Goal: Transaction & Acquisition: Purchase product/service

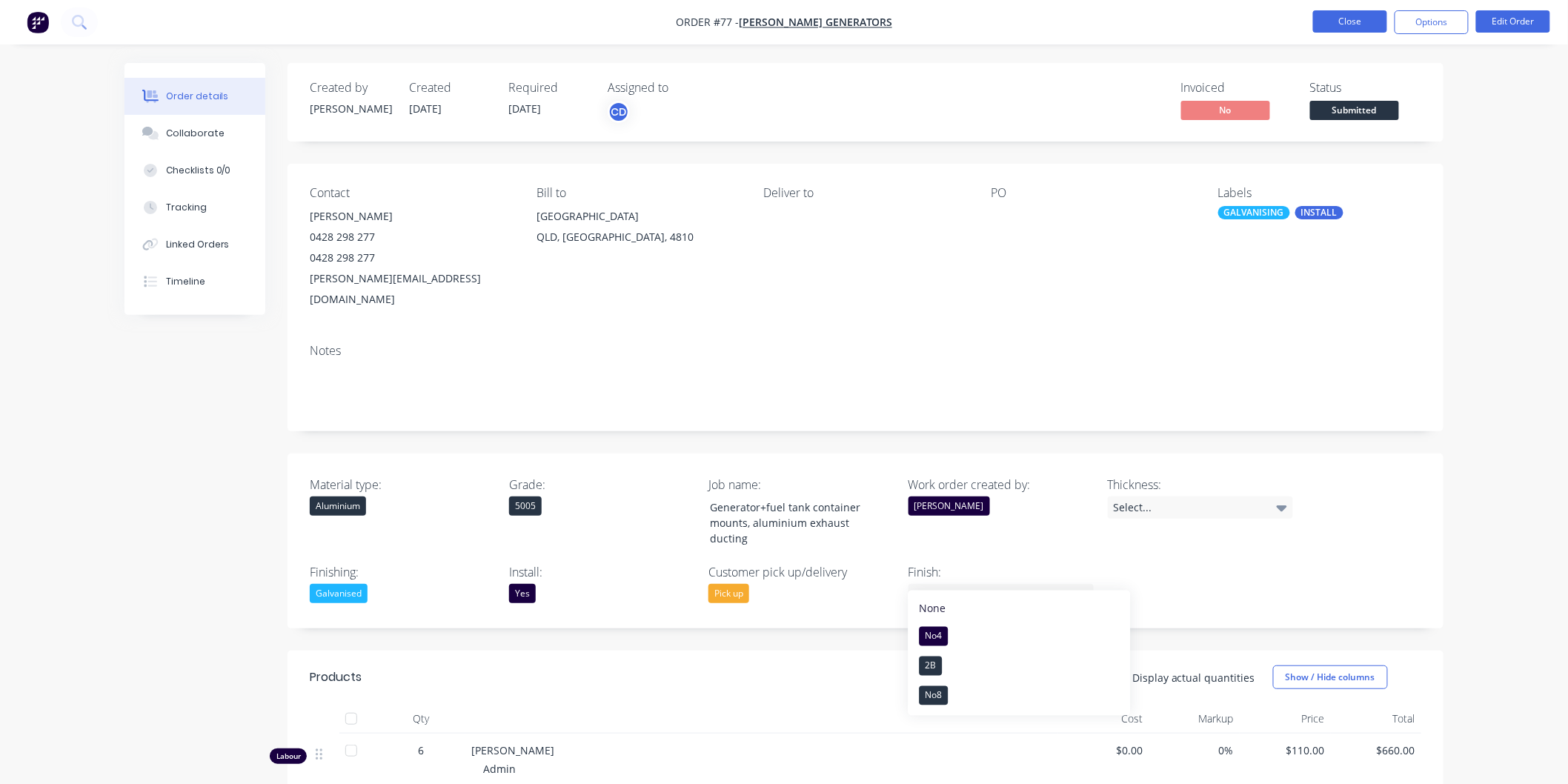
click at [1329, 19] on button "Close" at bounding box center [1350, 21] width 74 height 22
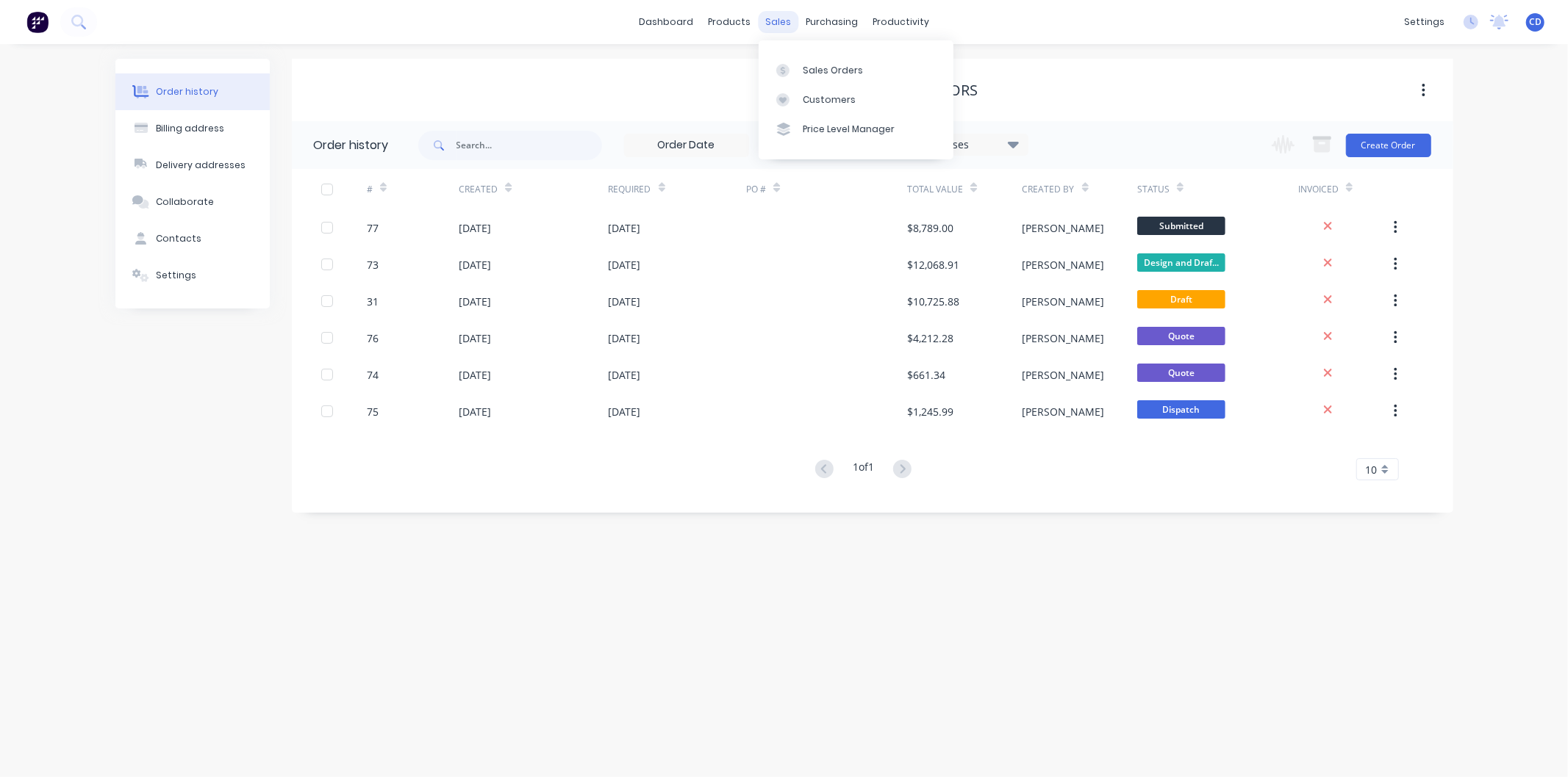
click at [772, 30] on div "sales" at bounding box center [777, 22] width 40 height 22
click at [814, 73] on div "Sales Orders" at bounding box center [833, 71] width 60 height 13
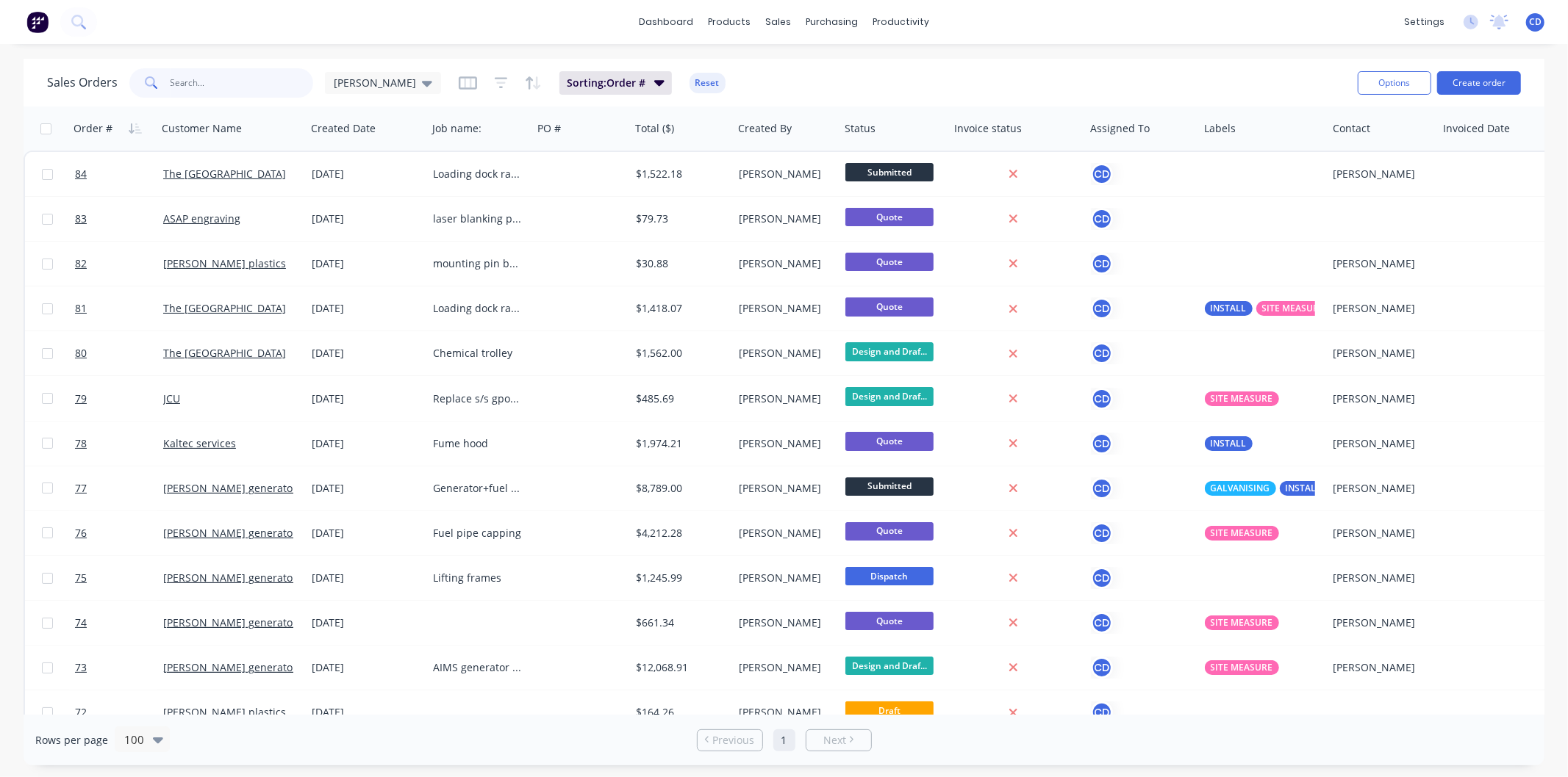
click at [237, 89] on input "text" at bounding box center [242, 83] width 143 height 29
type input "the ville"
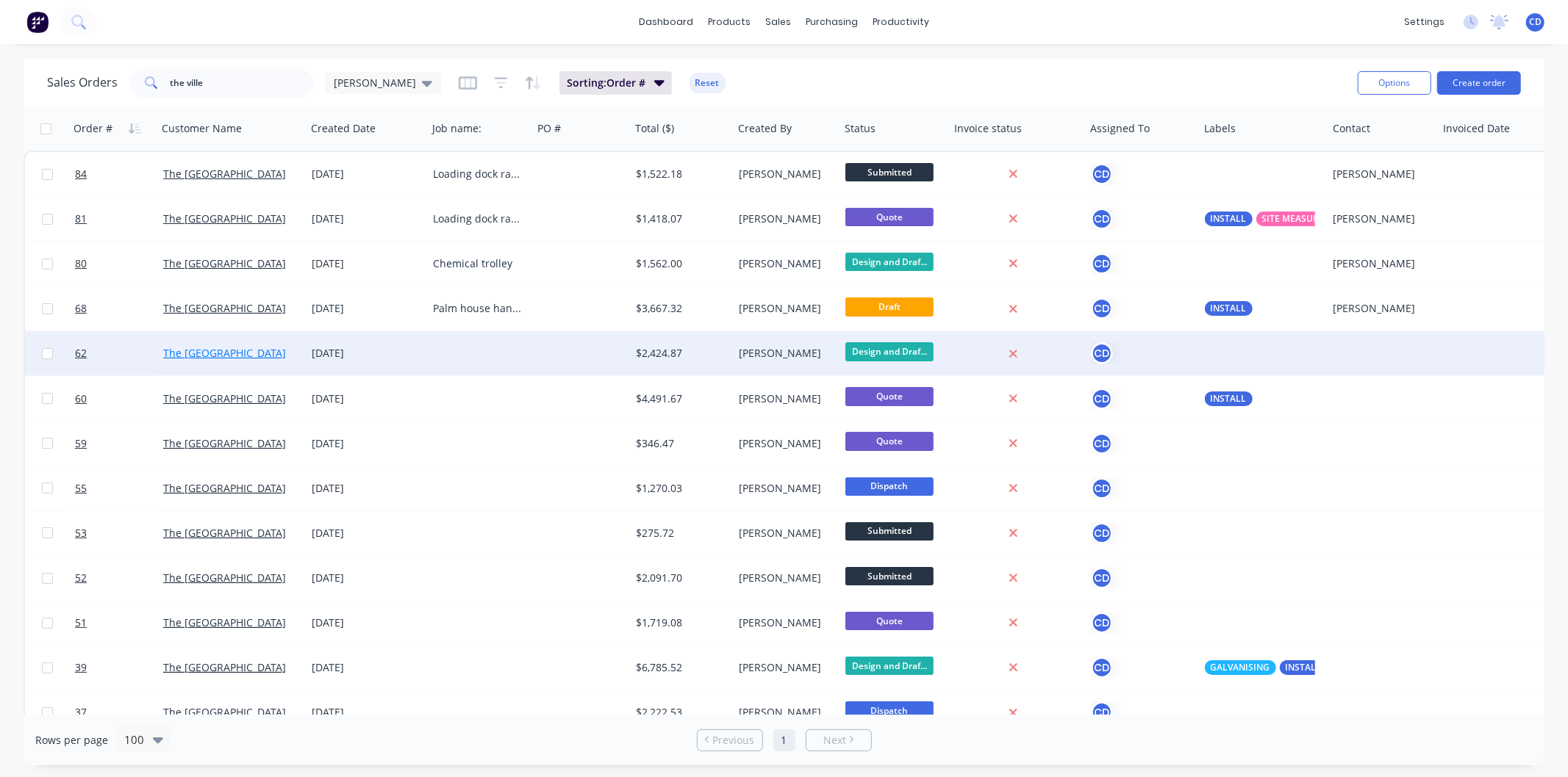
click at [232, 351] on link "The [GEOGRAPHIC_DATA]" at bounding box center [224, 353] width 122 height 14
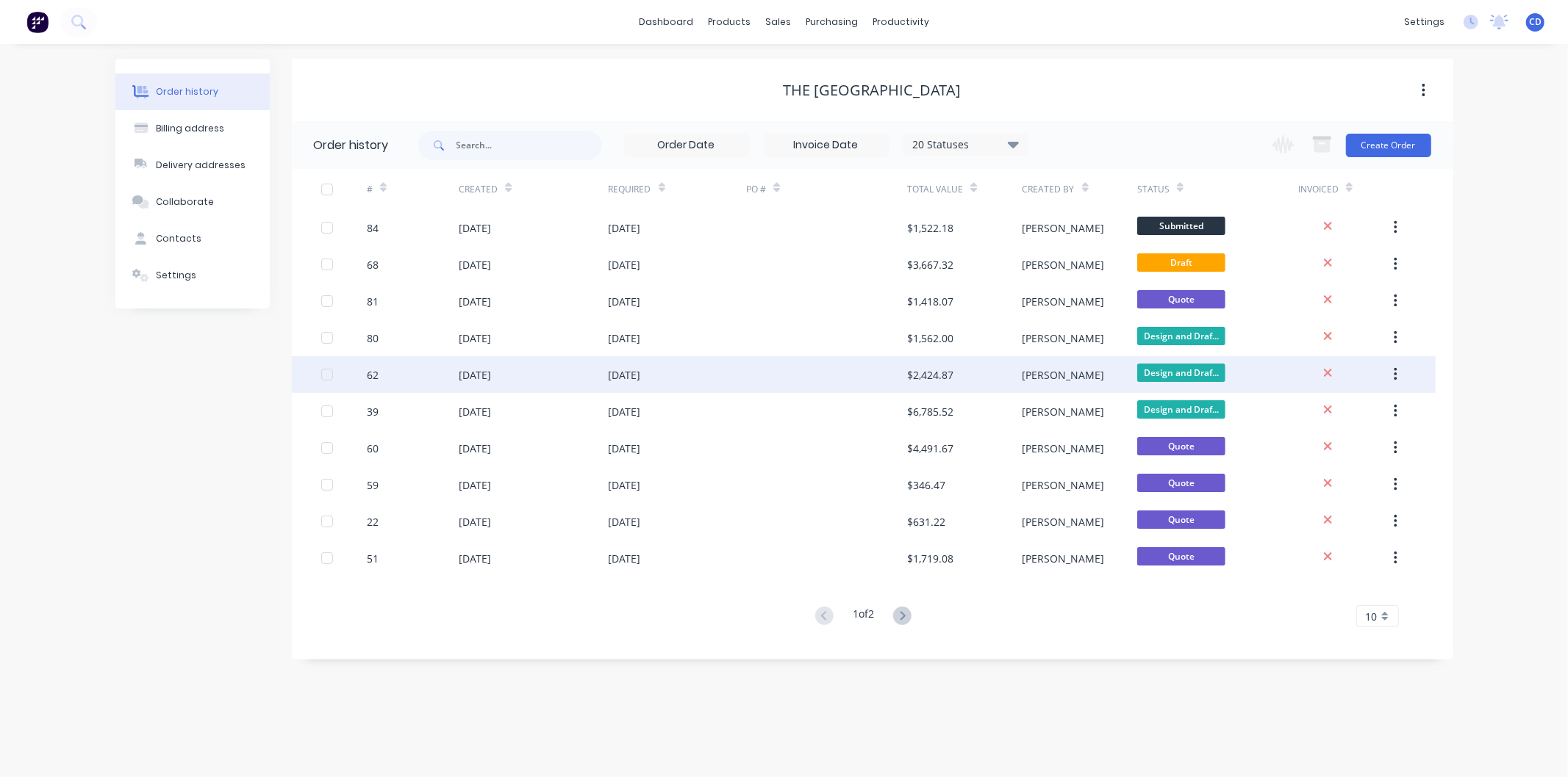
click at [472, 373] on div "[DATE]" at bounding box center [474, 375] width 32 height 15
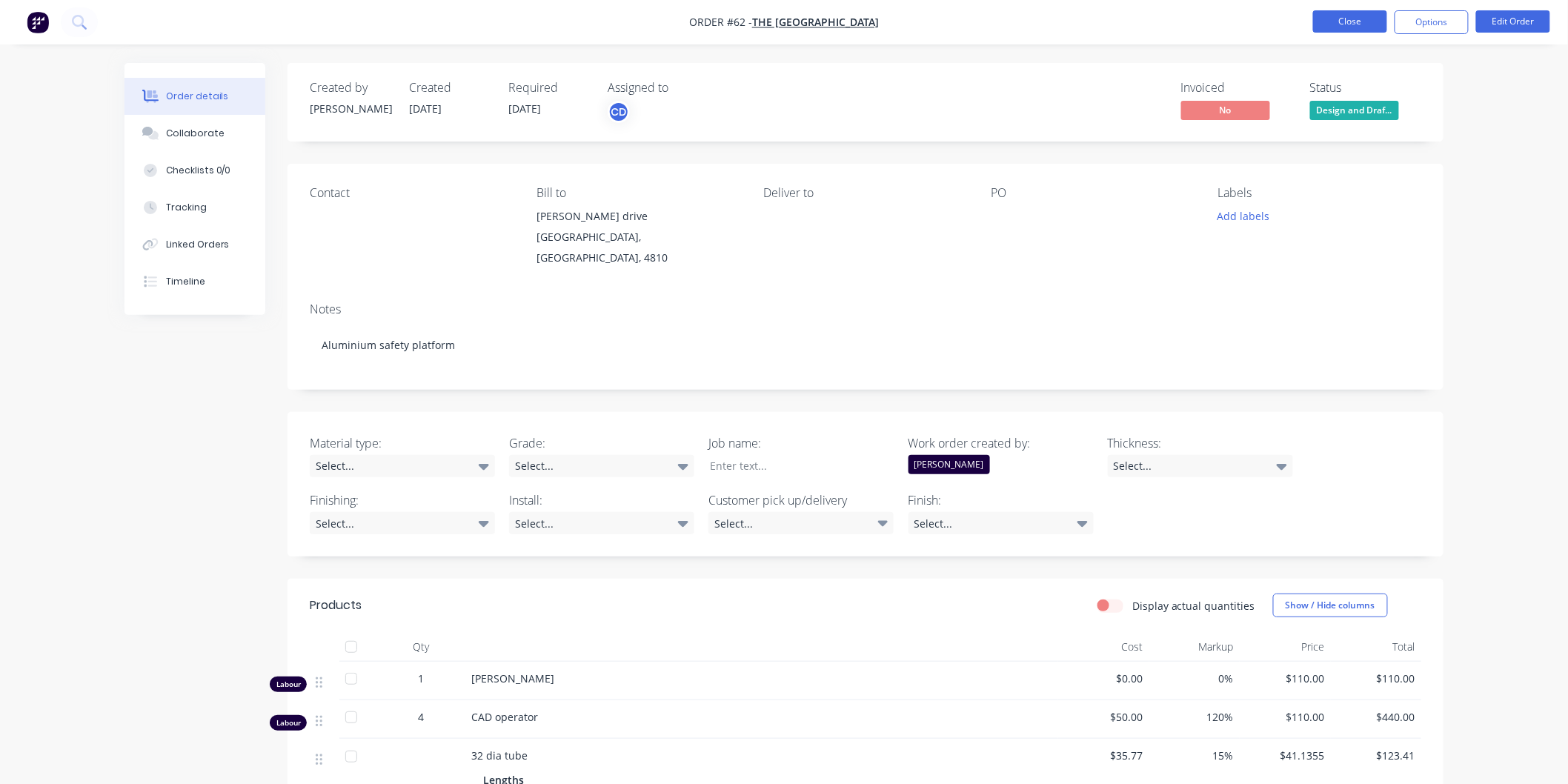
click at [1351, 16] on button "Close" at bounding box center [1350, 21] width 74 height 22
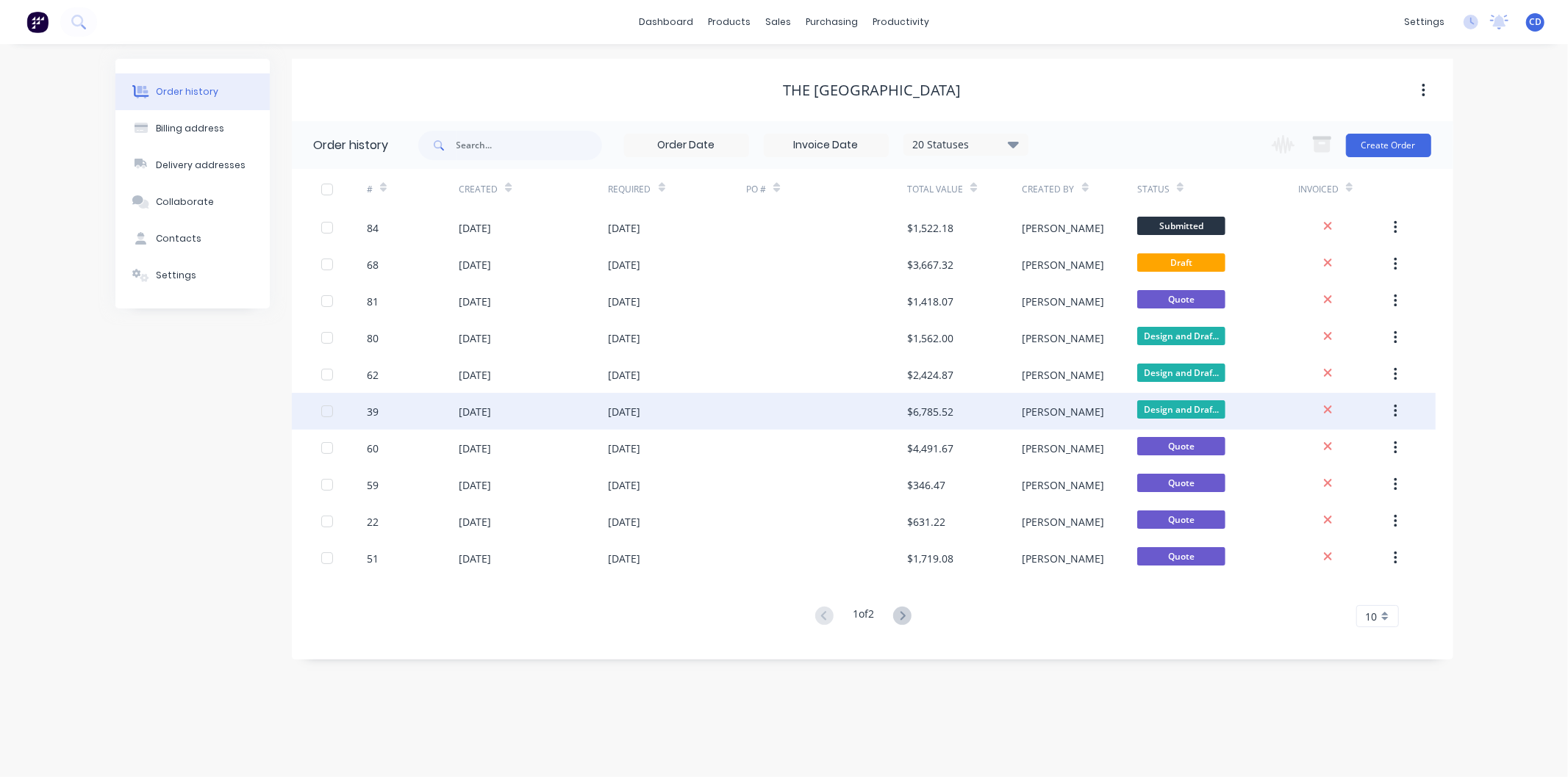
click at [491, 408] on div "[DATE]" at bounding box center [474, 412] width 32 height 15
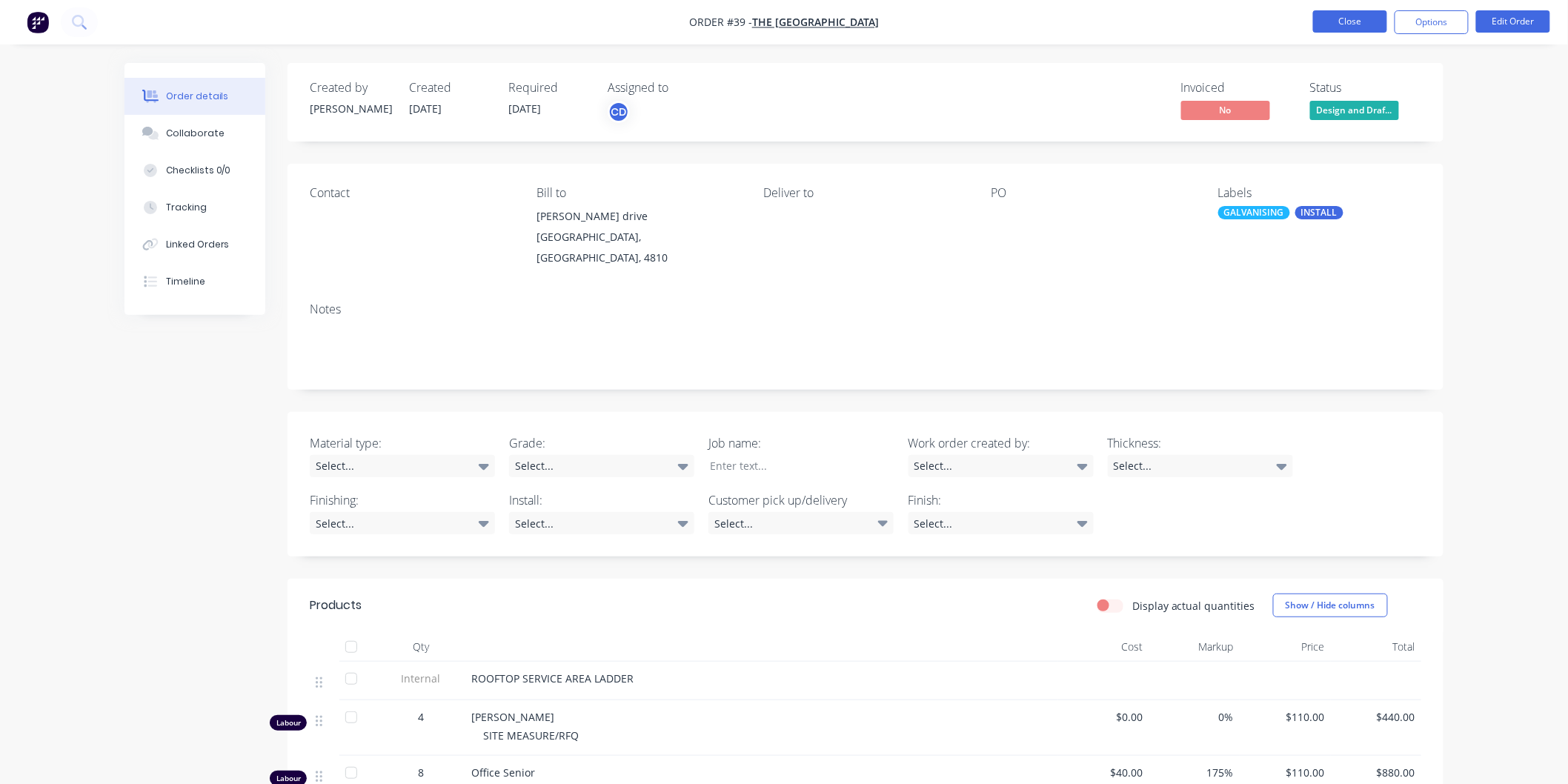
click at [1366, 16] on button "Close" at bounding box center [1350, 21] width 74 height 22
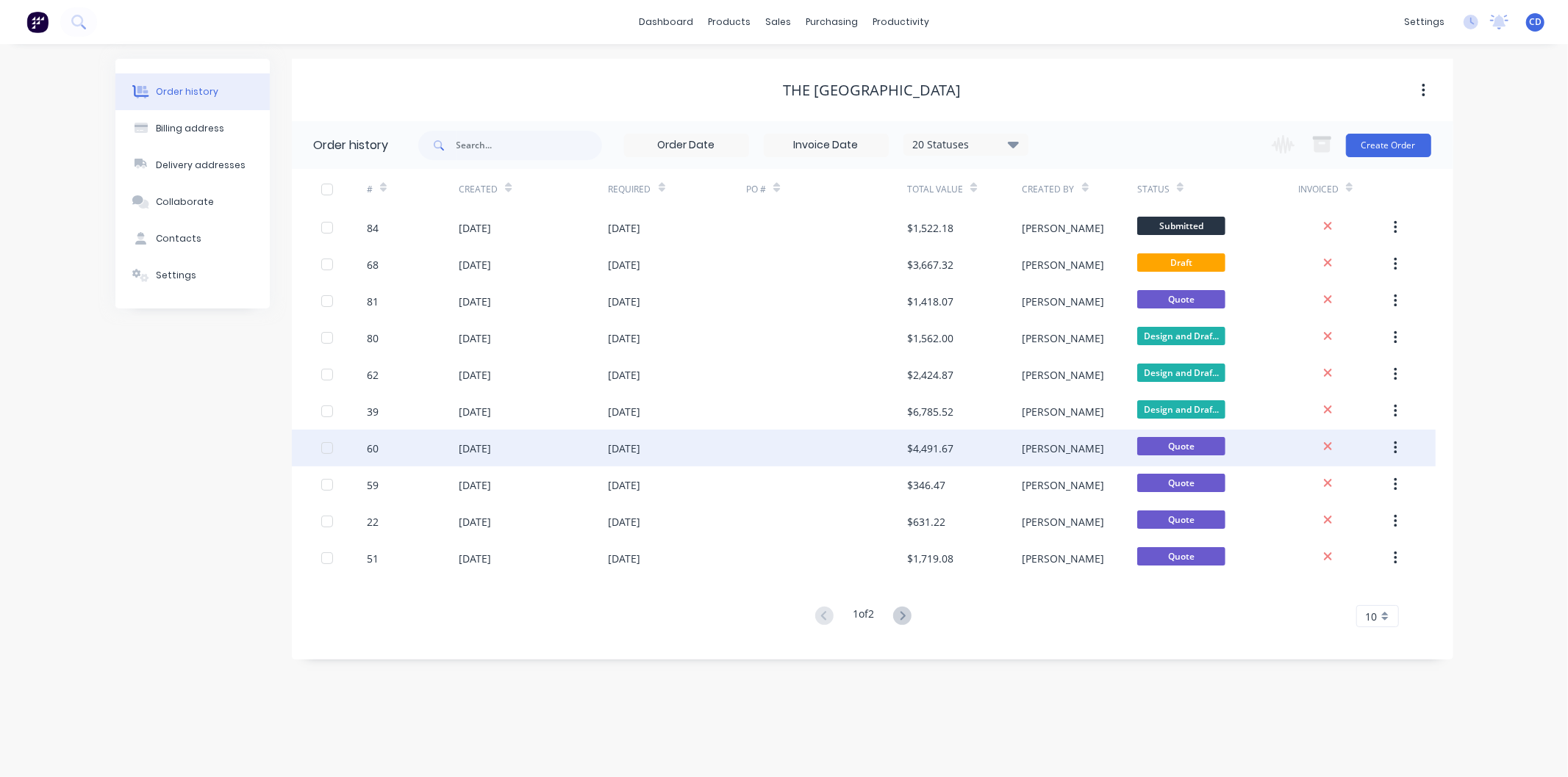
click at [500, 456] on div "[DATE]" at bounding box center [533, 448] width 150 height 37
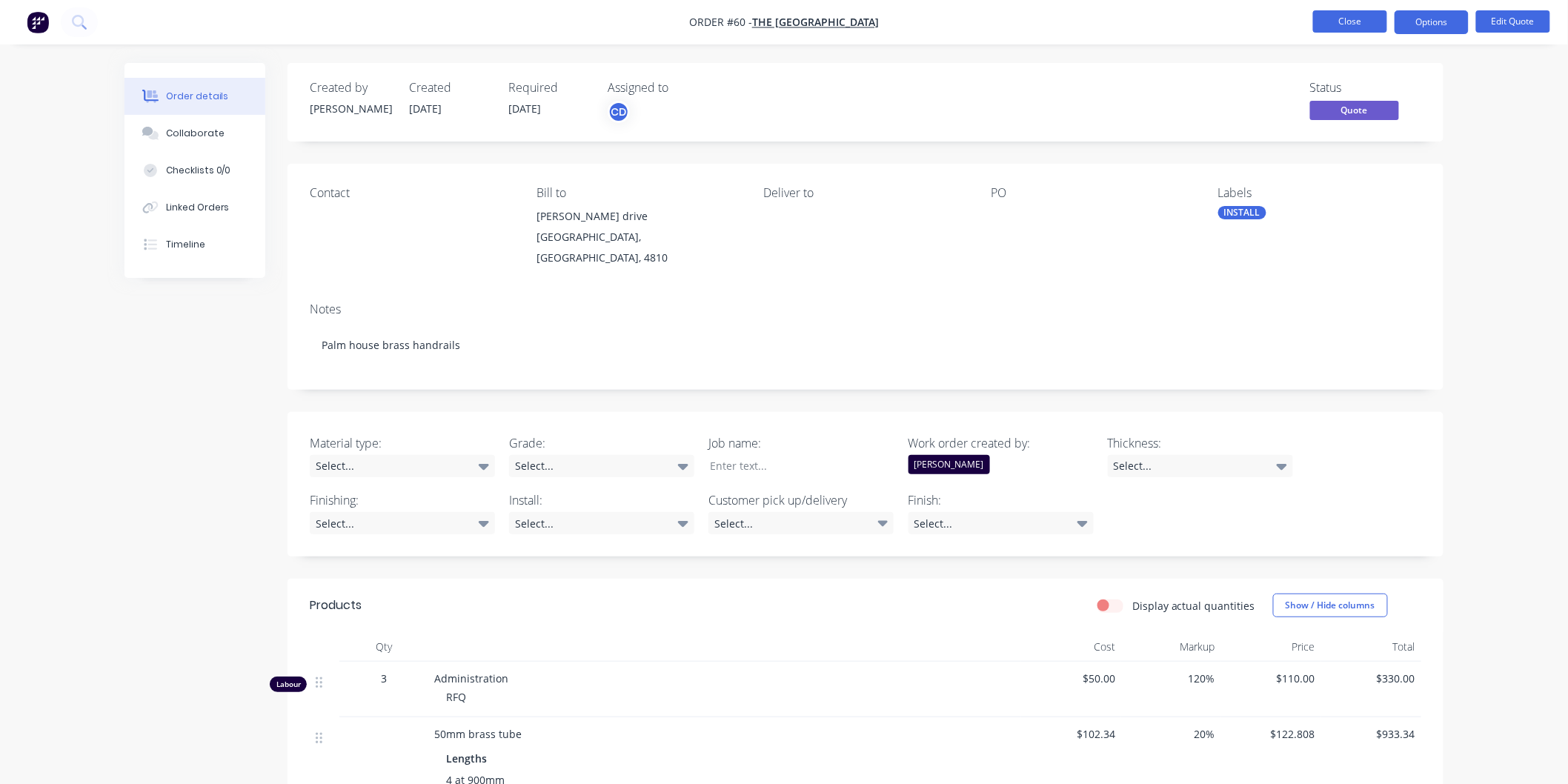
click at [1337, 16] on button "Close" at bounding box center [1350, 21] width 74 height 22
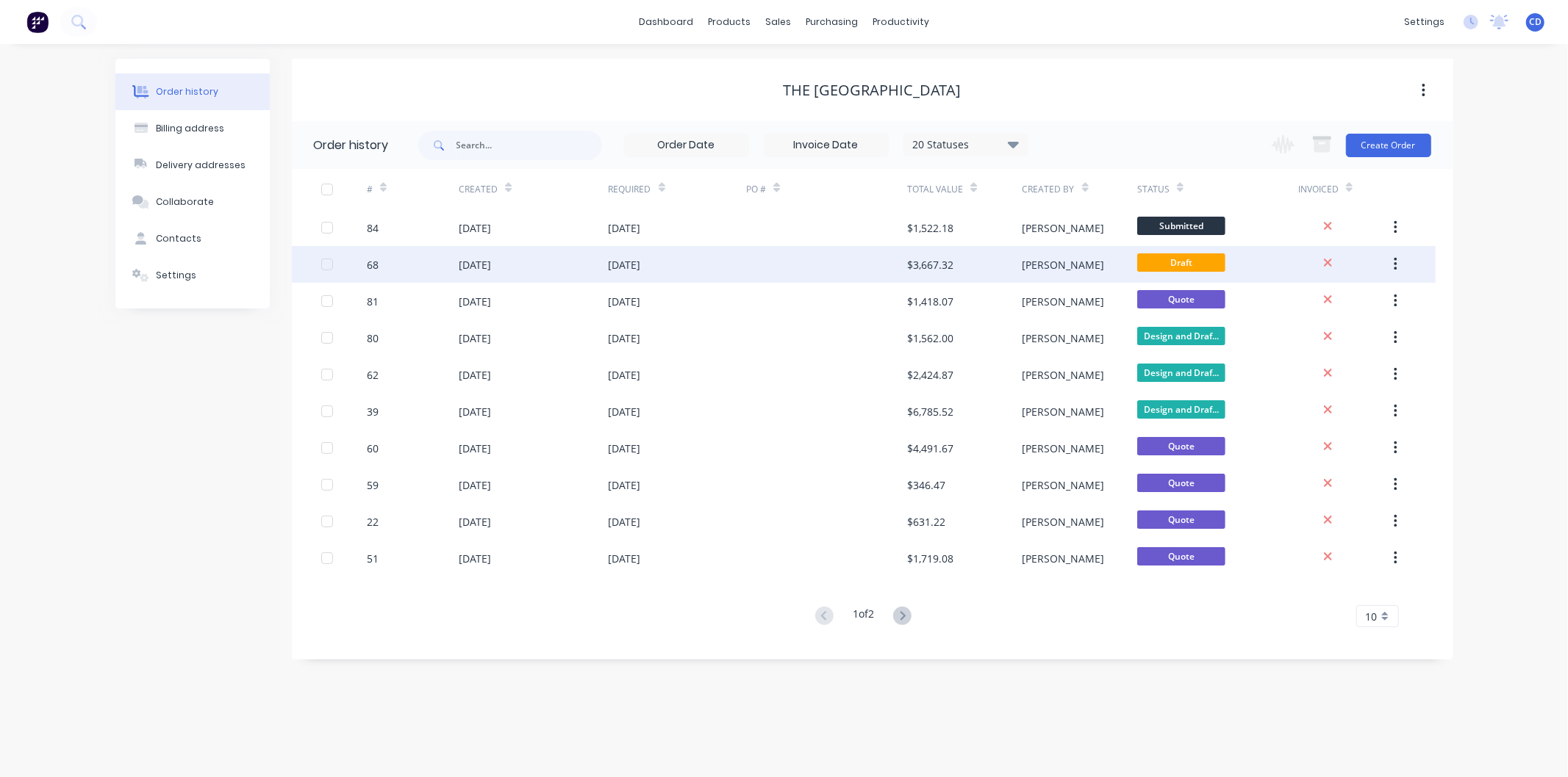
click at [491, 266] on div "[DATE]" at bounding box center [474, 264] width 32 height 15
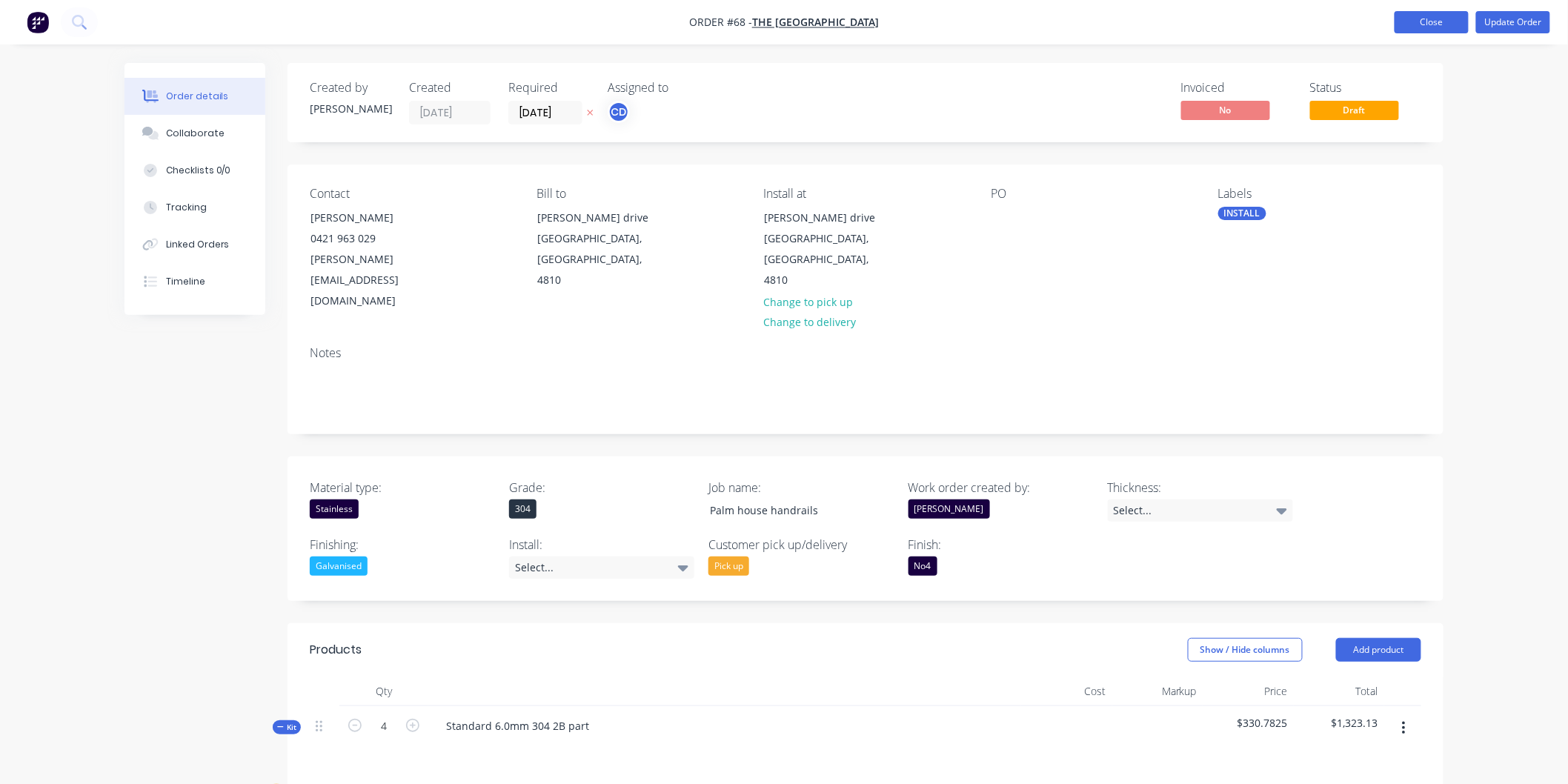
click at [1456, 17] on button "Close" at bounding box center [1431, 22] width 74 height 22
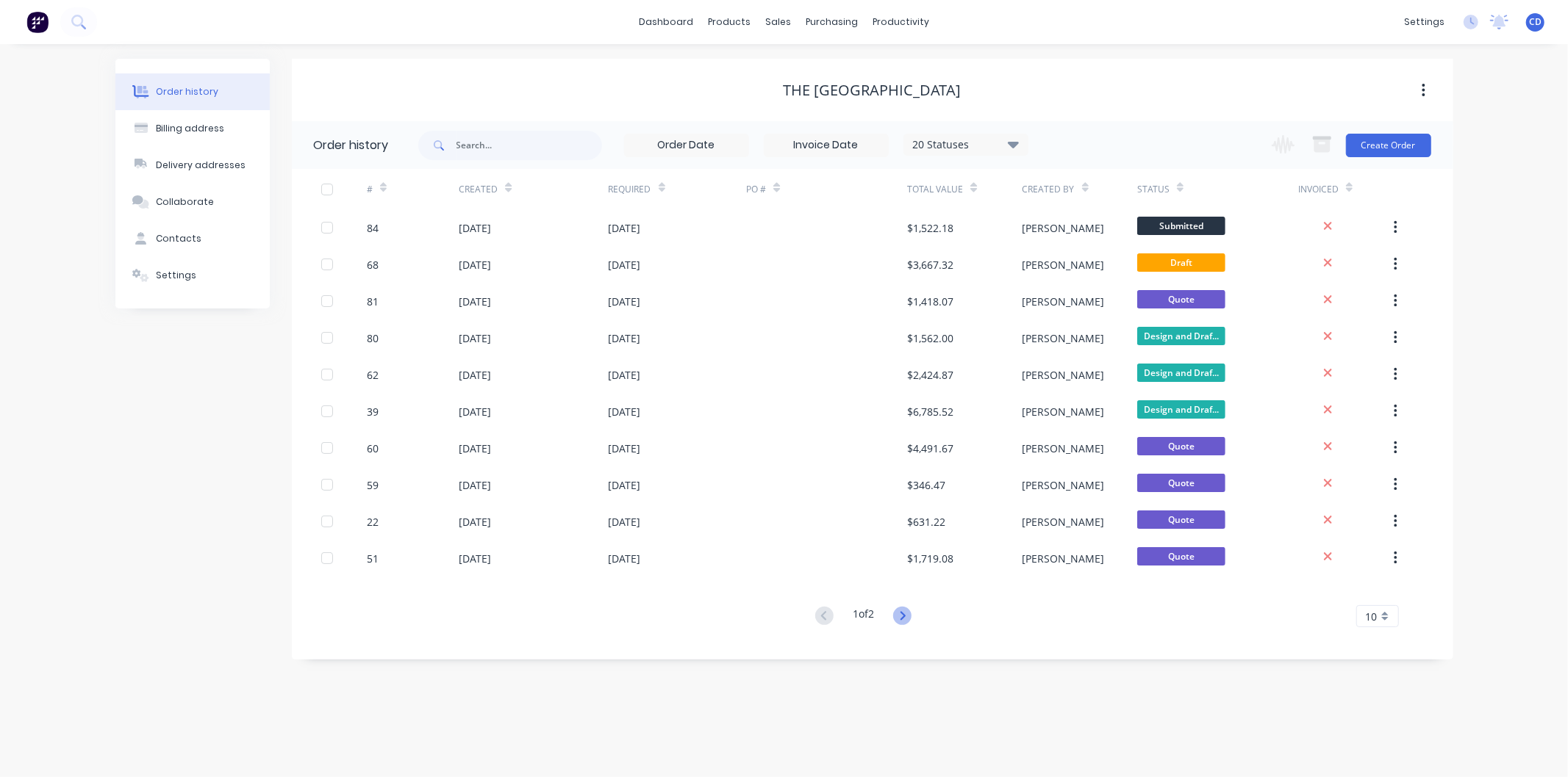
click at [908, 612] on icon at bounding box center [903, 616] width 19 height 19
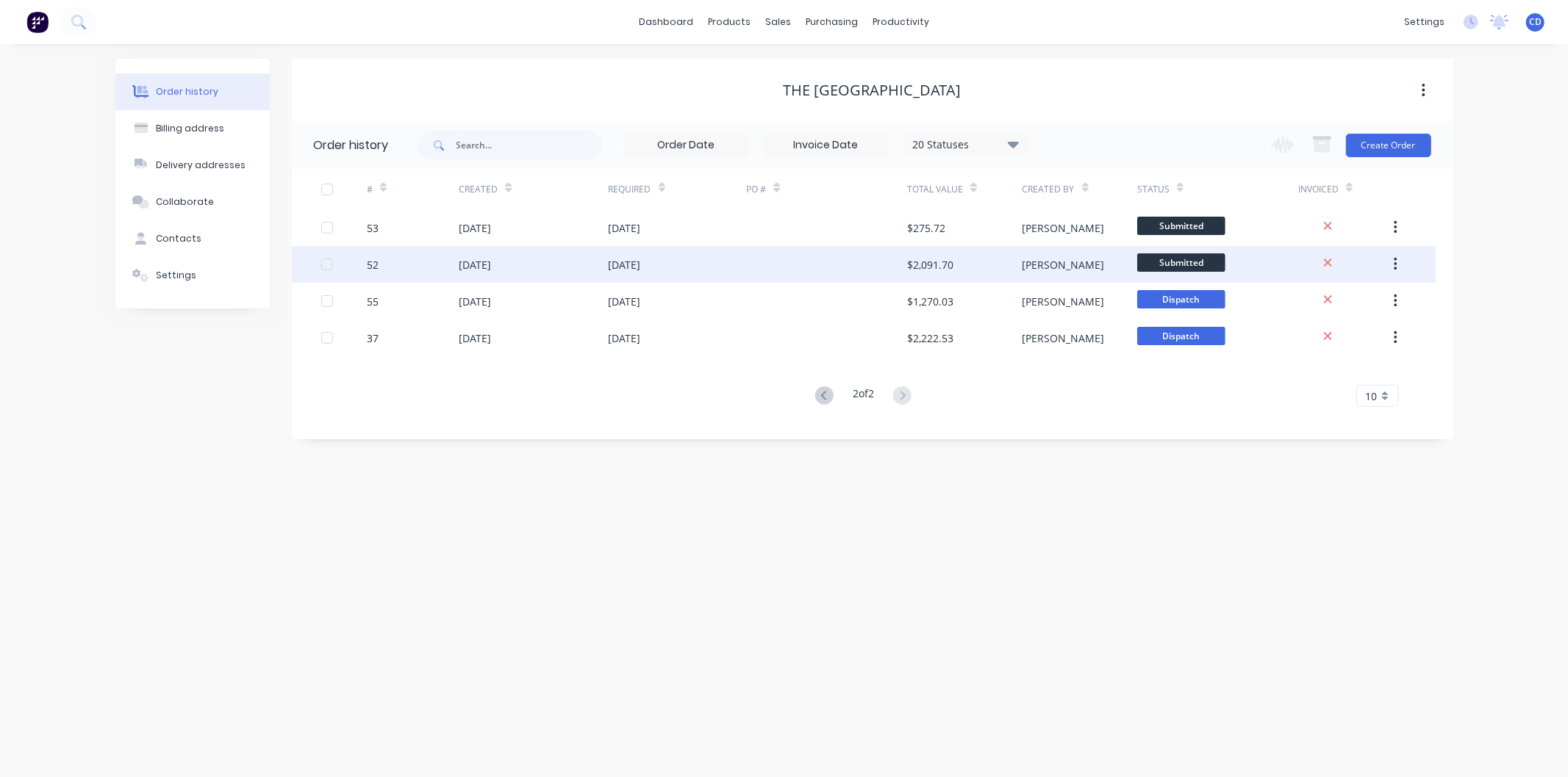
click at [480, 268] on div "[DATE]" at bounding box center [474, 264] width 32 height 15
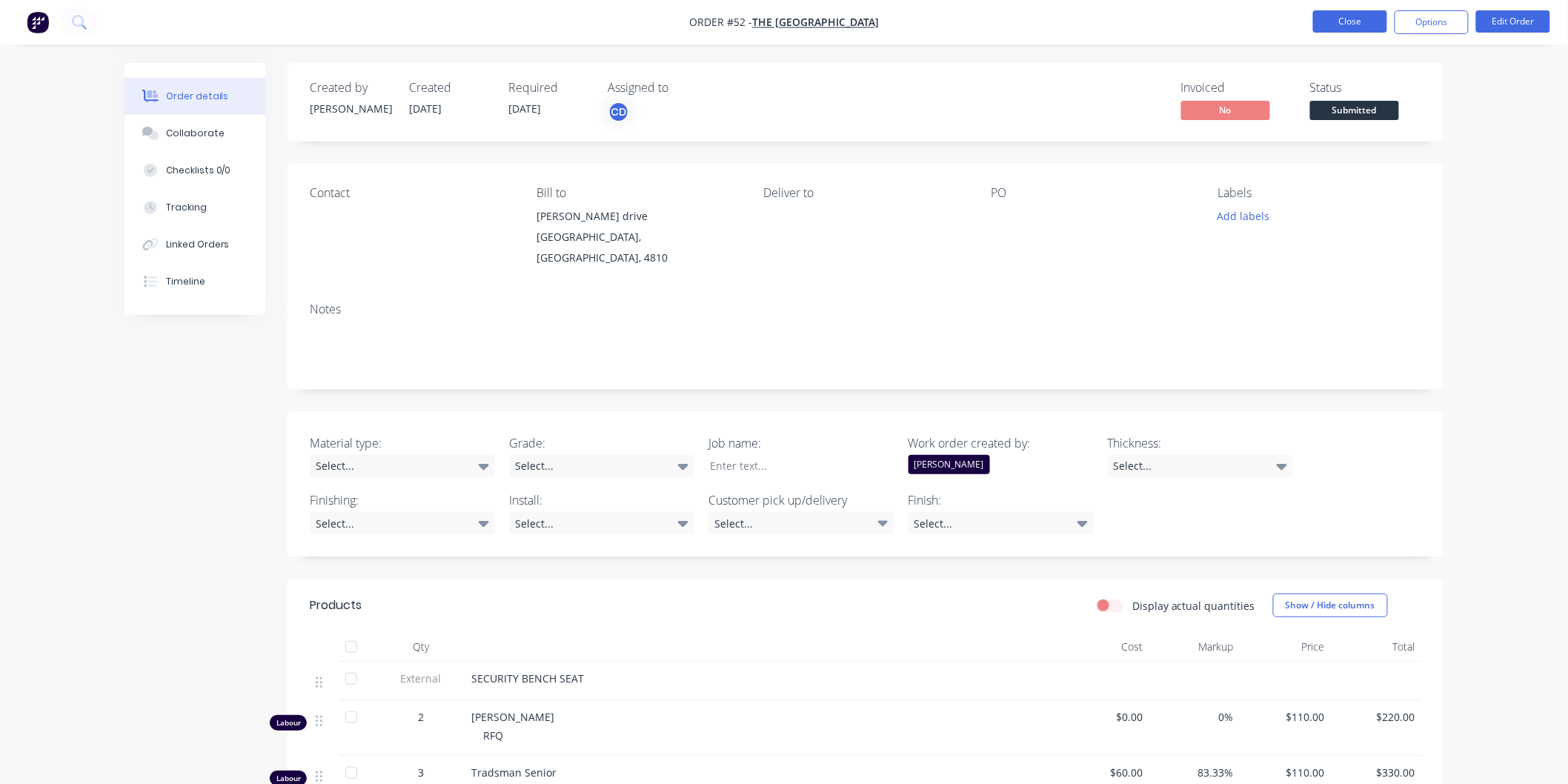
click at [1349, 19] on button "Close" at bounding box center [1350, 21] width 74 height 22
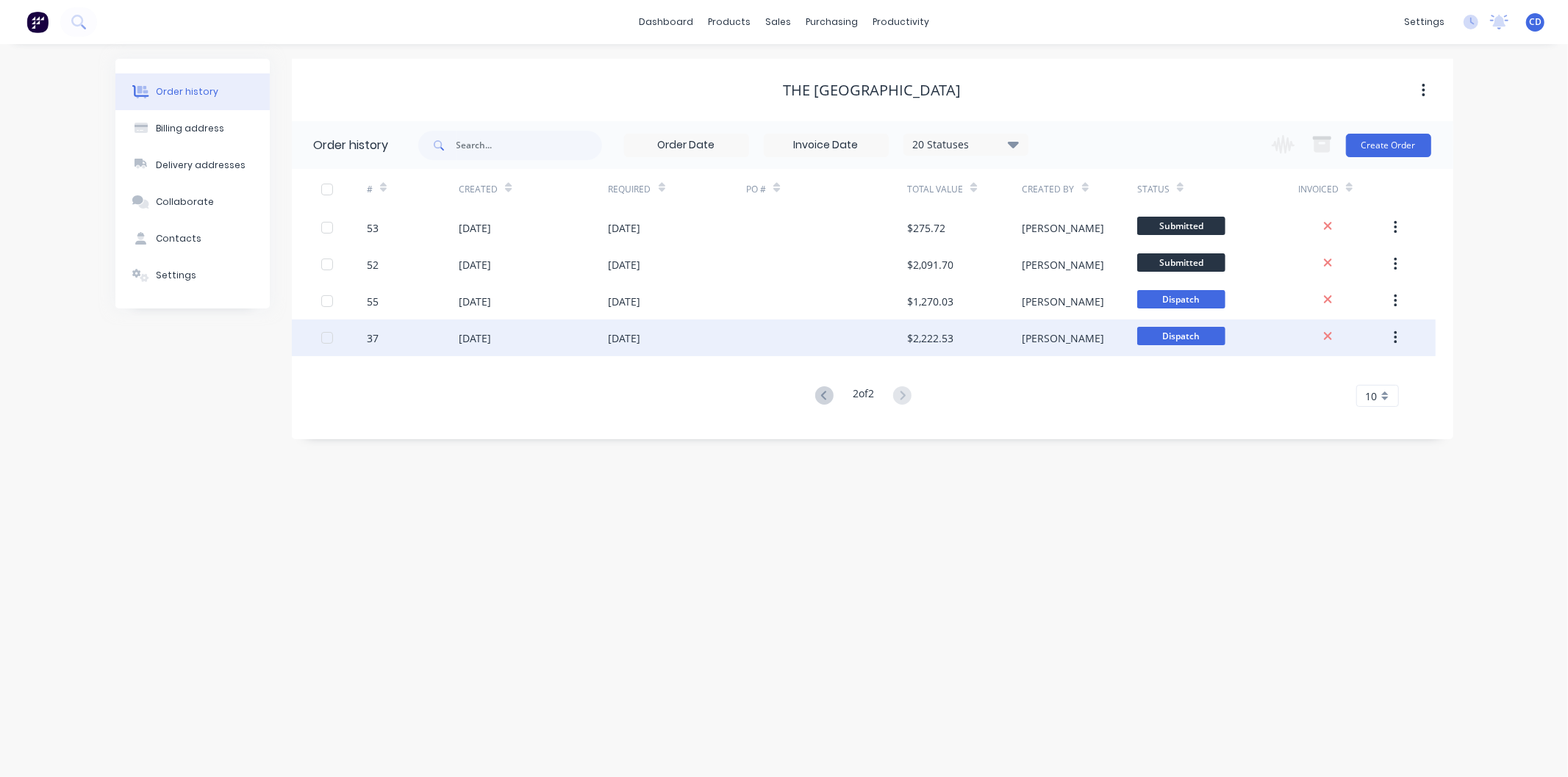
click at [452, 341] on div "37" at bounding box center [413, 338] width 92 height 37
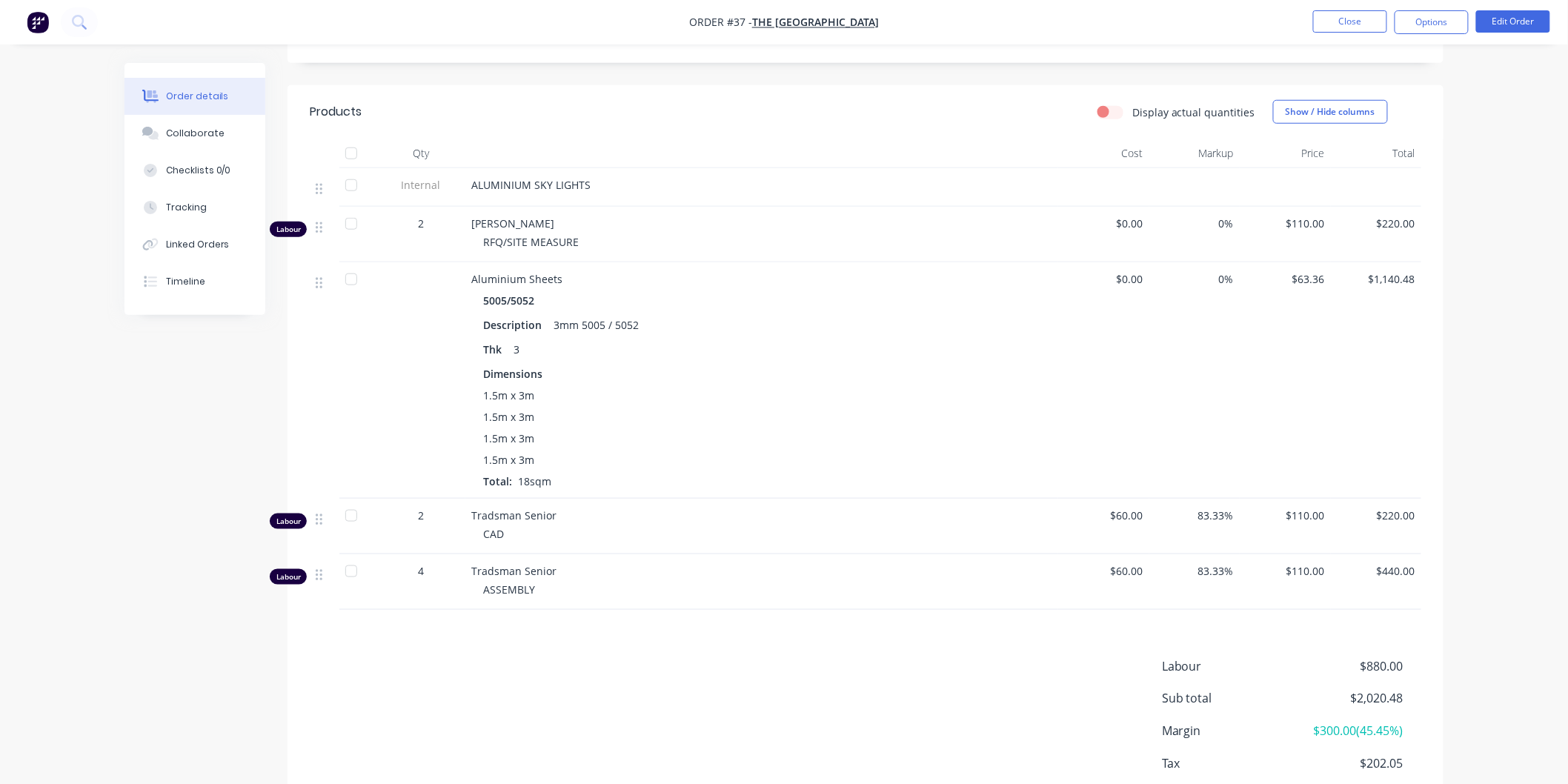
scroll to position [570, 0]
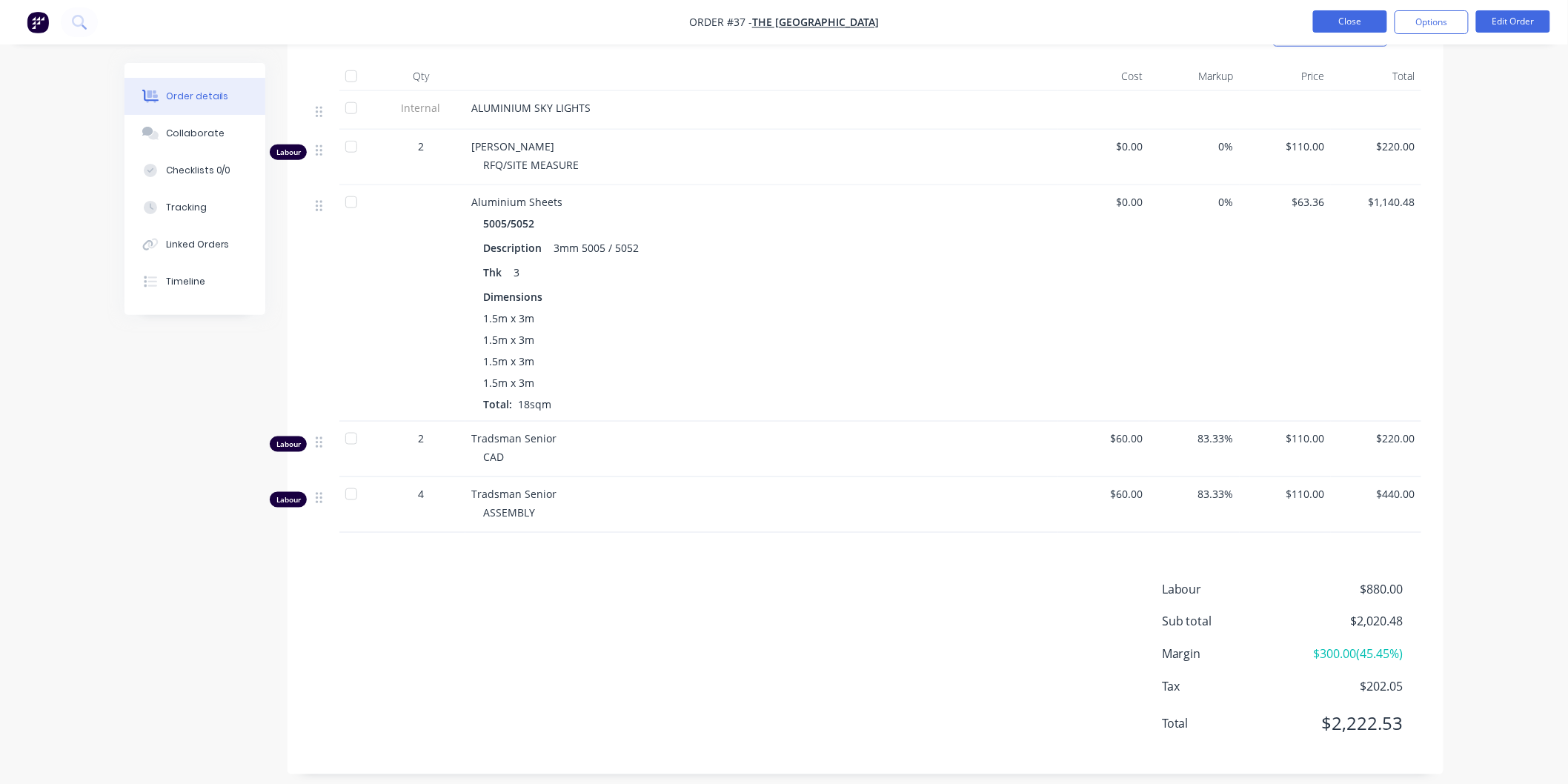
click at [1341, 16] on button "Close" at bounding box center [1350, 21] width 74 height 22
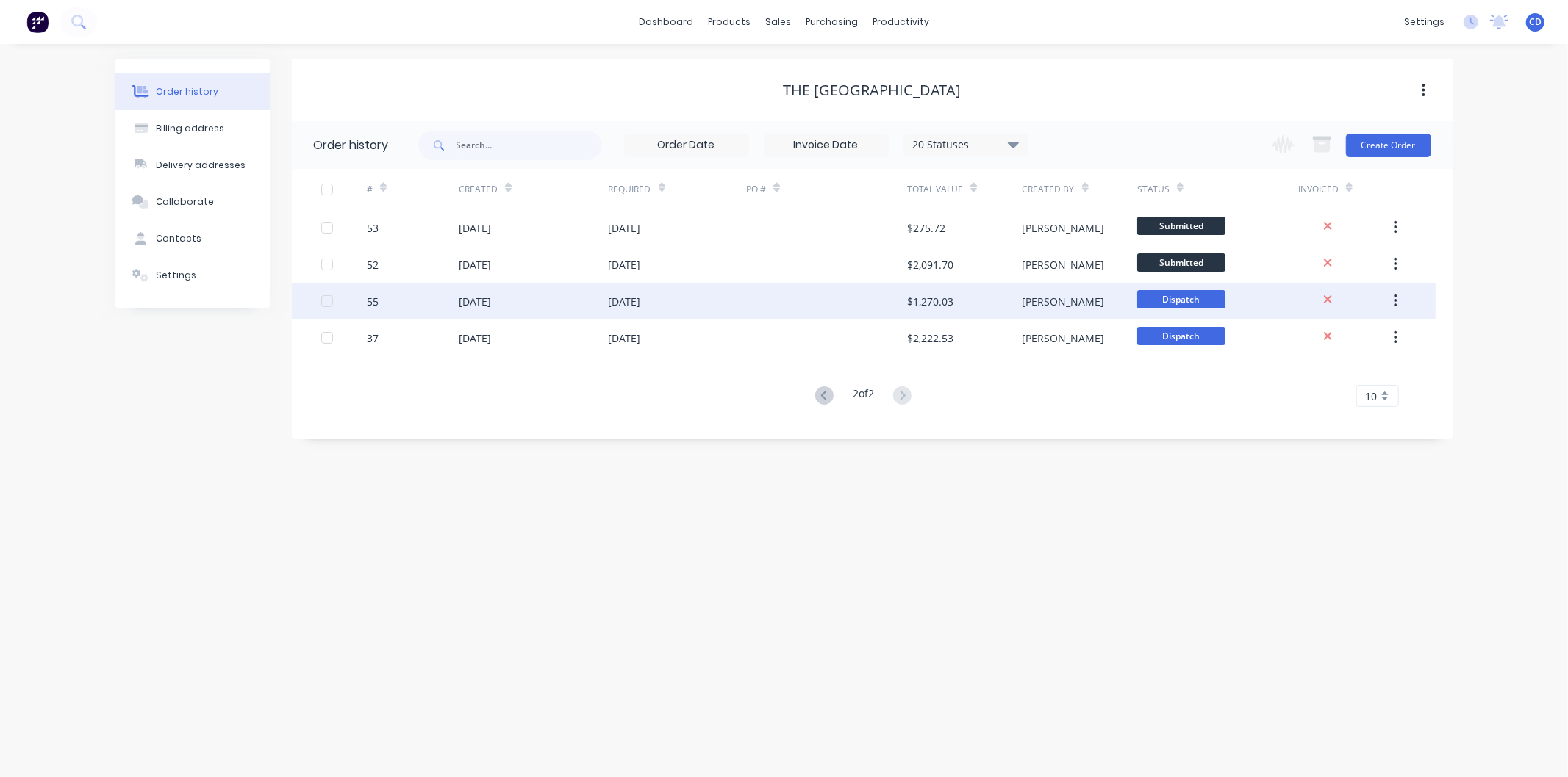
click at [488, 303] on div "[DATE]" at bounding box center [474, 301] width 32 height 15
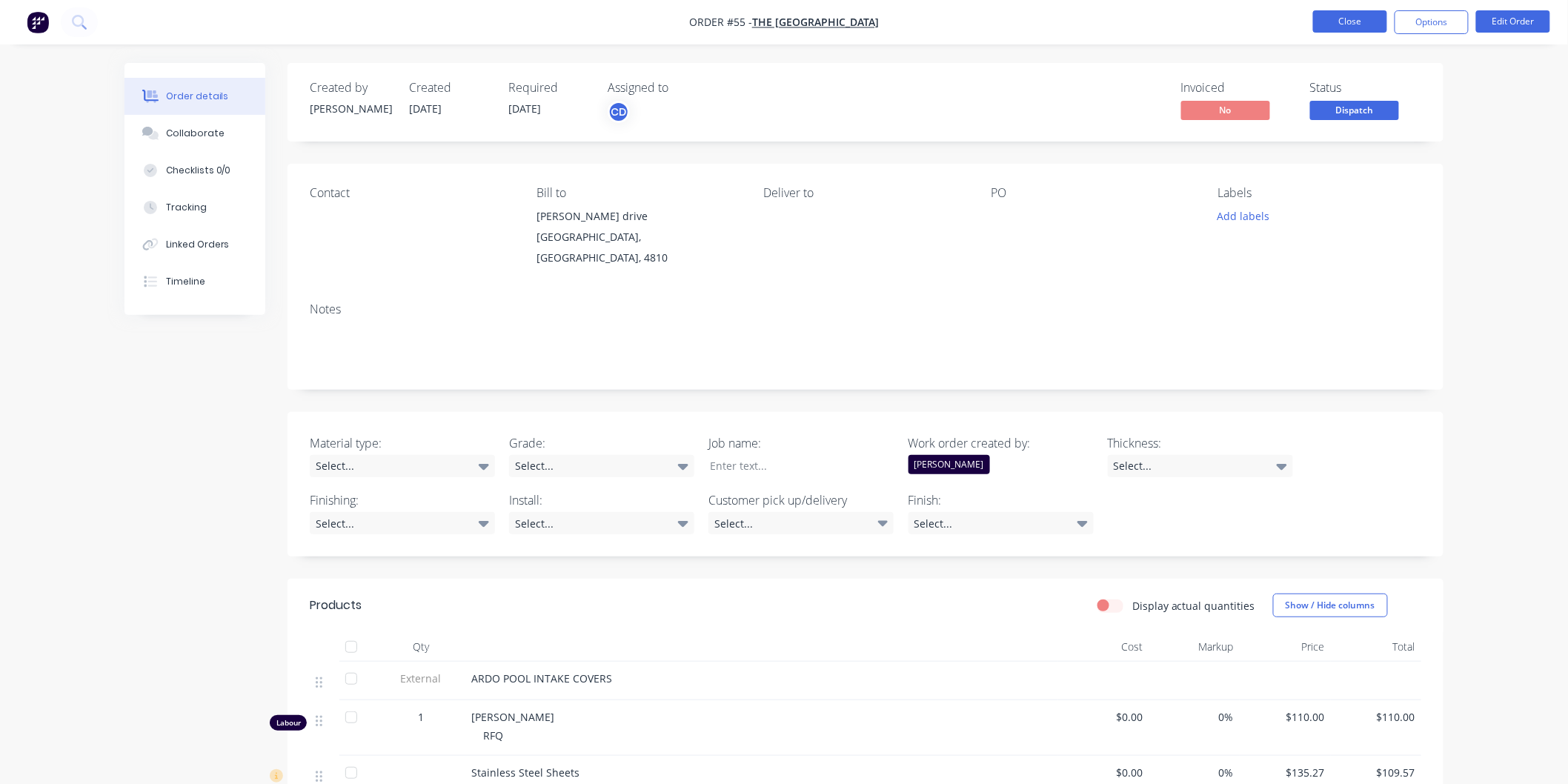
click at [1343, 16] on button "Close" at bounding box center [1350, 21] width 74 height 22
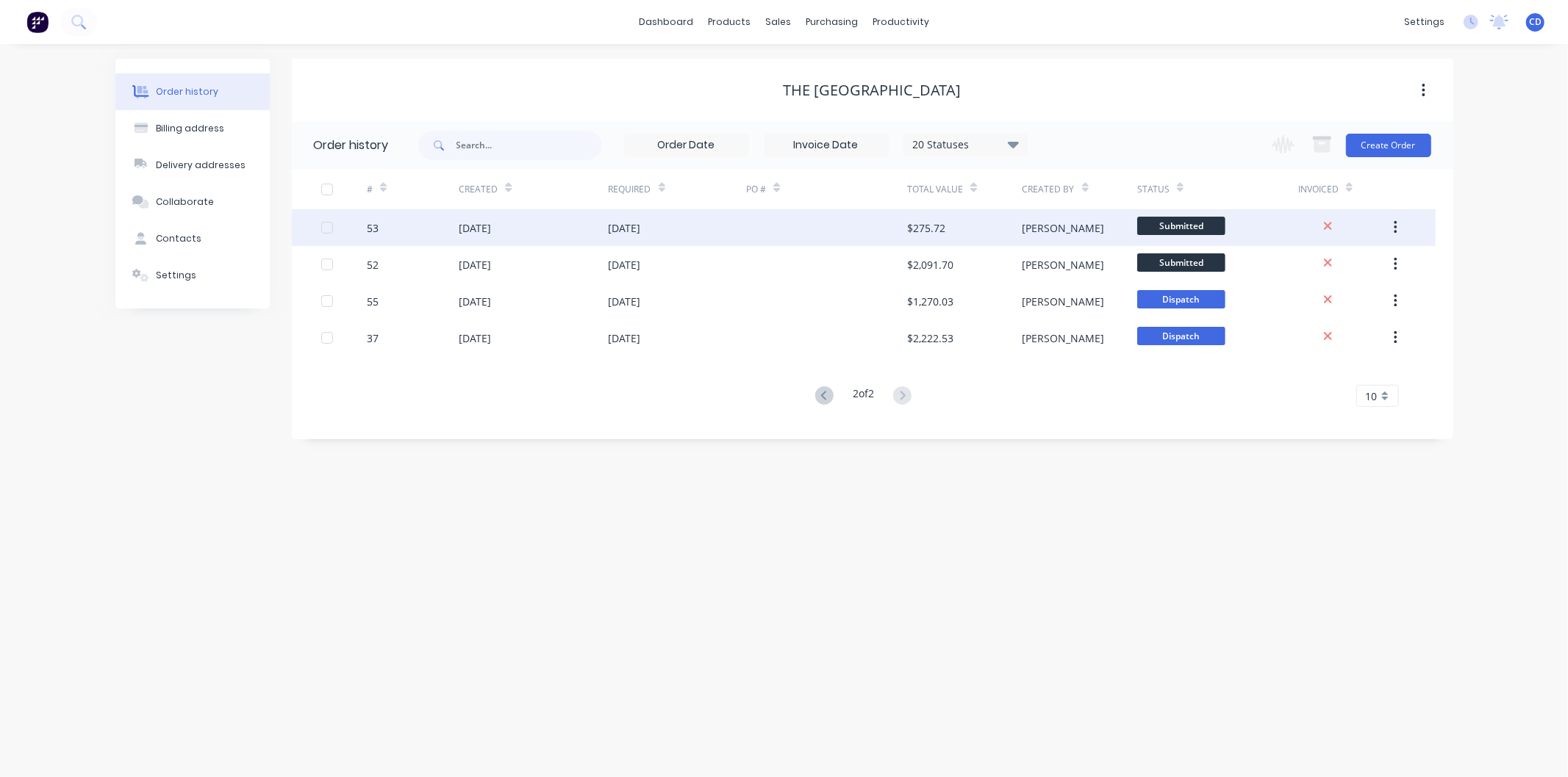
click at [482, 222] on div "[DATE]" at bounding box center [474, 228] width 32 height 15
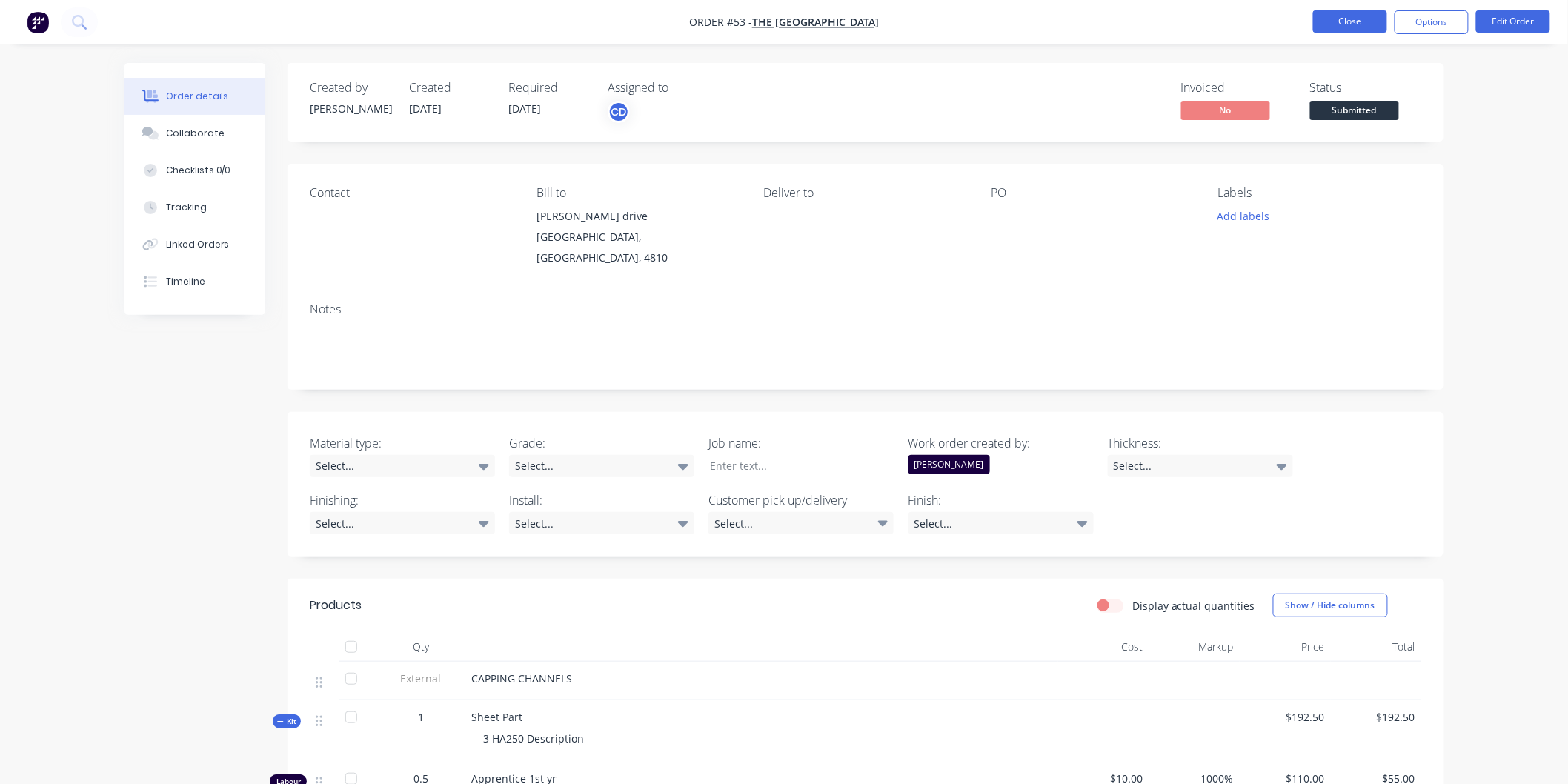
click at [1339, 26] on button "Close" at bounding box center [1350, 21] width 74 height 22
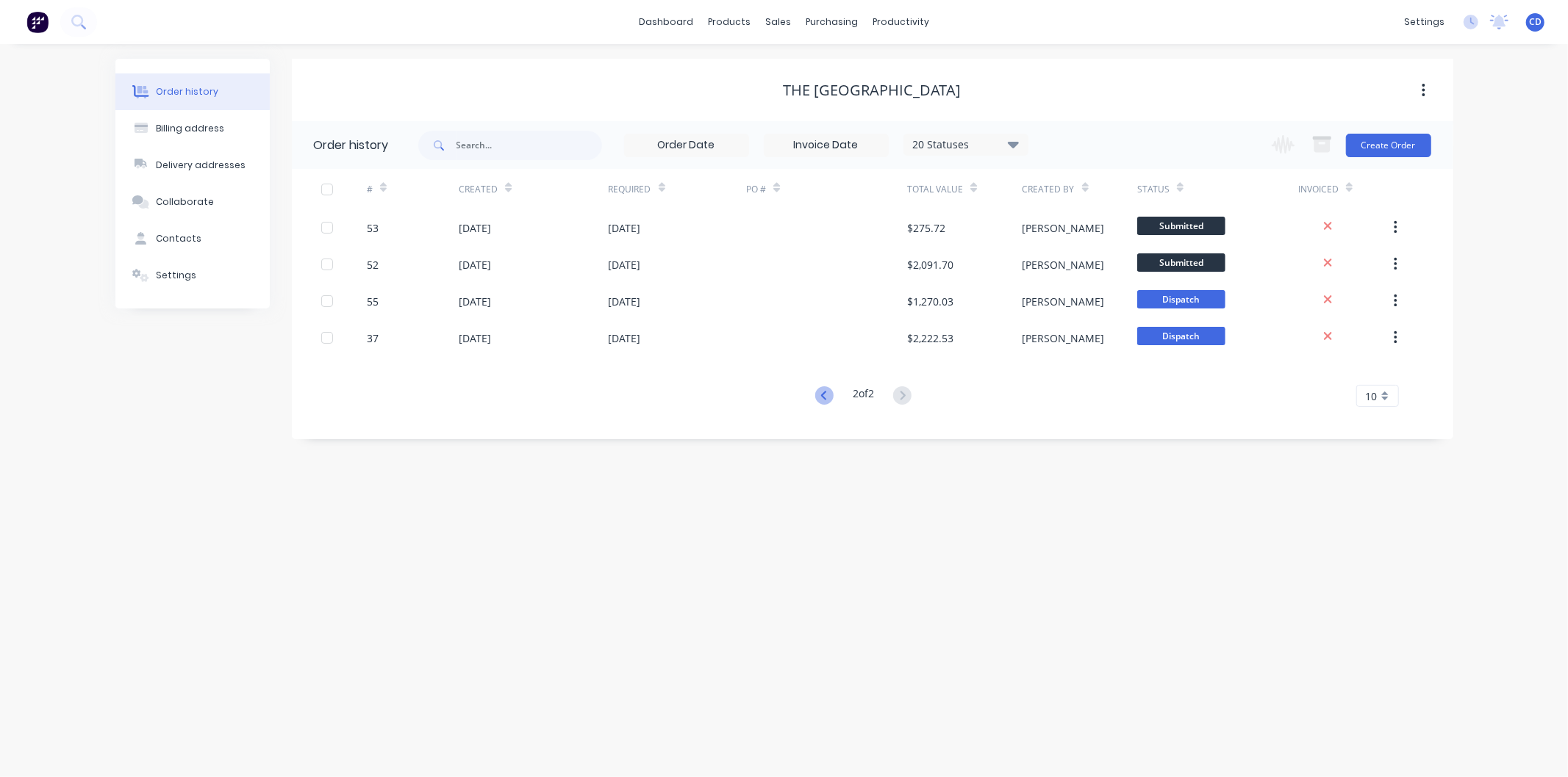
click at [822, 388] on icon at bounding box center [824, 396] width 19 height 19
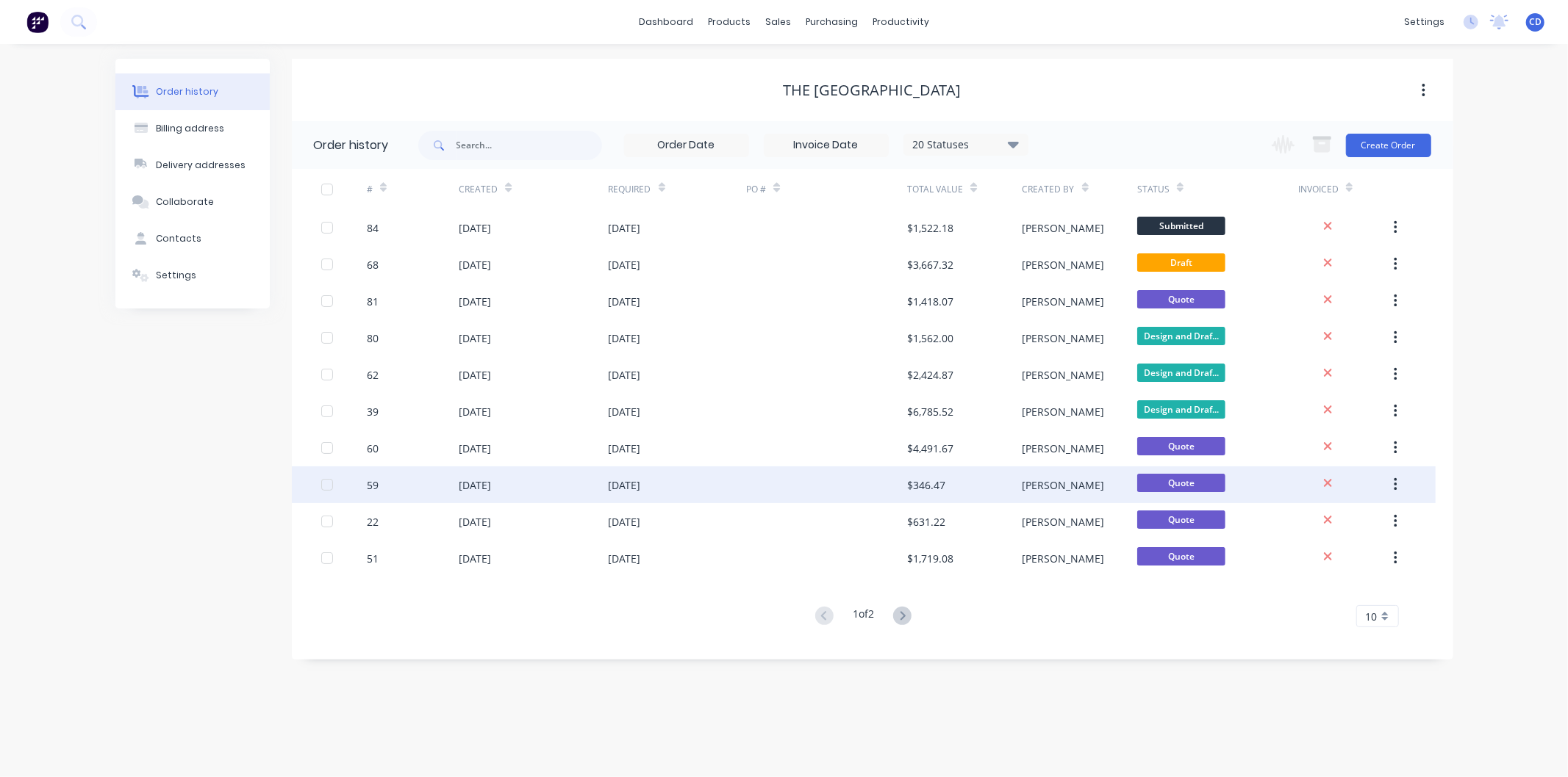
click at [462, 478] on div "[DATE]" at bounding box center [474, 485] width 32 height 15
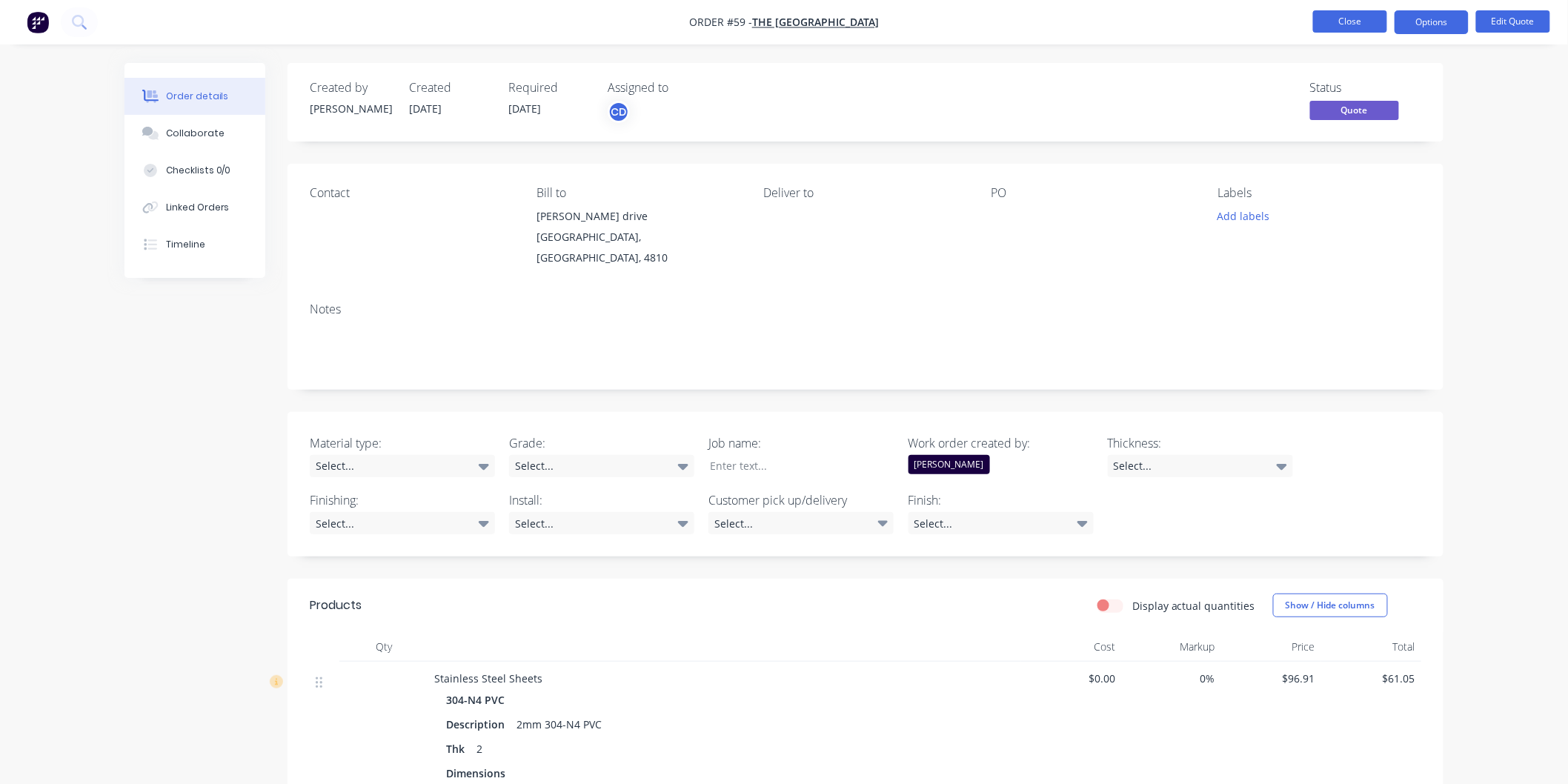
click at [1335, 22] on button "Close" at bounding box center [1350, 21] width 74 height 22
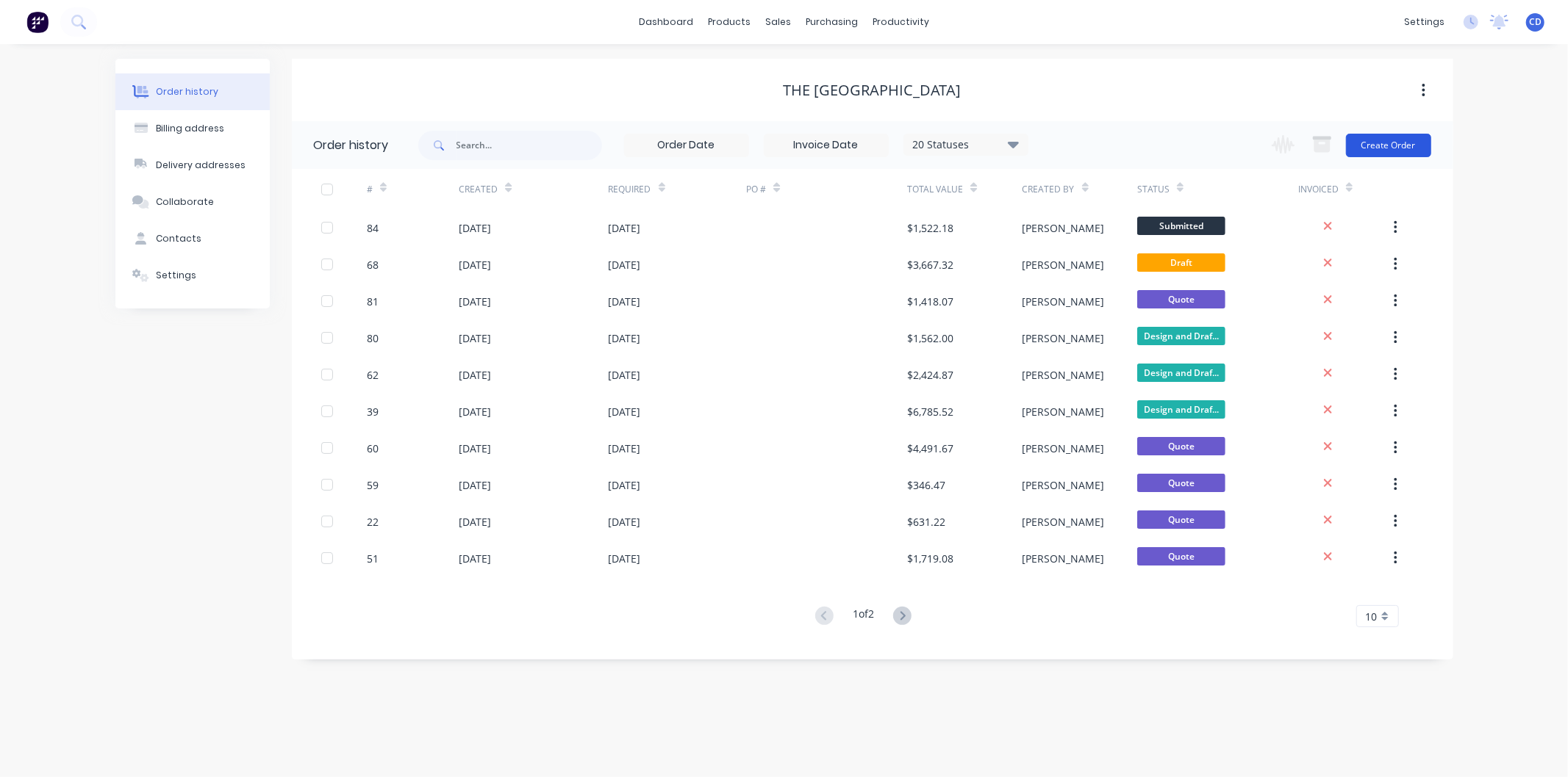
click at [1390, 142] on button "Create Order" at bounding box center [1388, 145] width 86 height 24
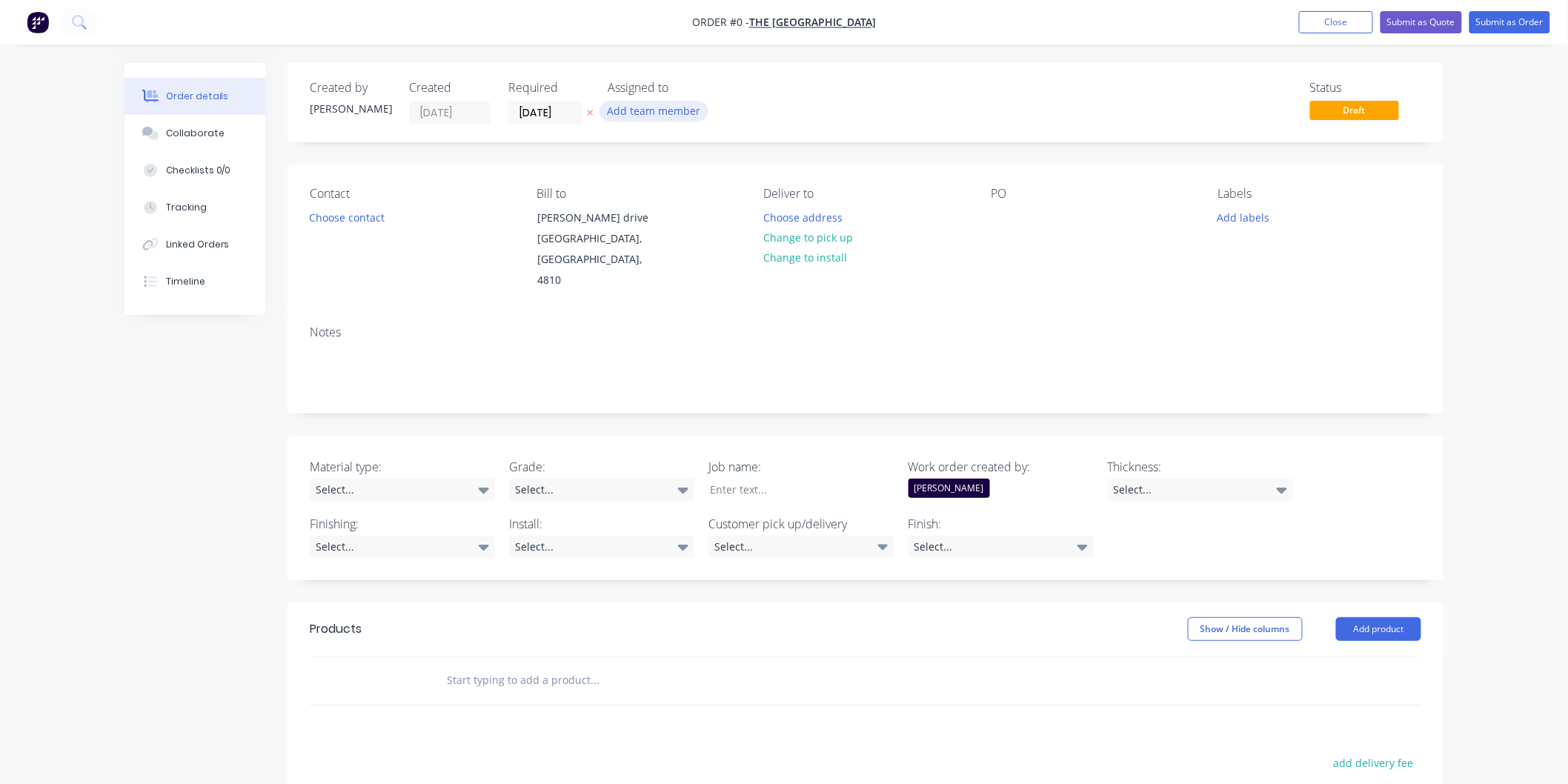
click at [662, 104] on button "Add team member" at bounding box center [654, 110] width 109 height 20
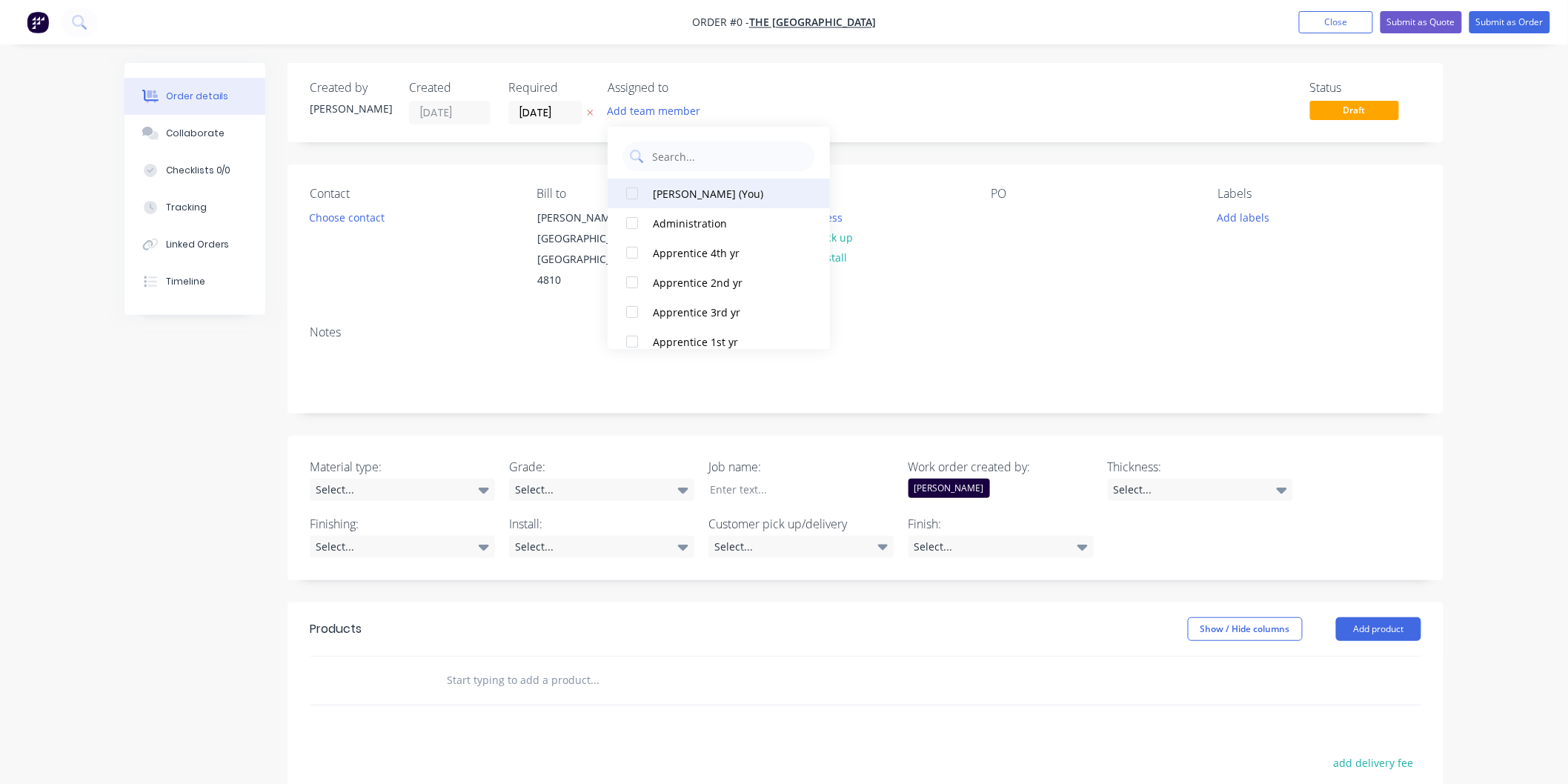
click at [685, 192] on div "[PERSON_NAME] (You)" at bounding box center [727, 194] width 148 height 15
click at [937, 98] on div "Order details Collaborate Checklists 0/0 Tracking Linked Orders Timeline Order …" at bounding box center [784, 573] width 1349 height 1021
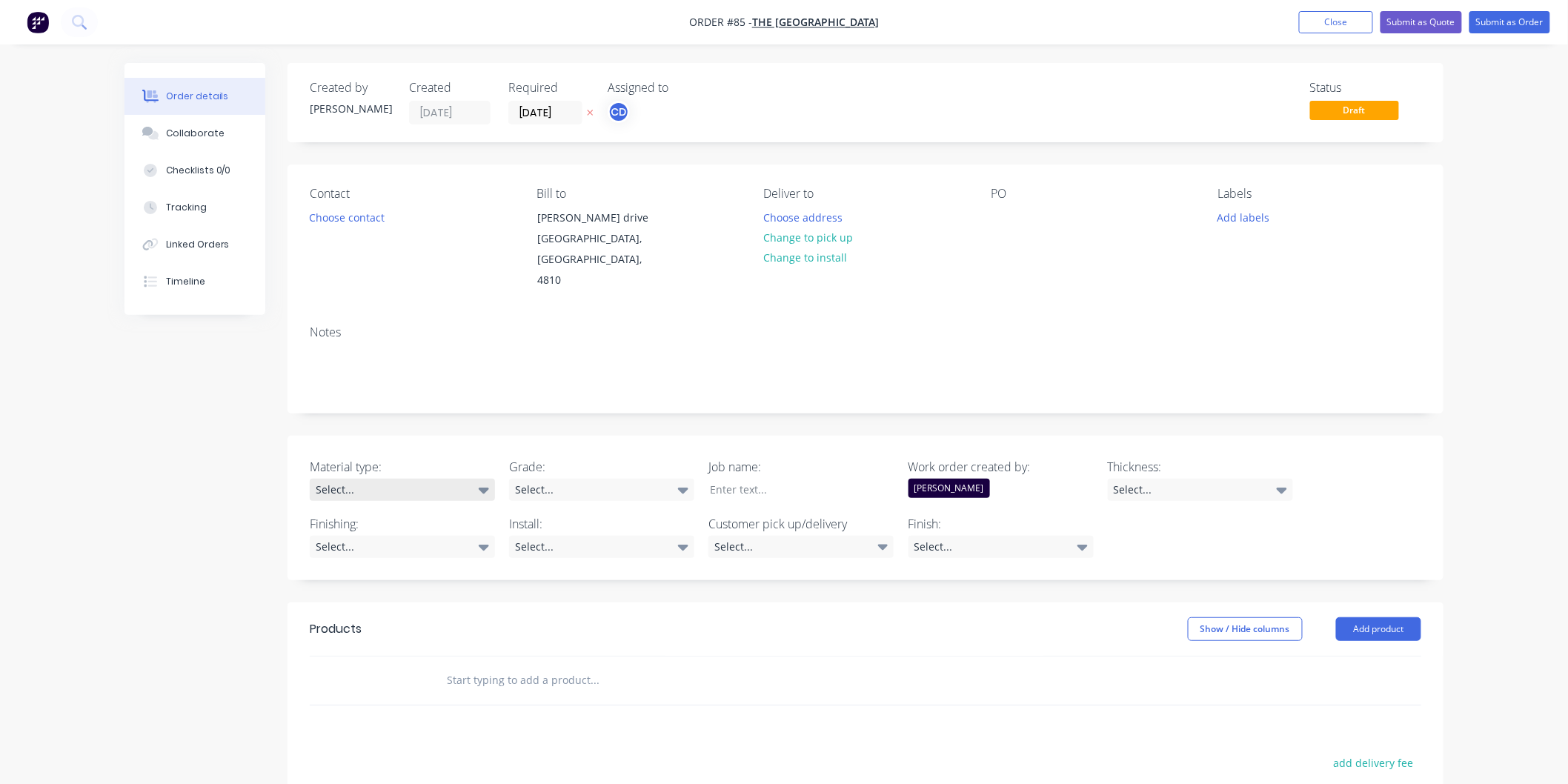
click at [480, 482] on icon at bounding box center [484, 490] width 10 height 16
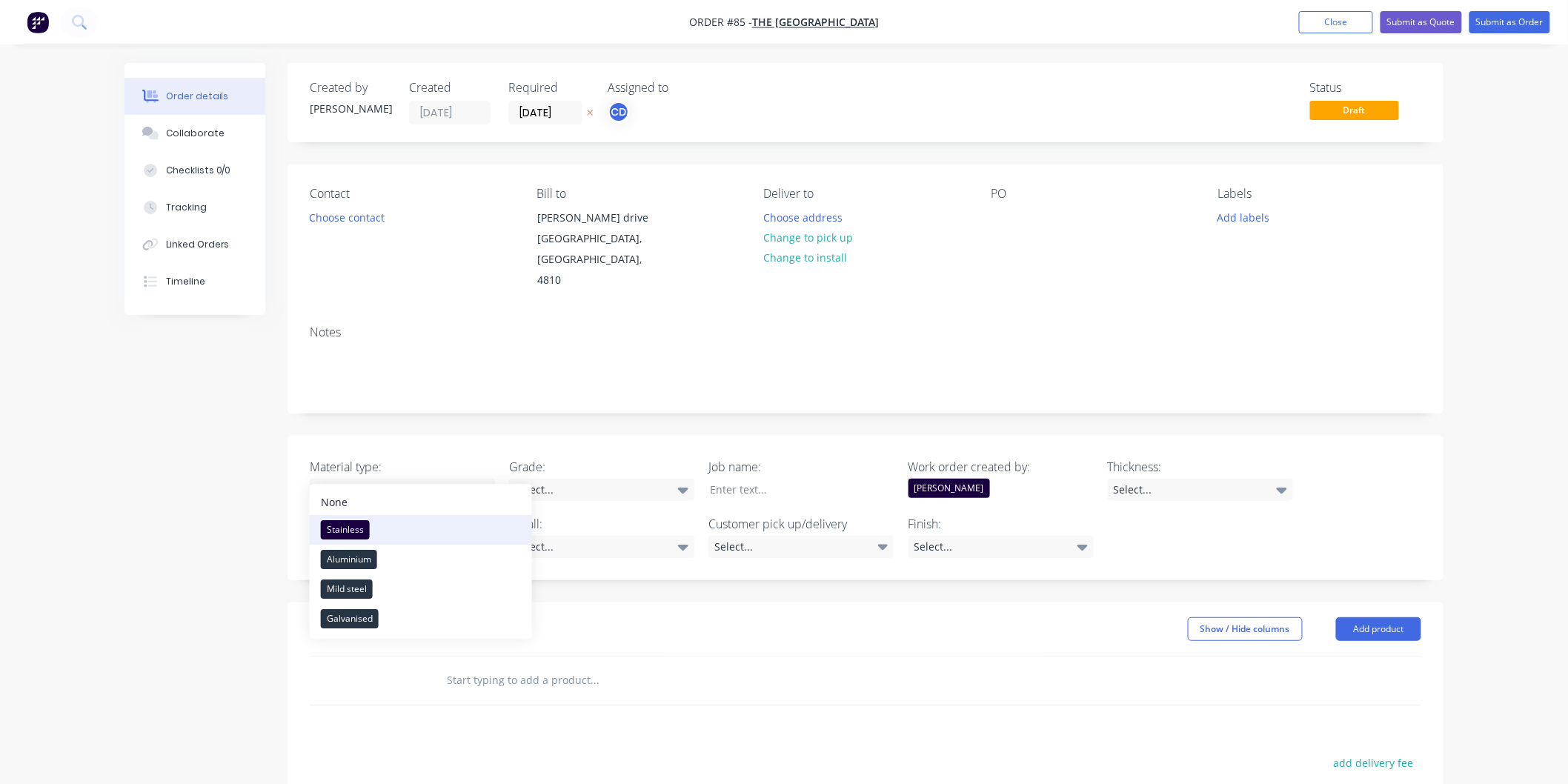
click at [415, 527] on button "Stainless" at bounding box center [421, 530] width 222 height 29
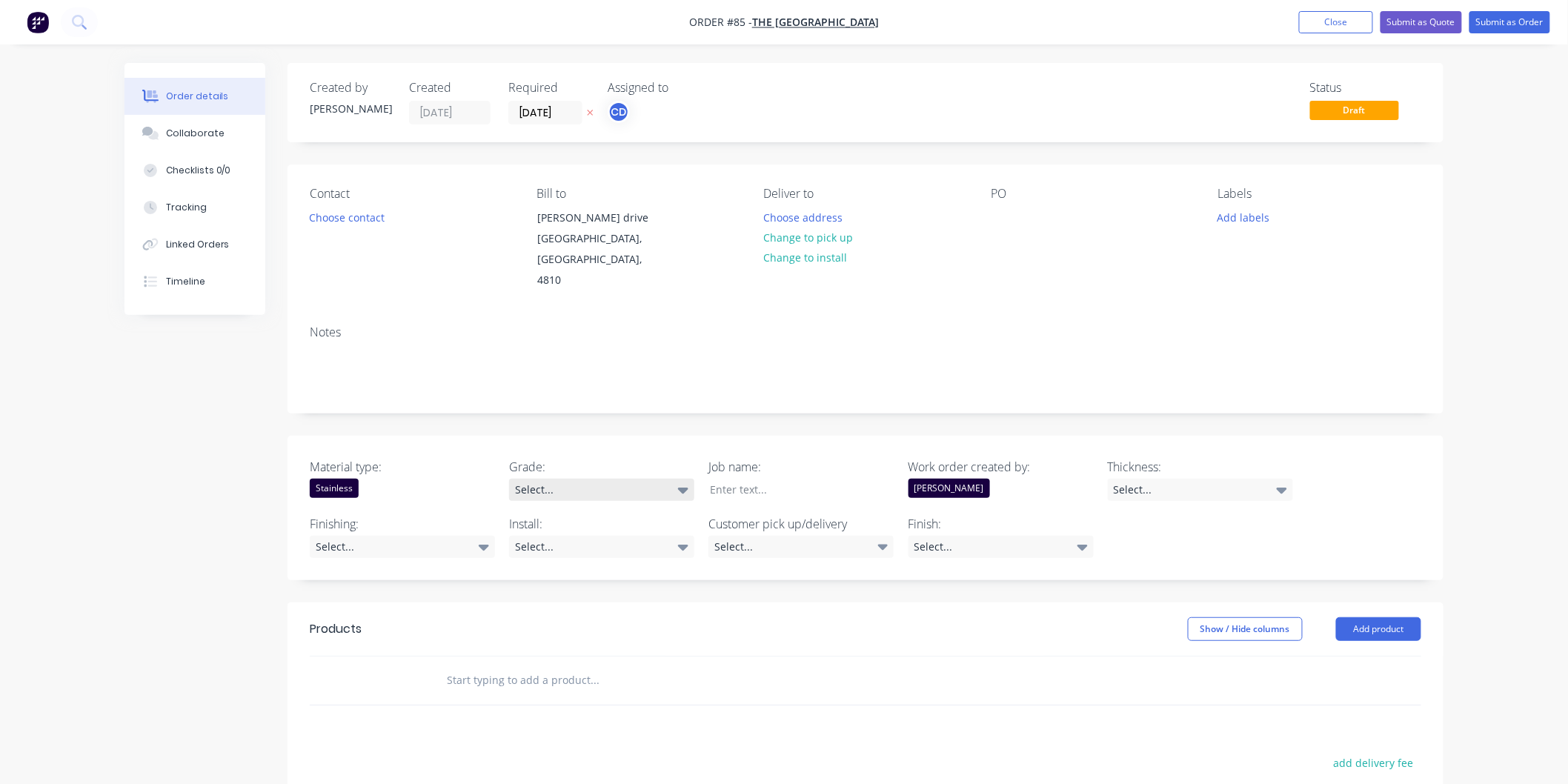
click at [676, 479] on div "Select..." at bounding box center [601, 490] width 185 height 22
drag, startPoint x: 566, startPoint y: 554, endPoint x: 577, endPoint y: 551, distance: 11.4
click at [567, 554] on button "304" at bounding box center [620, 559] width 222 height 29
click at [826, 479] on div at bounding box center [790, 490] width 185 height 22
click at [1278, 479] on div "Select..." at bounding box center [1200, 490] width 185 height 22
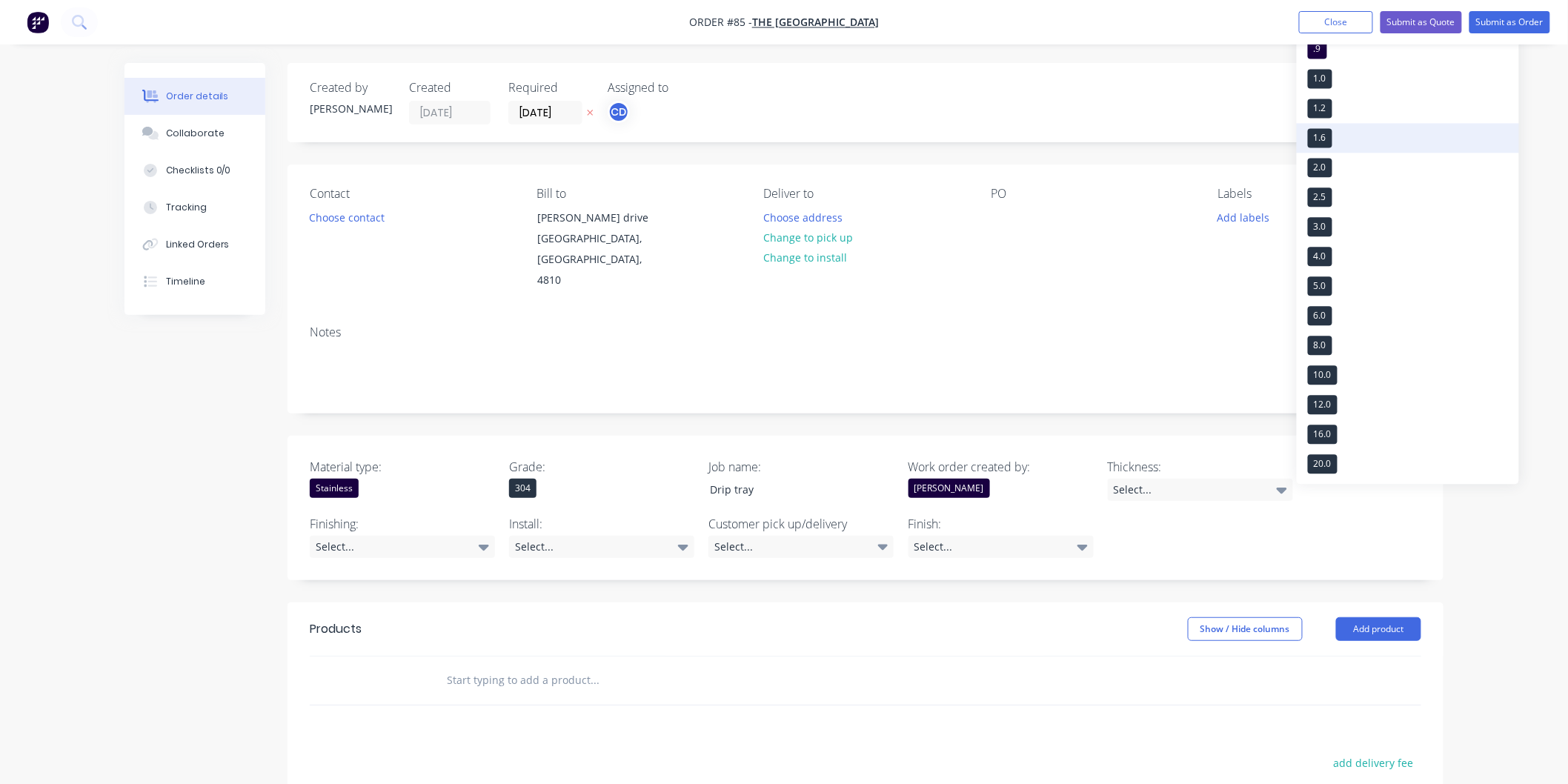
click at [1336, 138] on button "1.6" at bounding box center [1408, 138] width 222 height 29
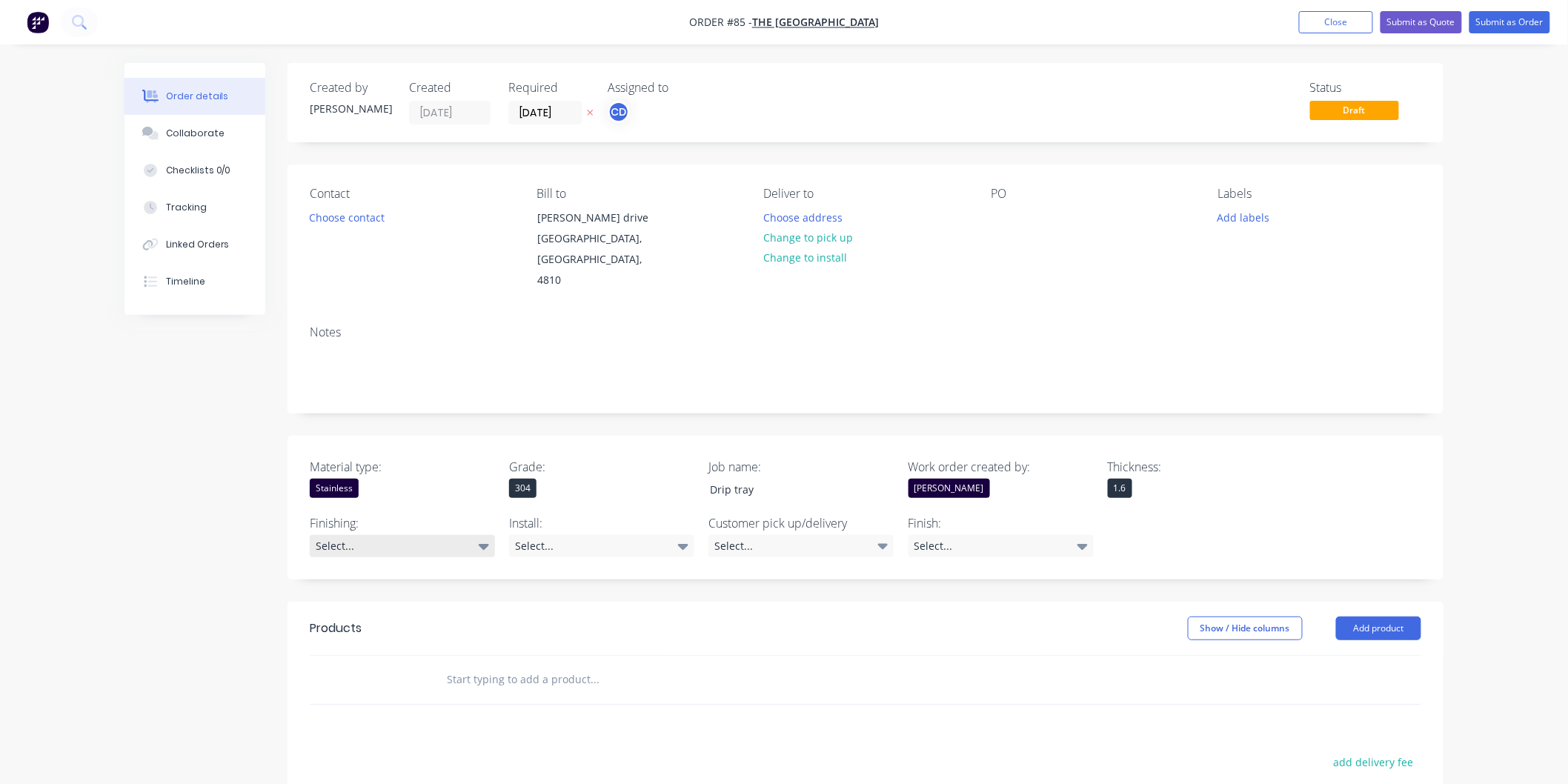
click at [419, 535] on div "Select..." at bounding box center [402, 546] width 185 height 22
click at [568, 535] on div "Select..." at bounding box center [601, 546] width 185 height 22
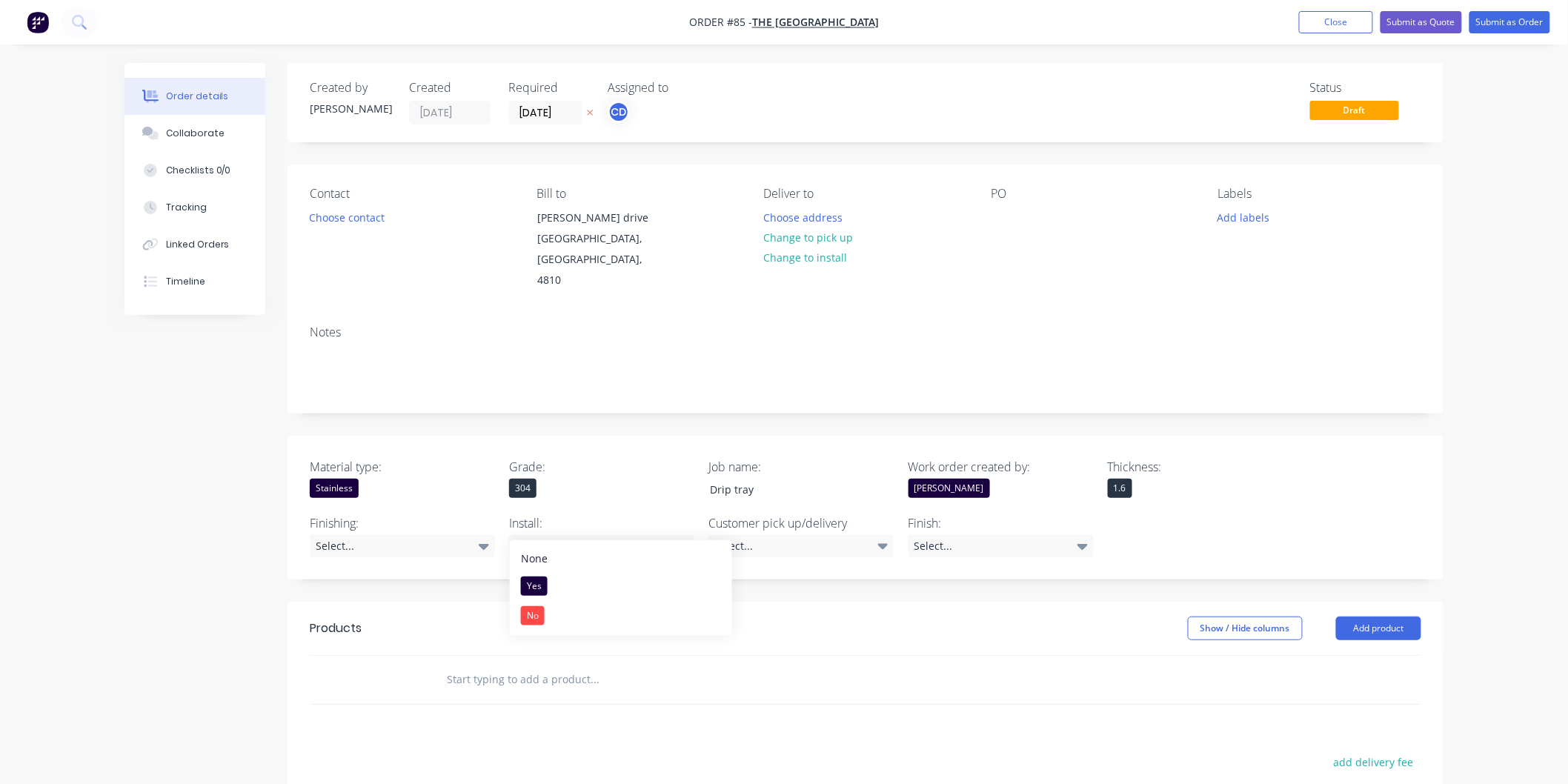
click at [536, 615] on div "No" at bounding box center [532, 616] width 24 height 19
click at [790, 535] on div "Select..." at bounding box center [801, 546] width 185 height 22
click at [729, 588] on div at bounding box center [726, 589] width 29 height 29
click at [728, 558] on div at bounding box center [726, 558] width 29 height 29
click at [729, 588] on div at bounding box center [726, 588] width 29 height 29
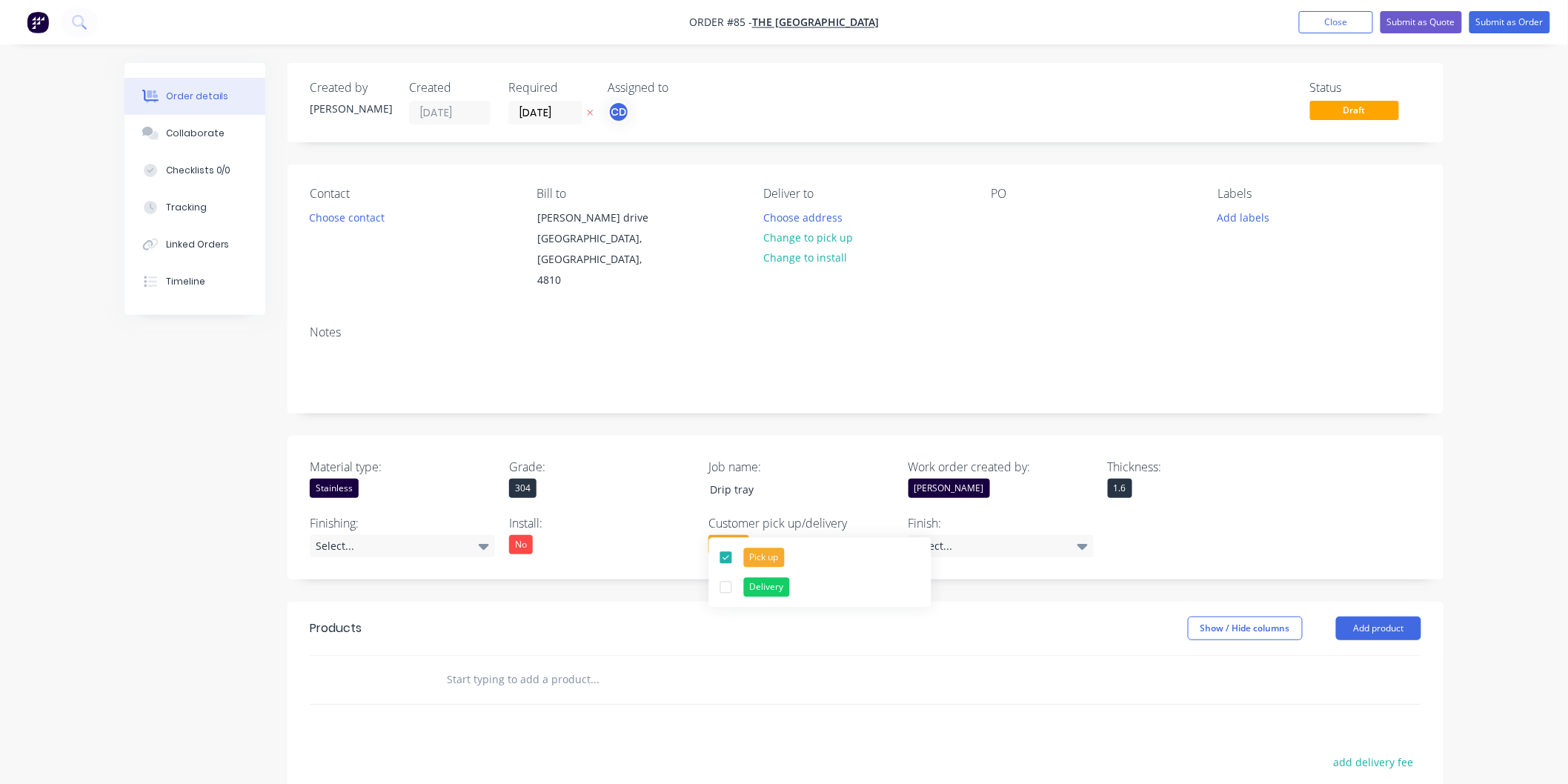
click at [1184, 503] on div "Material type: Stainless Grade: 304 Job name: Drip tray Work order created by: …" at bounding box center [865, 508] width 1156 height 144
click at [1084, 538] on icon at bounding box center [1082, 546] width 10 height 16
click at [943, 586] on div "No4" at bounding box center [933, 587] width 28 height 19
click at [932, 535] on div "No4" at bounding box center [923, 545] width 28 height 19
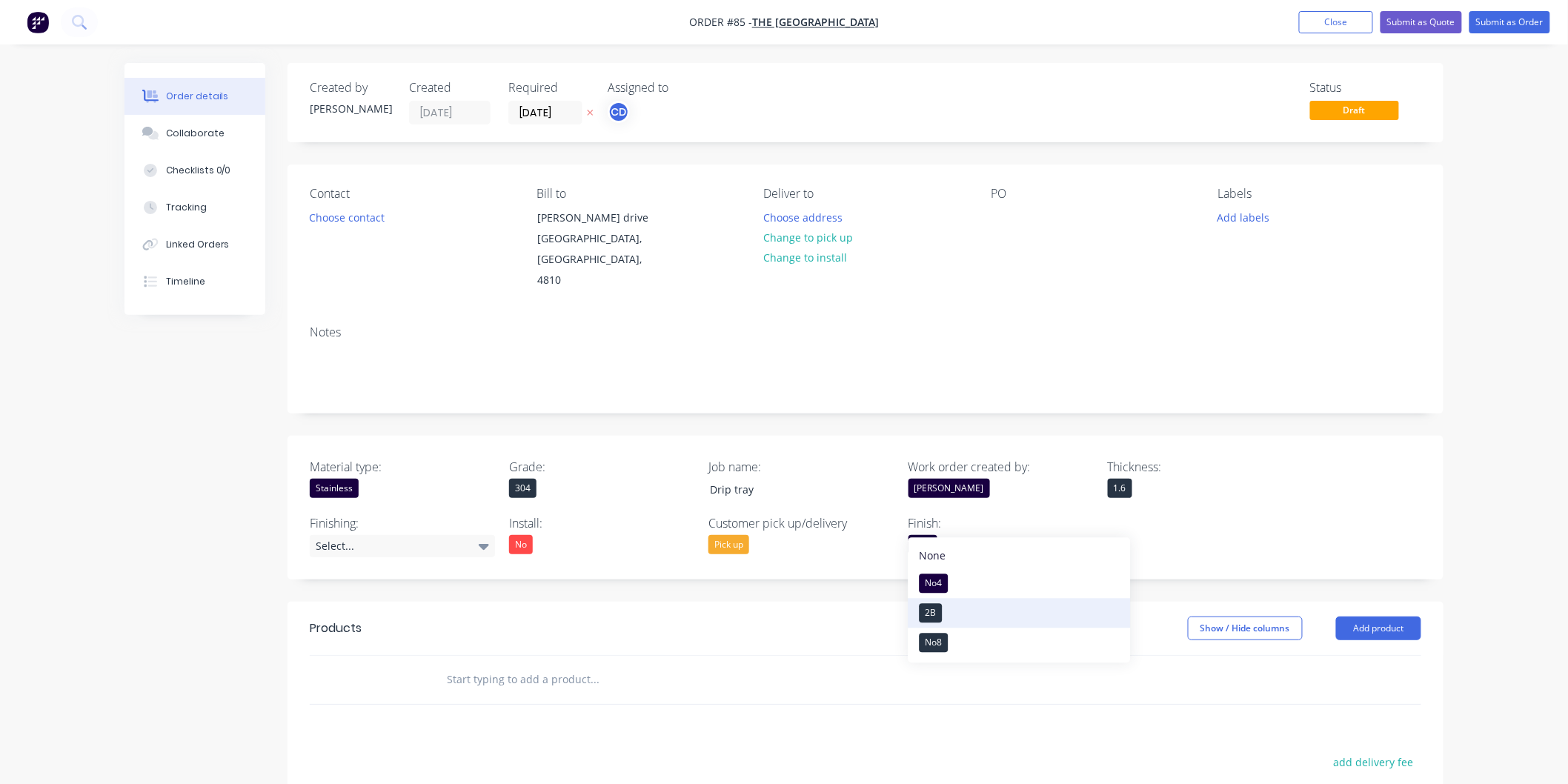
click at [941, 608] on div "2B" at bounding box center [931, 614] width 23 height 19
click at [1128, 525] on div "Material type: Stainless Grade: 304 Job name: Drip tray Work order created by: …" at bounding box center [865, 508] width 1156 height 144
click at [915, 535] on div "2B" at bounding box center [920, 545] width 23 height 19
click at [944, 605] on button "2B" at bounding box center [1020, 613] width 222 height 29
click at [926, 535] on div "2B" at bounding box center [920, 545] width 23 height 19
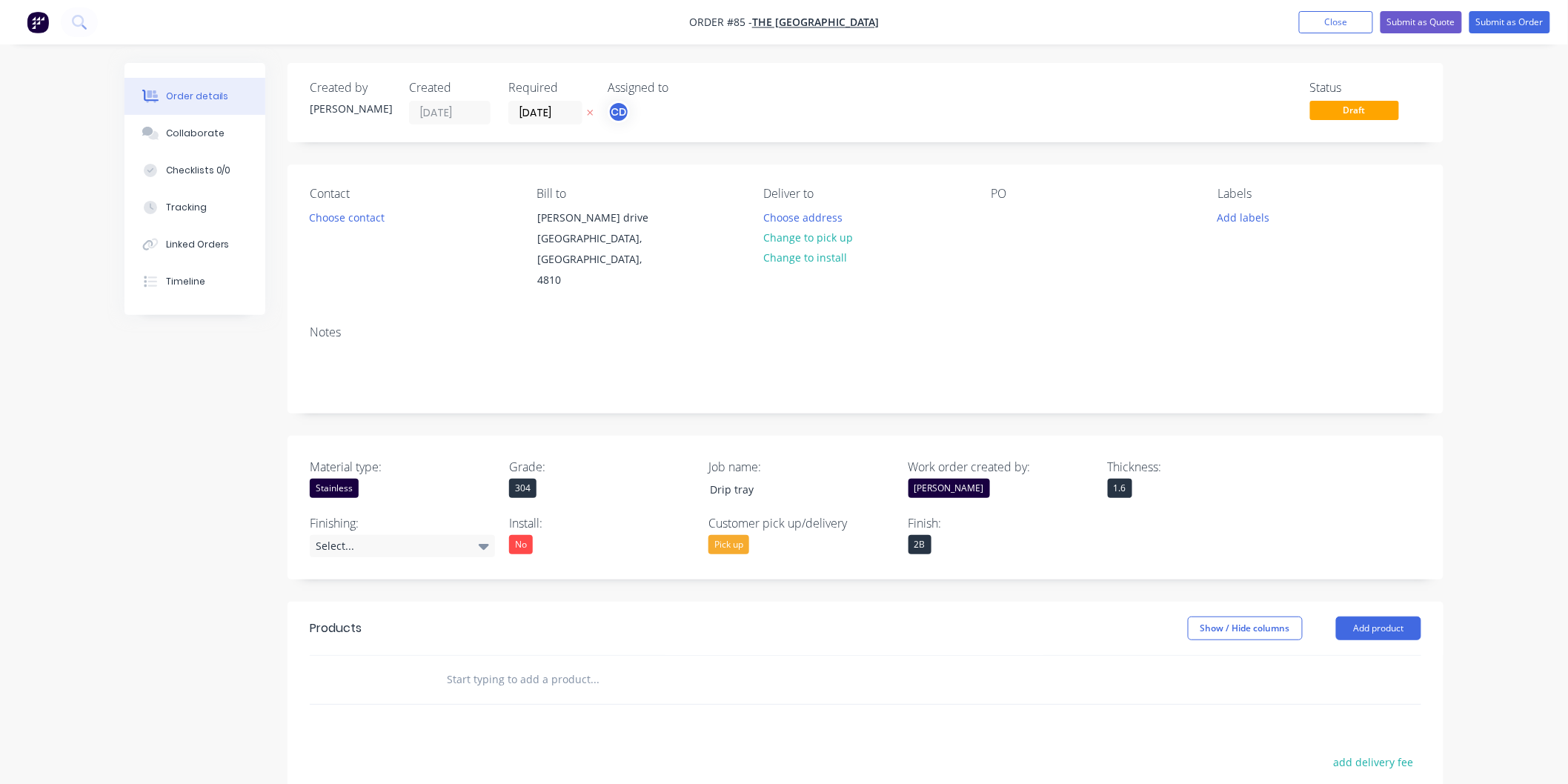
click at [1245, 486] on div "Material type: Stainless Grade: 304 Job name: Drip tray Work order created by: …" at bounding box center [865, 508] width 1156 height 144
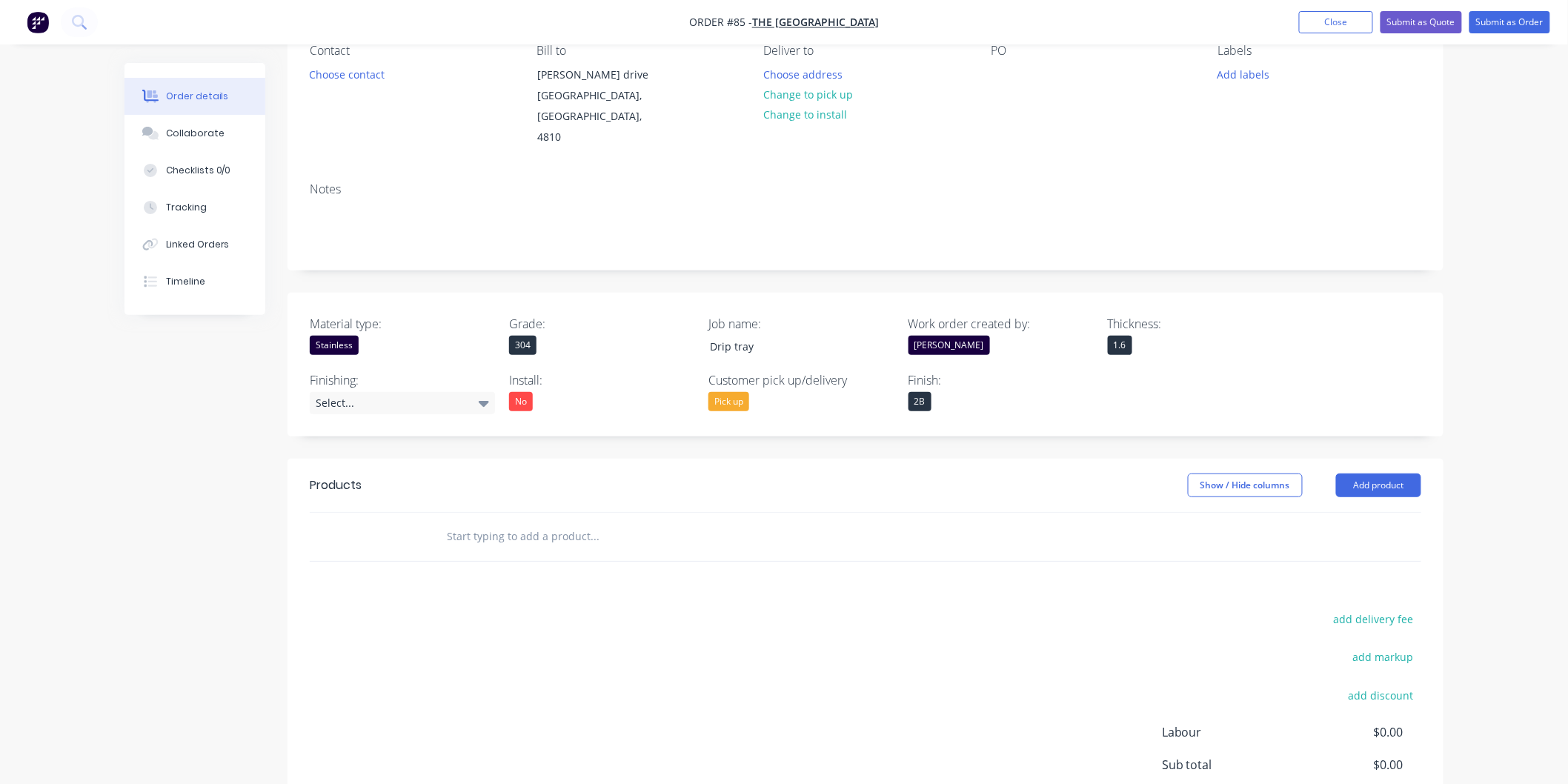
scroll to position [164, 0]
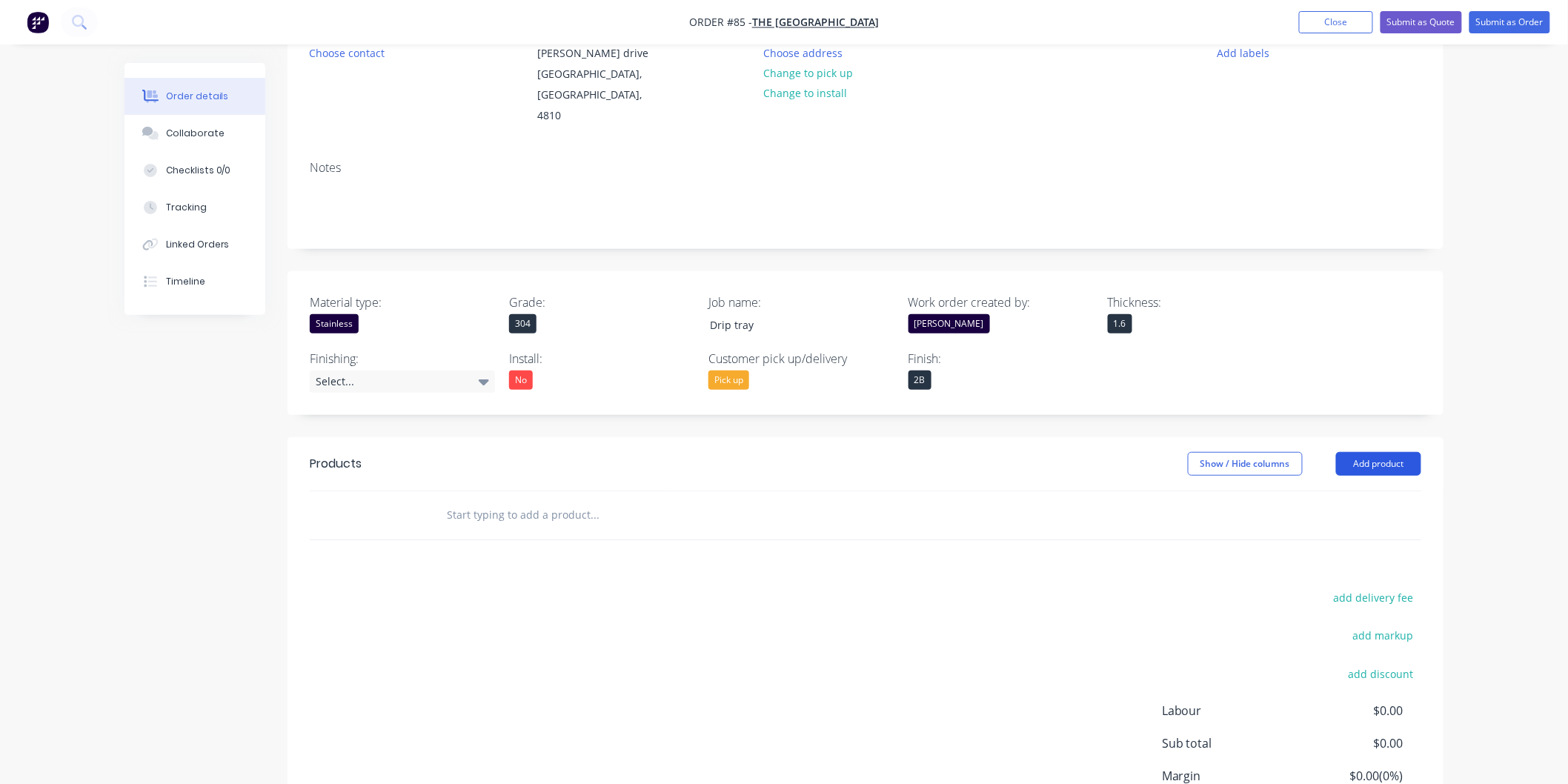
click at [1364, 452] on button "Add product" at bounding box center [1378, 463] width 85 height 24
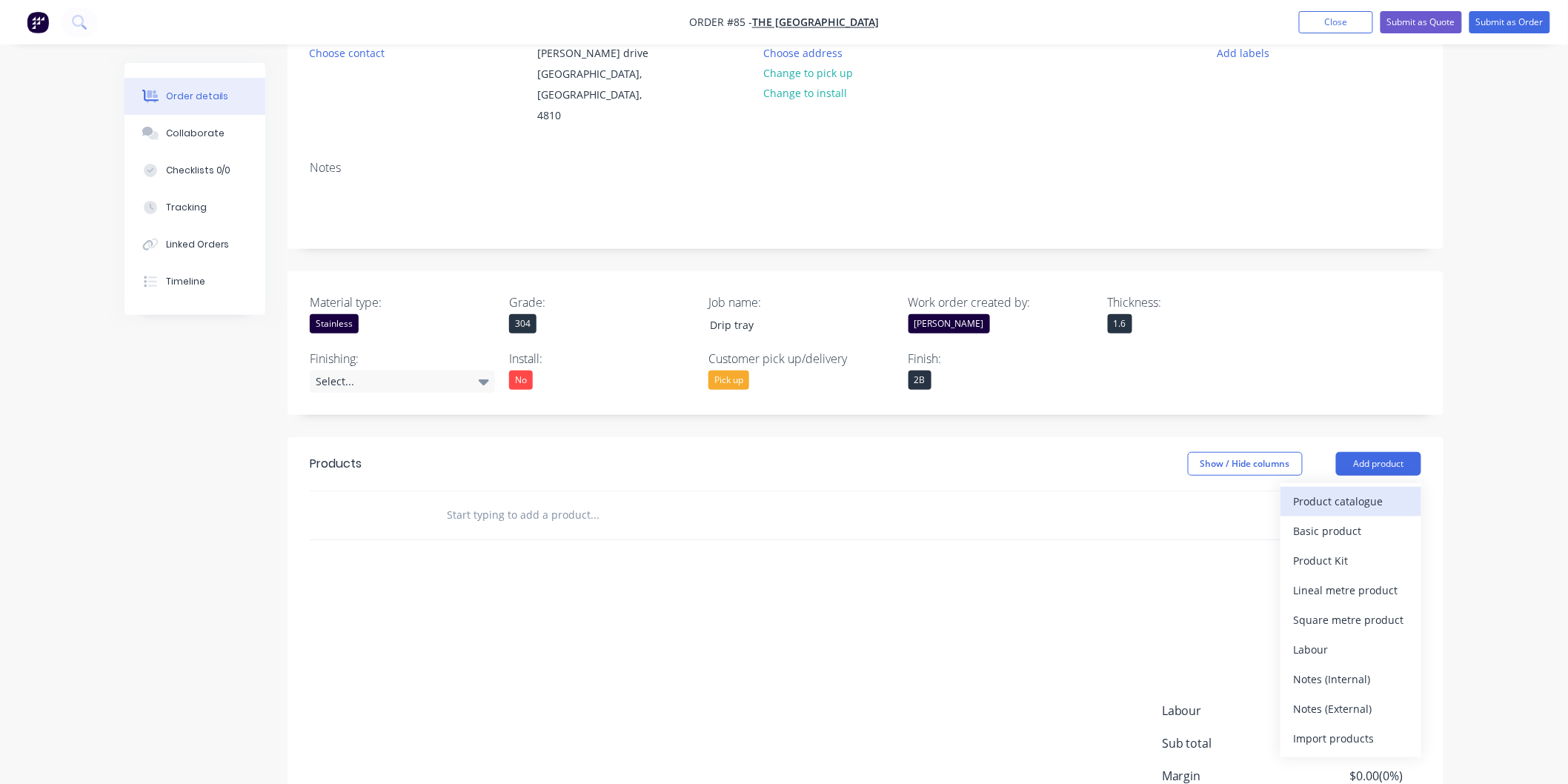
click at [1337, 491] on div "Product catalogue" at bounding box center [1351, 501] width 114 height 22
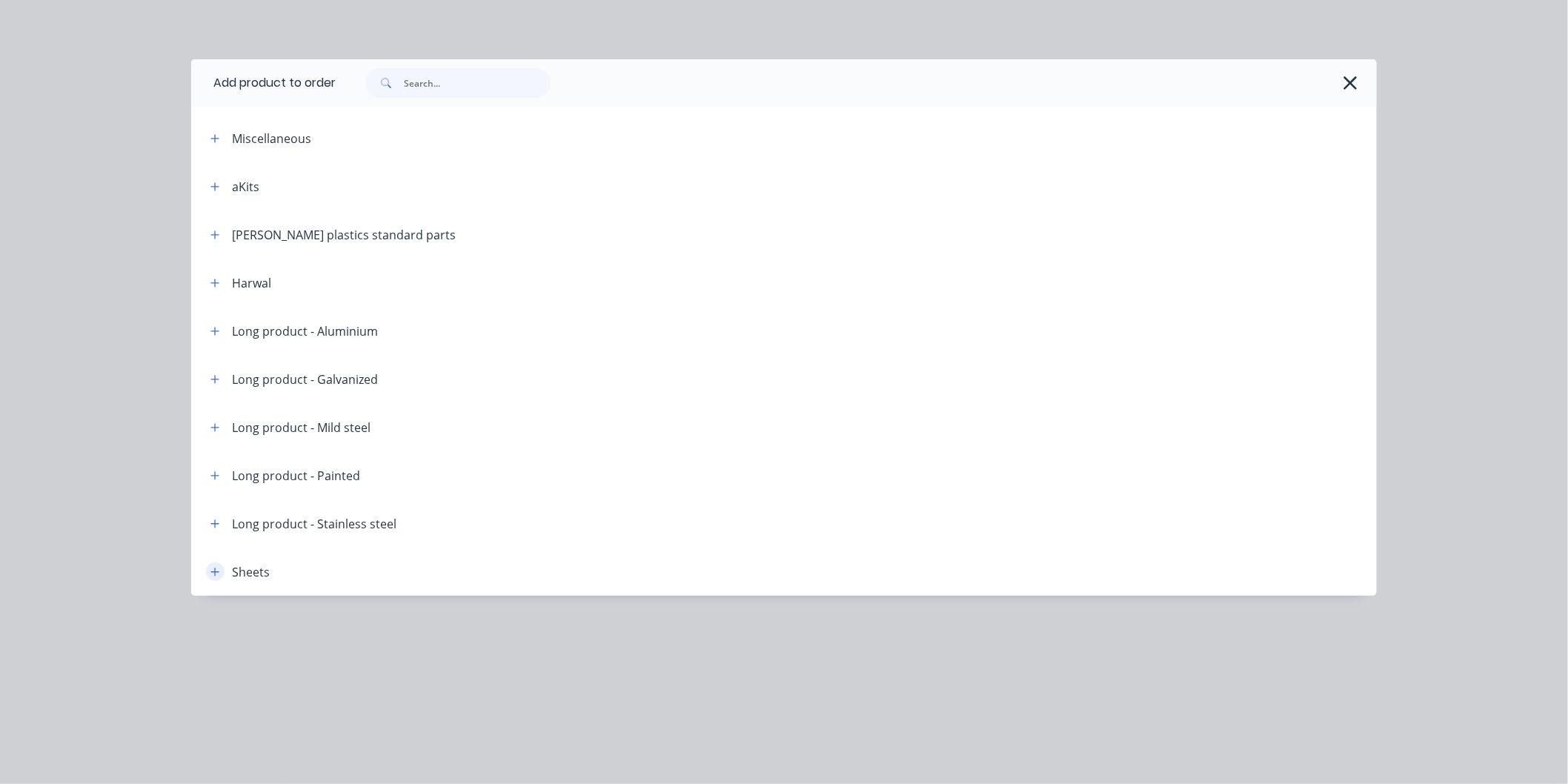
click at [218, 565] on button "button" at bounding box center [215, 572] width 19 height 19
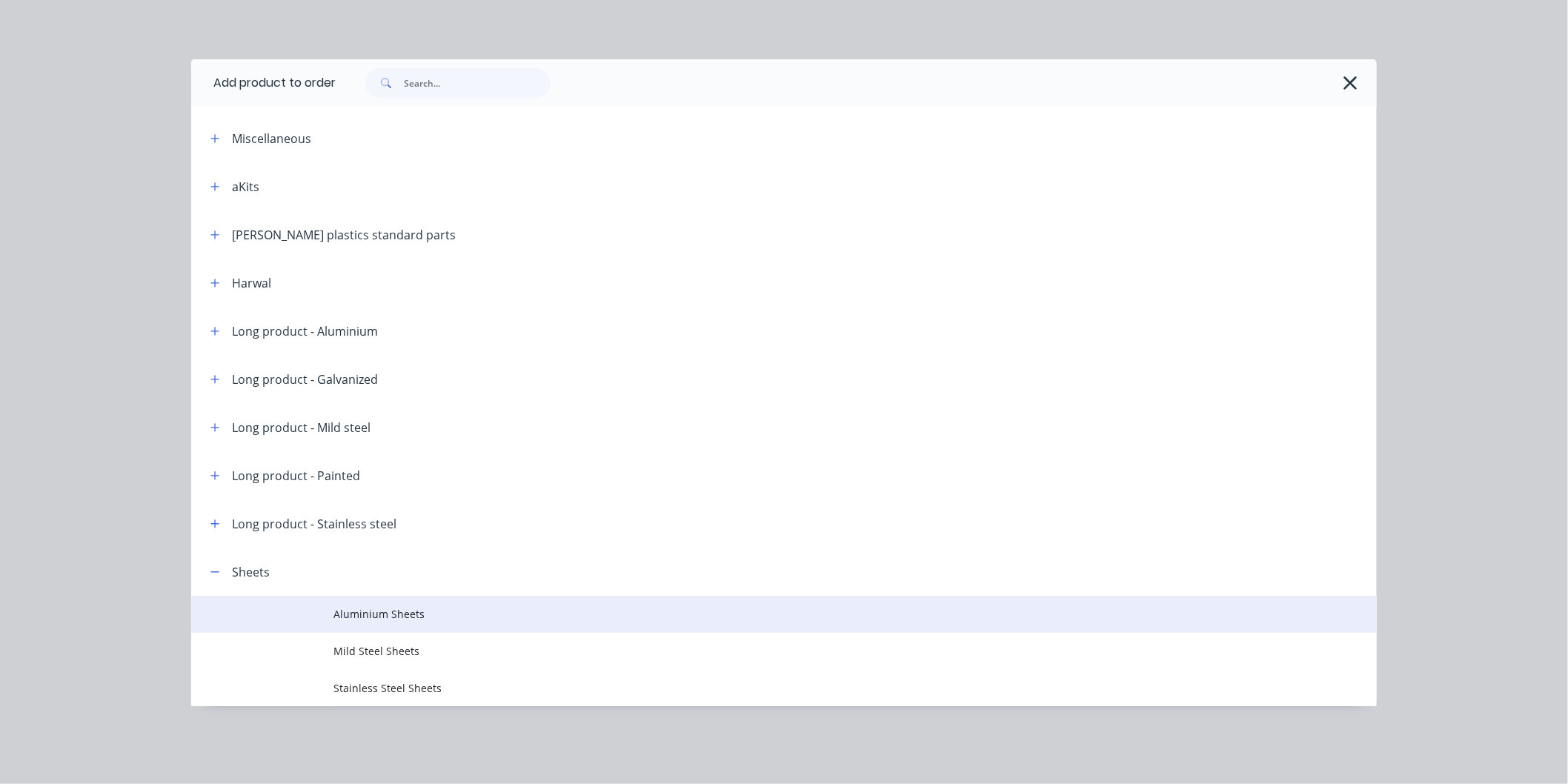
scroll to position [299, 0]
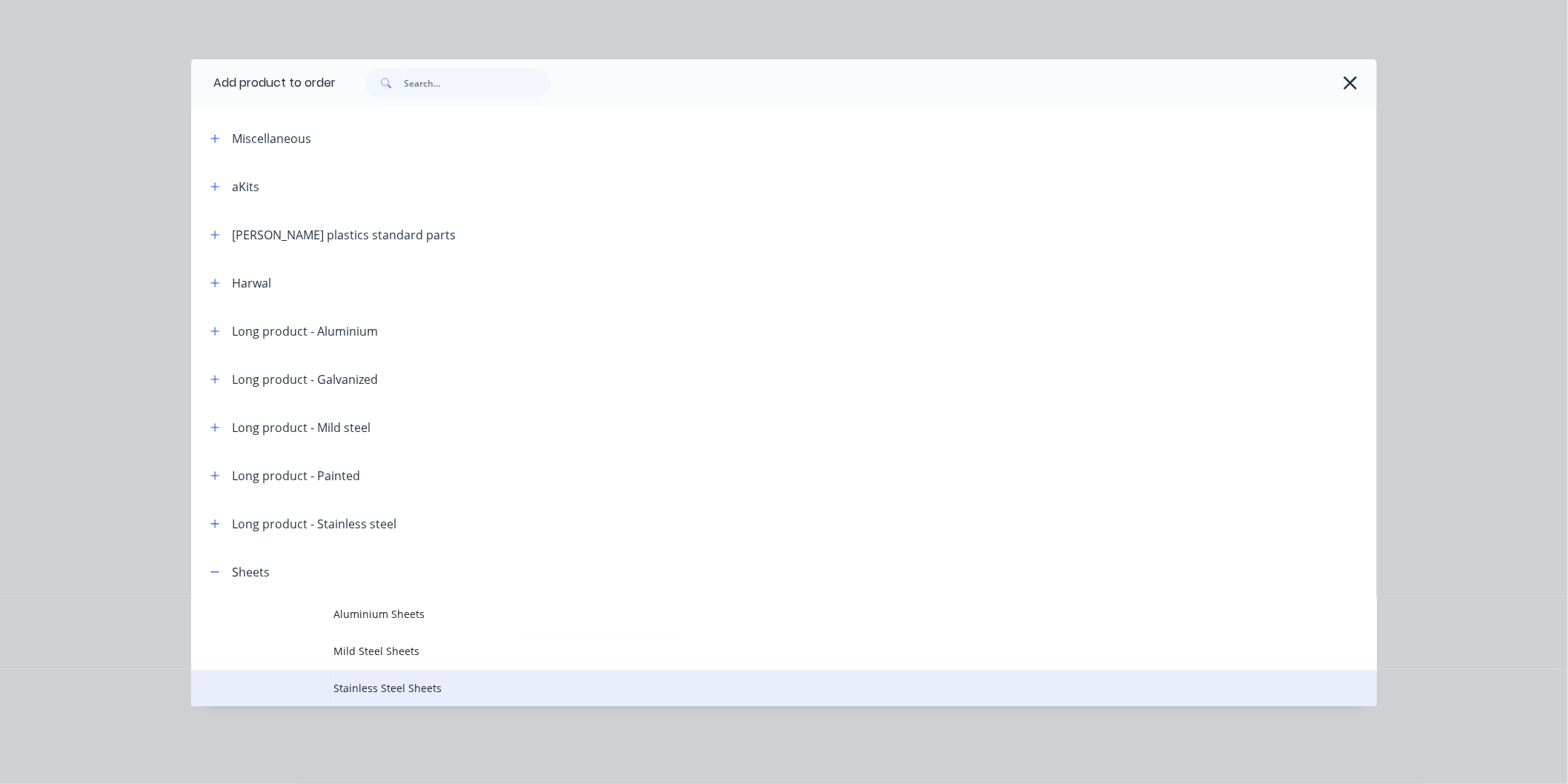
click at [363, 694] on span "Stainless Steel Sheets" at bounding box center [751, 688] width 835 height 15
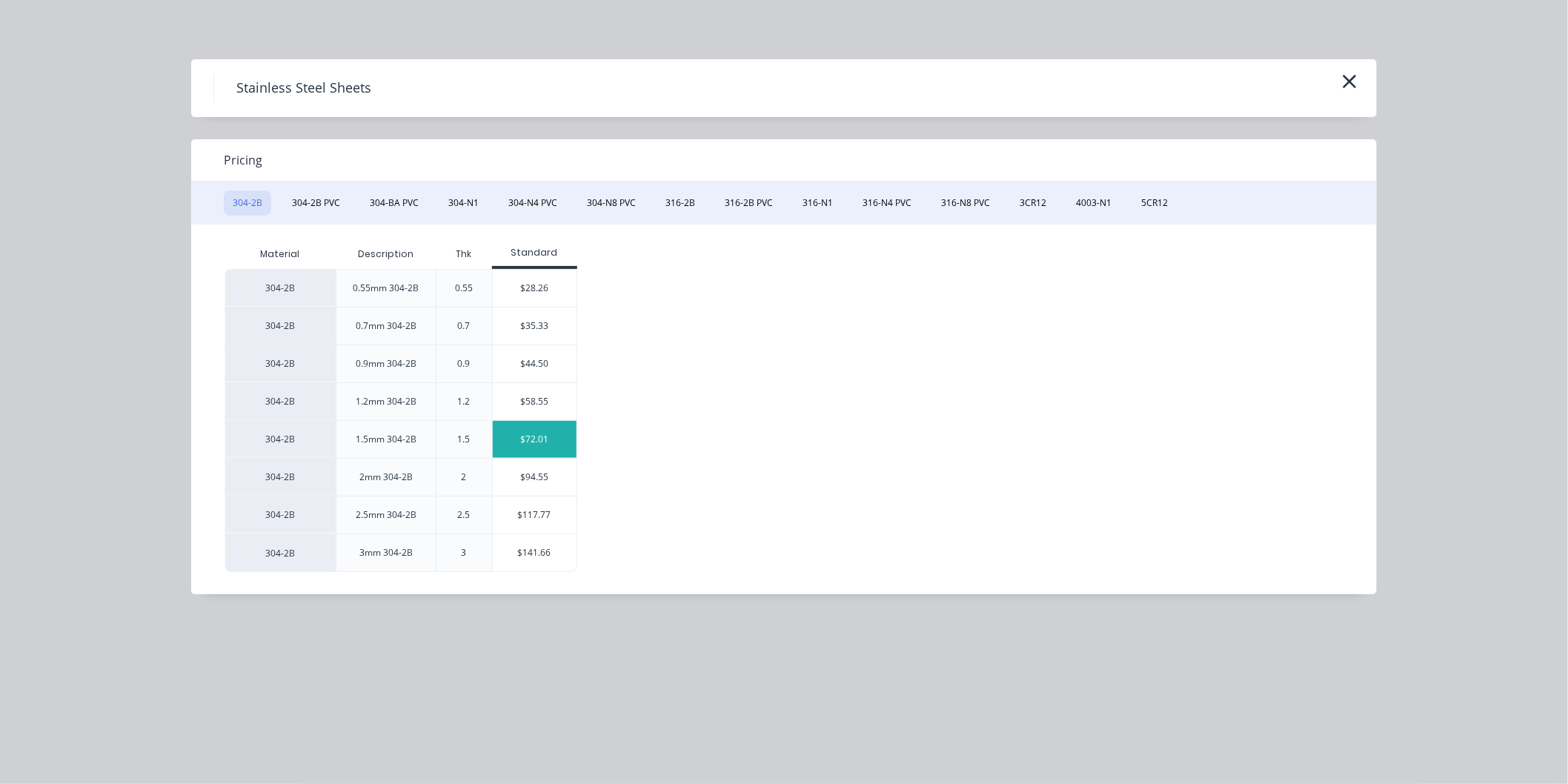
click at [551, 446] on div "$72.01" at bounding box center [534, 439] width 83 height 37
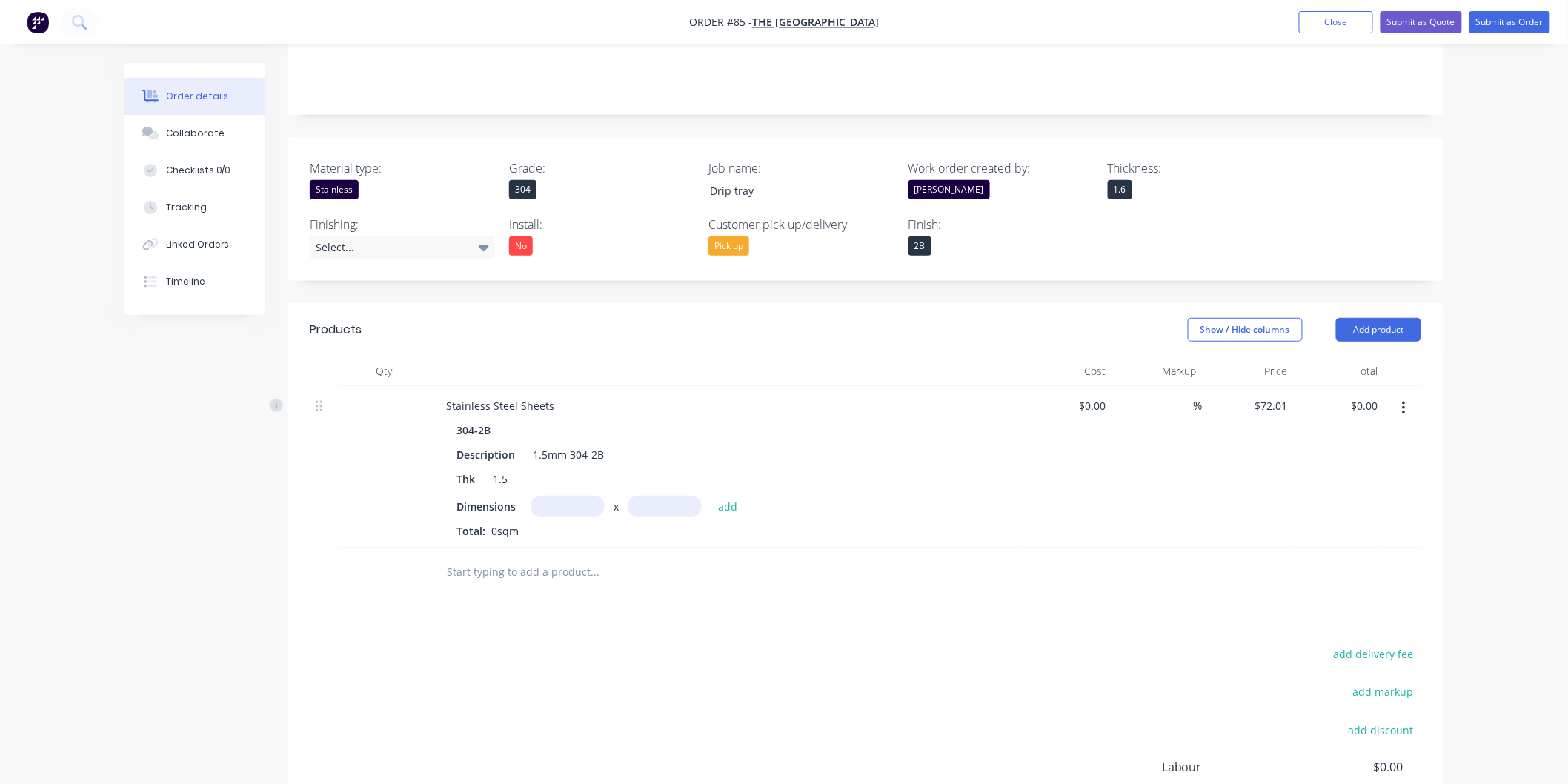
click at [558, 496] on input "text" at bounding box center [567, 507] width 74 height 22
type input "1.2m"
click at [675, 496] on input "text" at bounding box center [665, 507] width 74 height 22
type input "0.5m"
click at [723, 496] on button "add" at bounding box center [728, 506] width 35 height 20
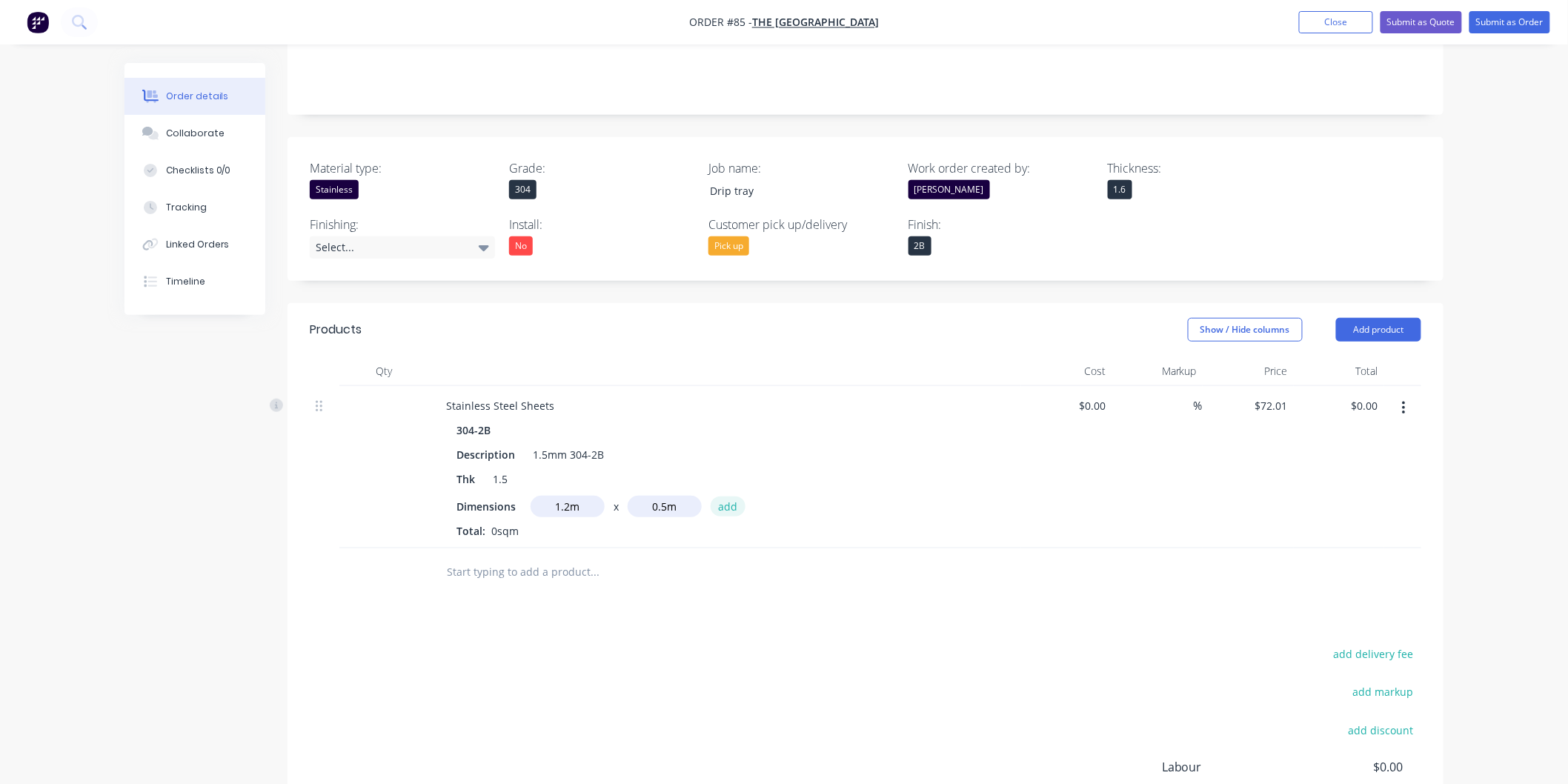
type input "$43.21"
click at [1404, 401] on icon "button" at bounding box center [1404, 408] width 4 height 16
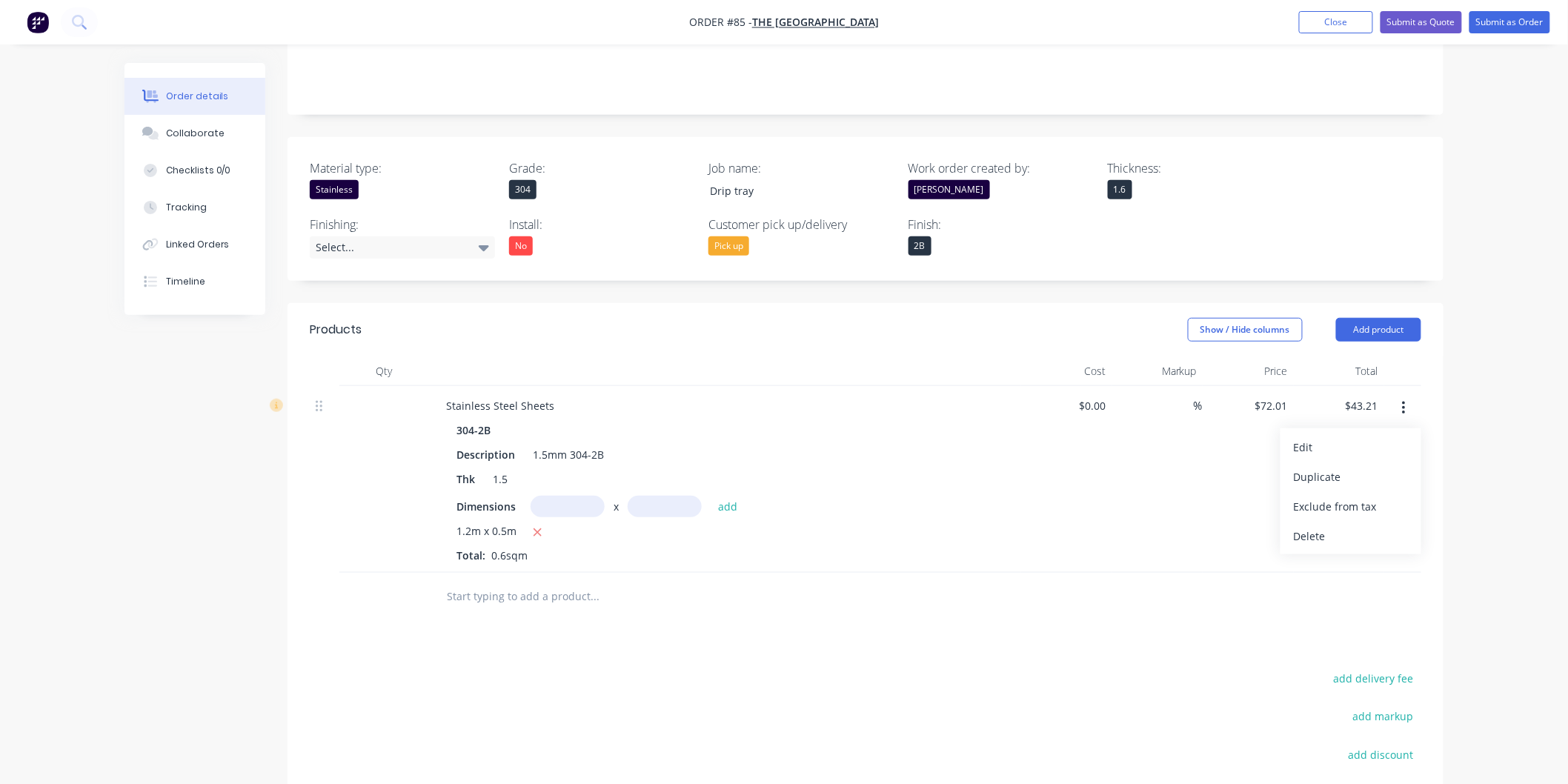
click at [1320, 526] on div "Delete" at bounding box center [1351, 536] width 114 height 22
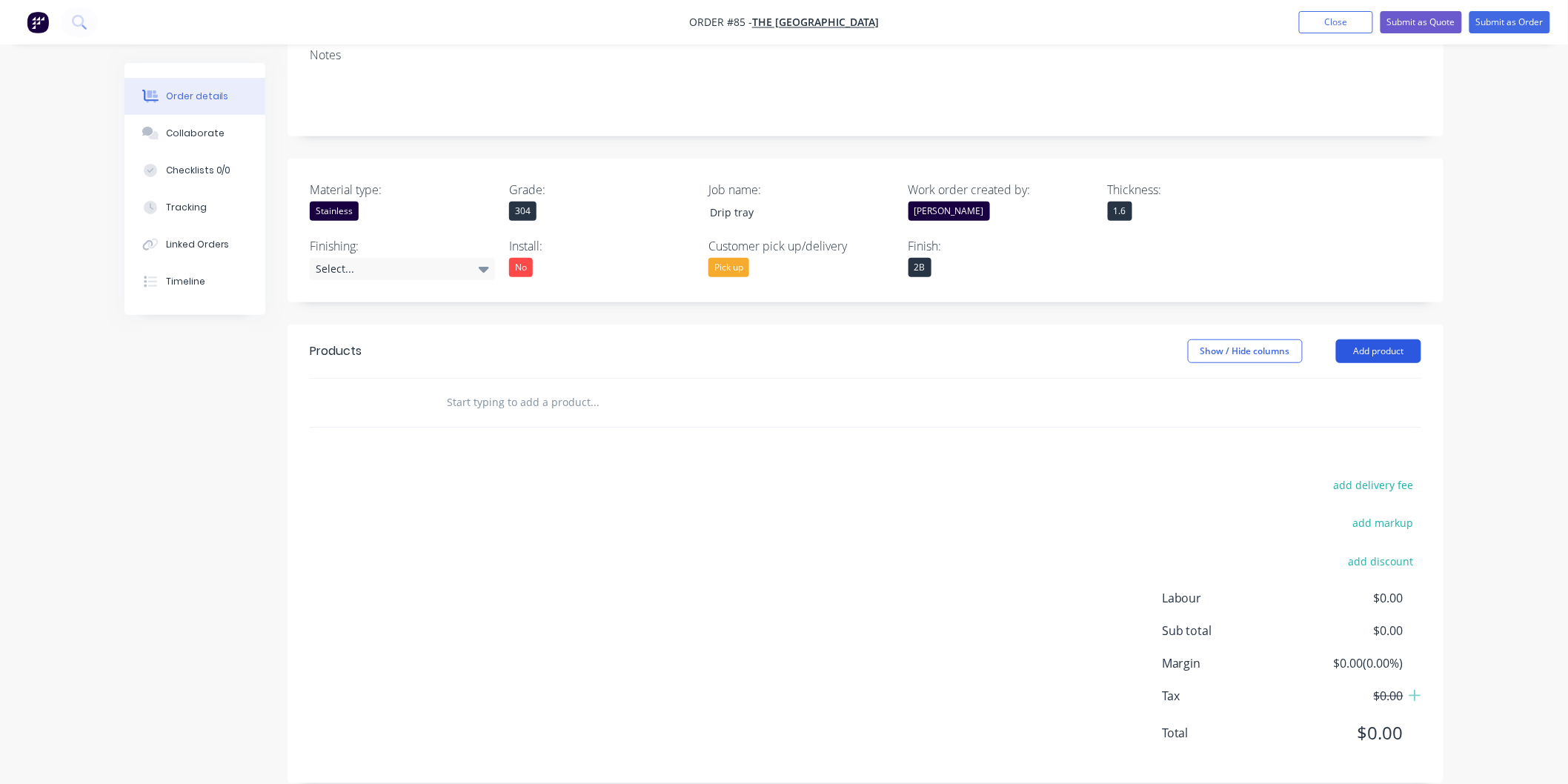
click at [1376, 340] on button "Add product" at bounding box center [1378, 351] width 85 height 24
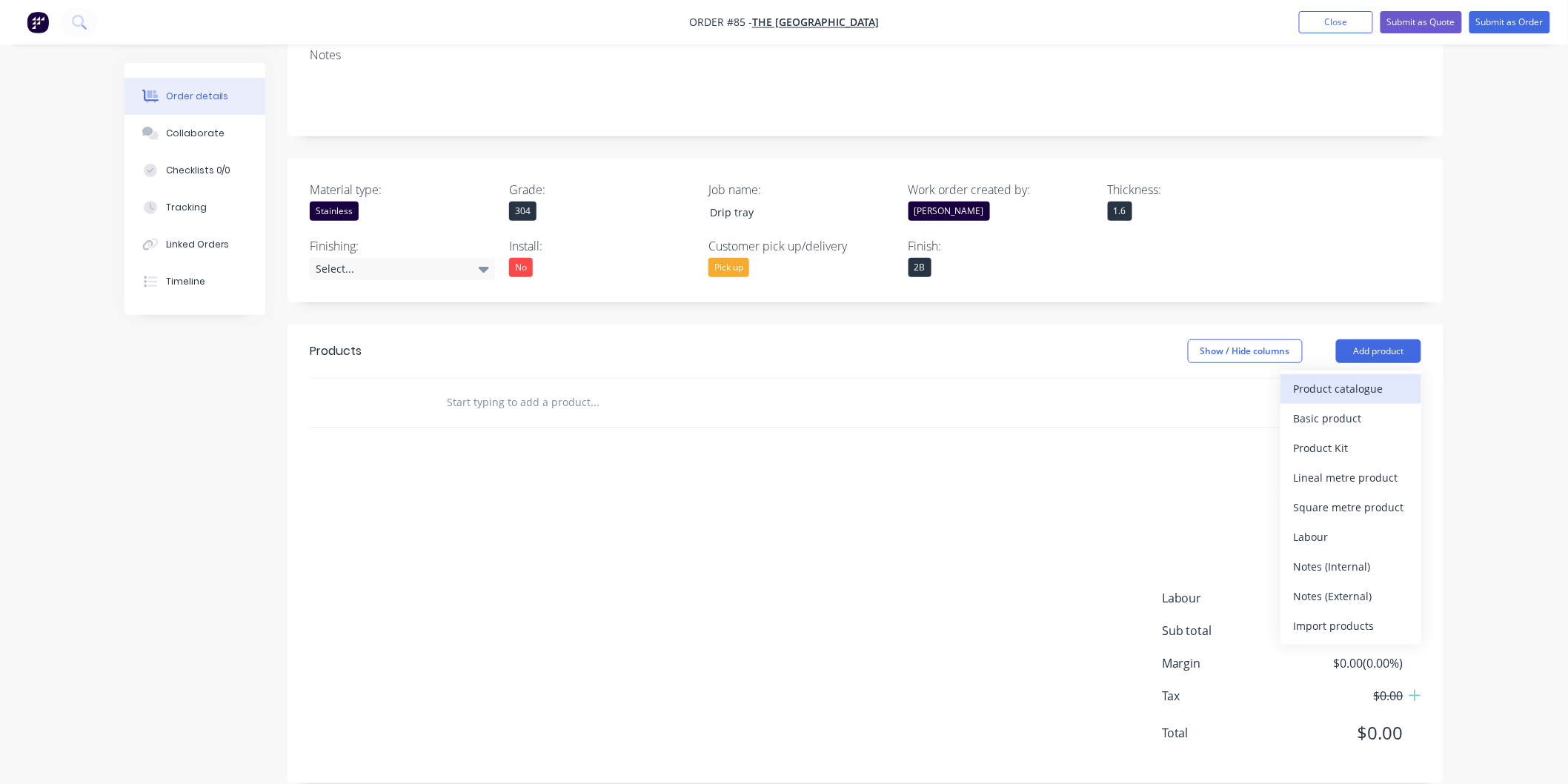
click at [1334, 378] on div "Product catalogue" at bounding box center [1351, 388] width 114 height 22
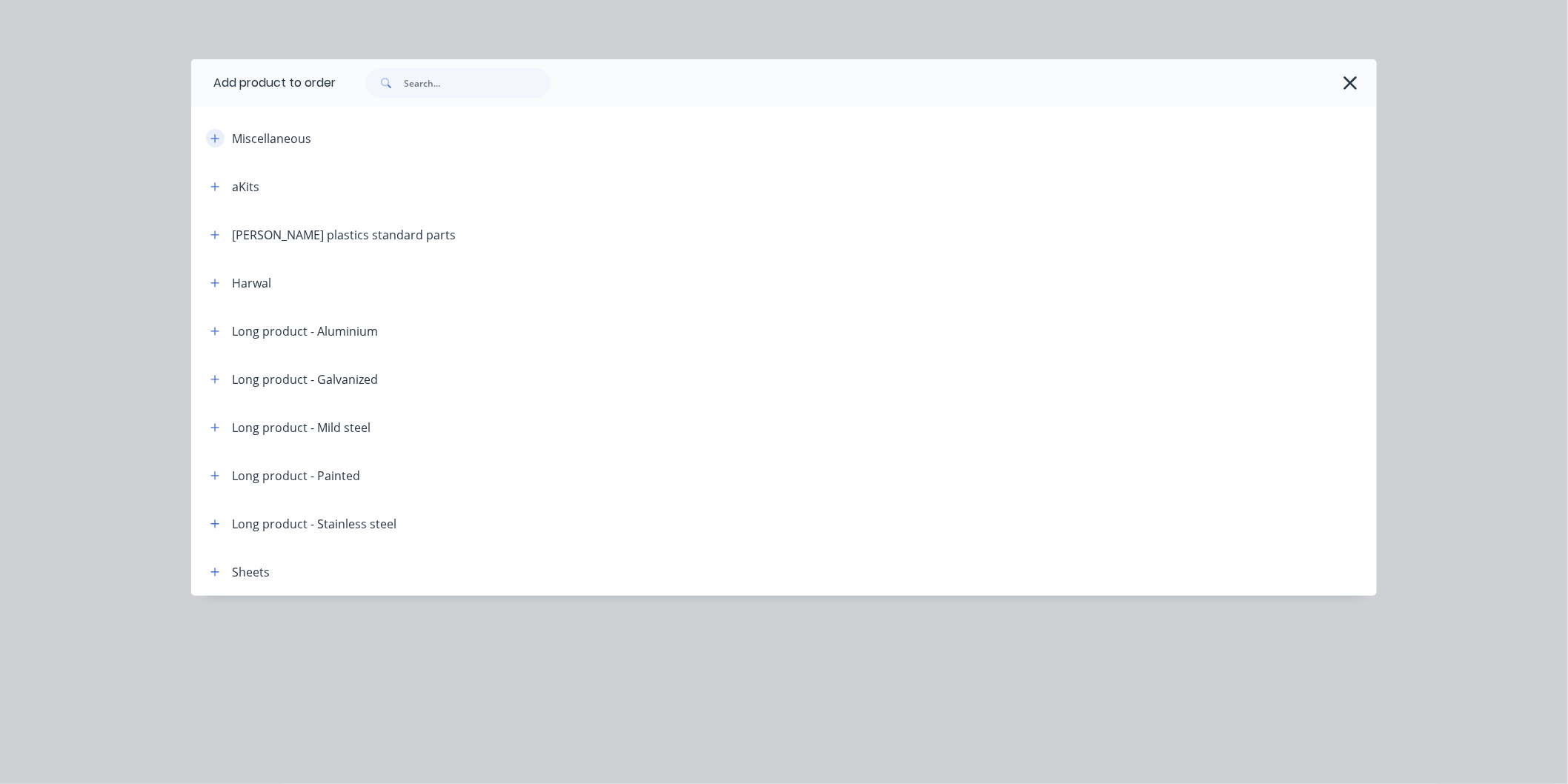
click at [215, 136] on icon "button" at bounding box center [215, 138] width 9 height 9
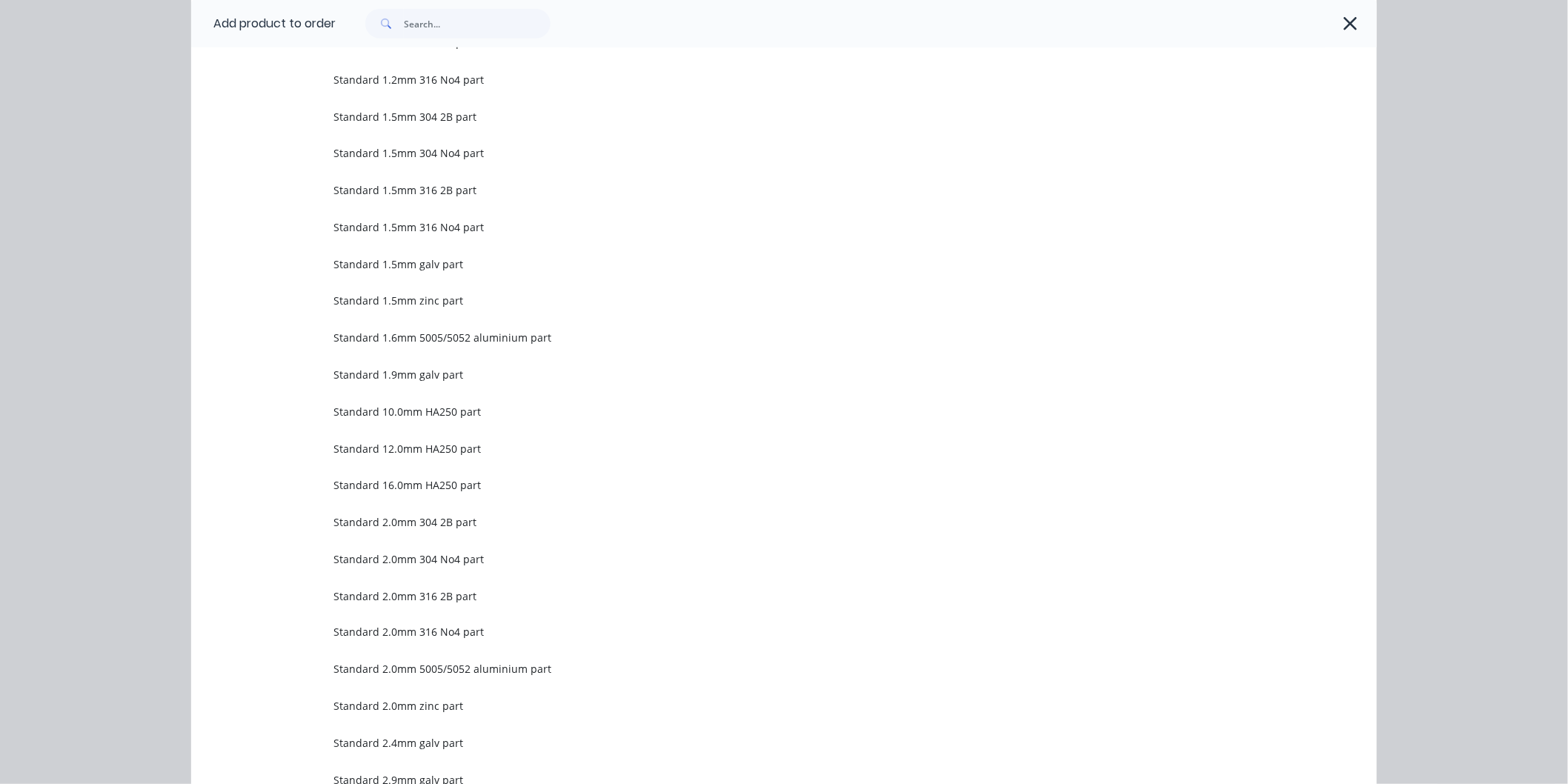
scroll to position [576, 0]
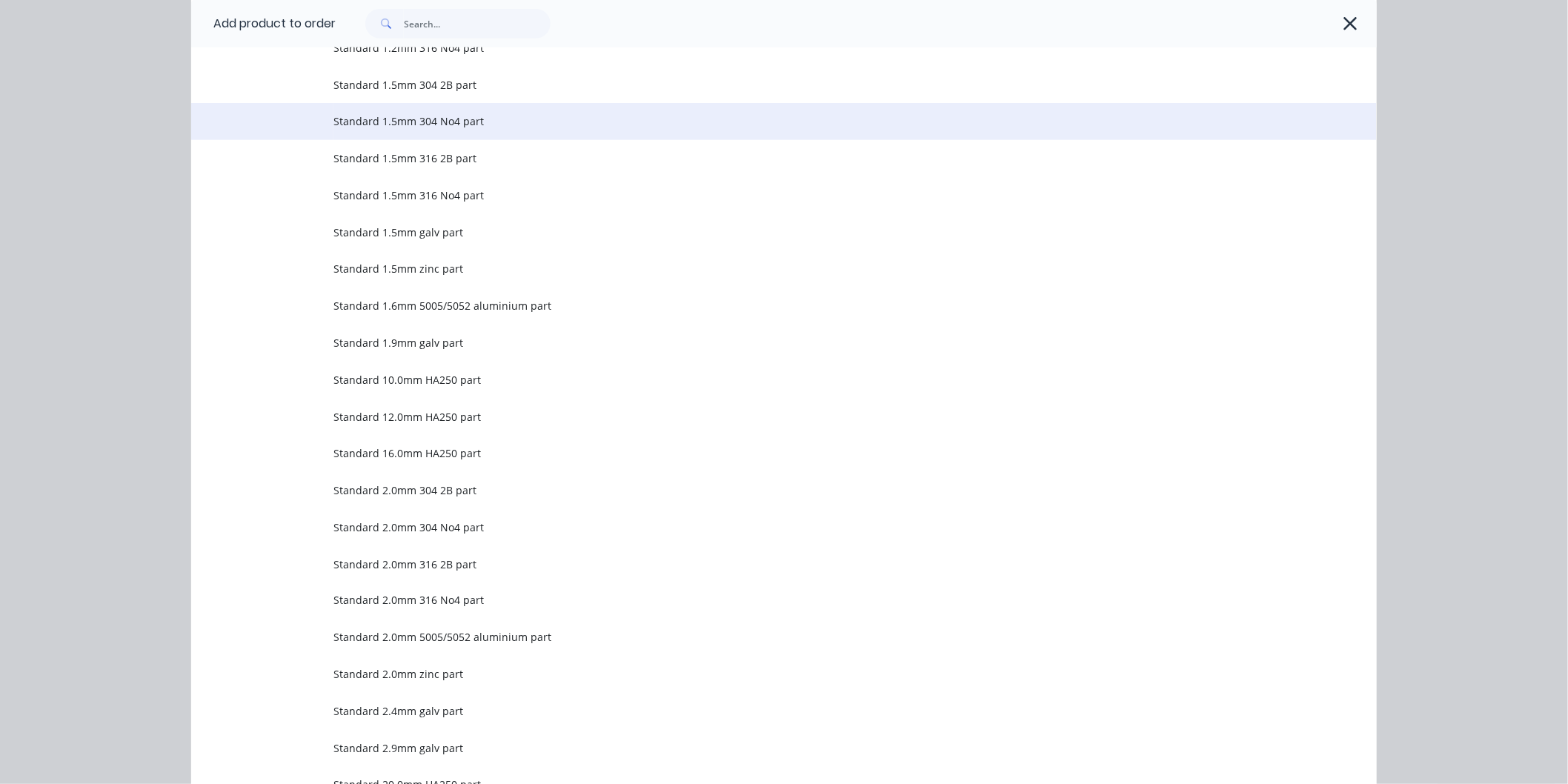
click at [349, 121] on span "Standard 1.5mm 304 No4 part" at bounding box center [751, 121] width 835 height 15
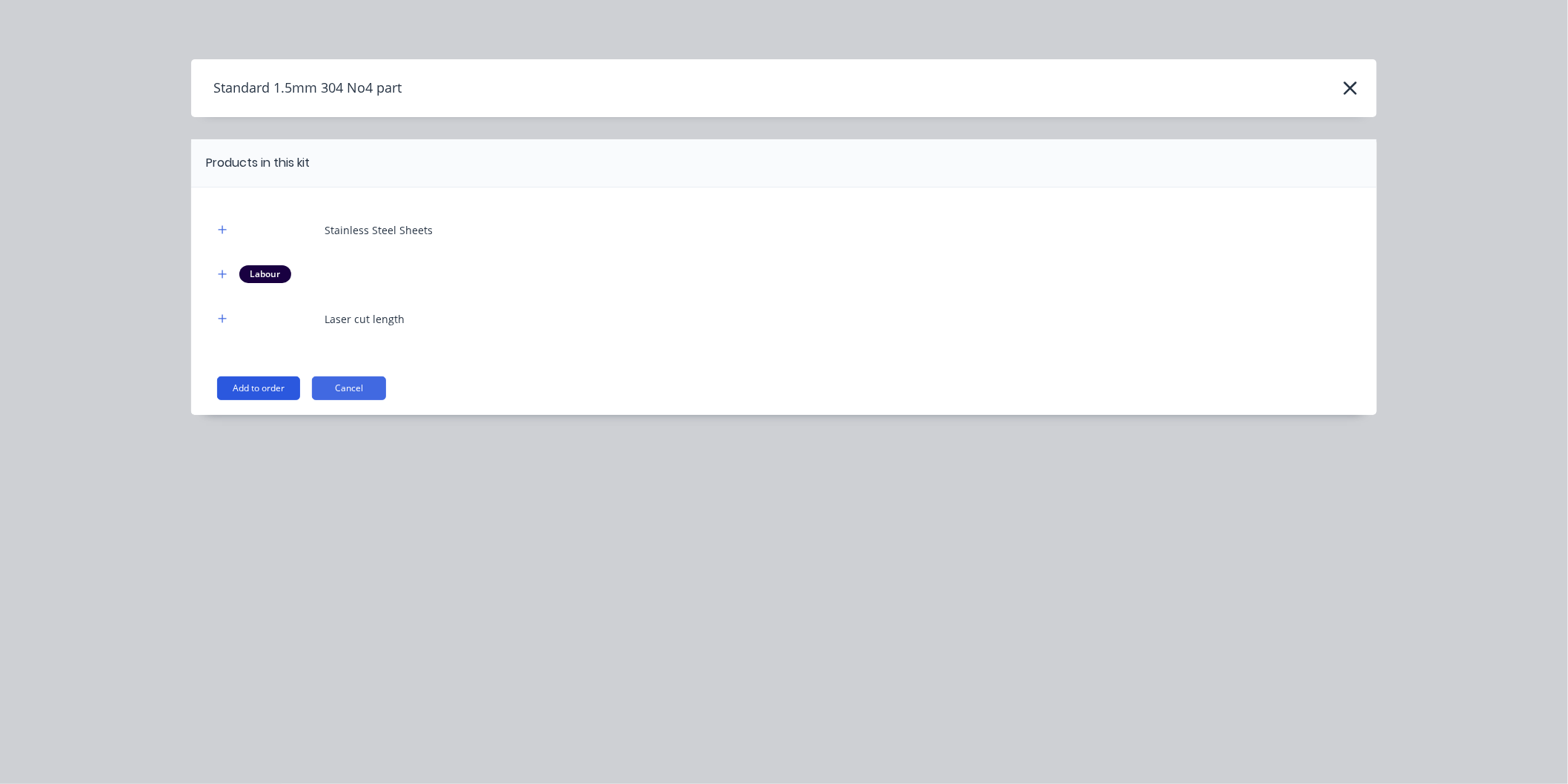
click at [269, 383] on button "Add to order" at bounding box center [258, 388] width 83 height 24
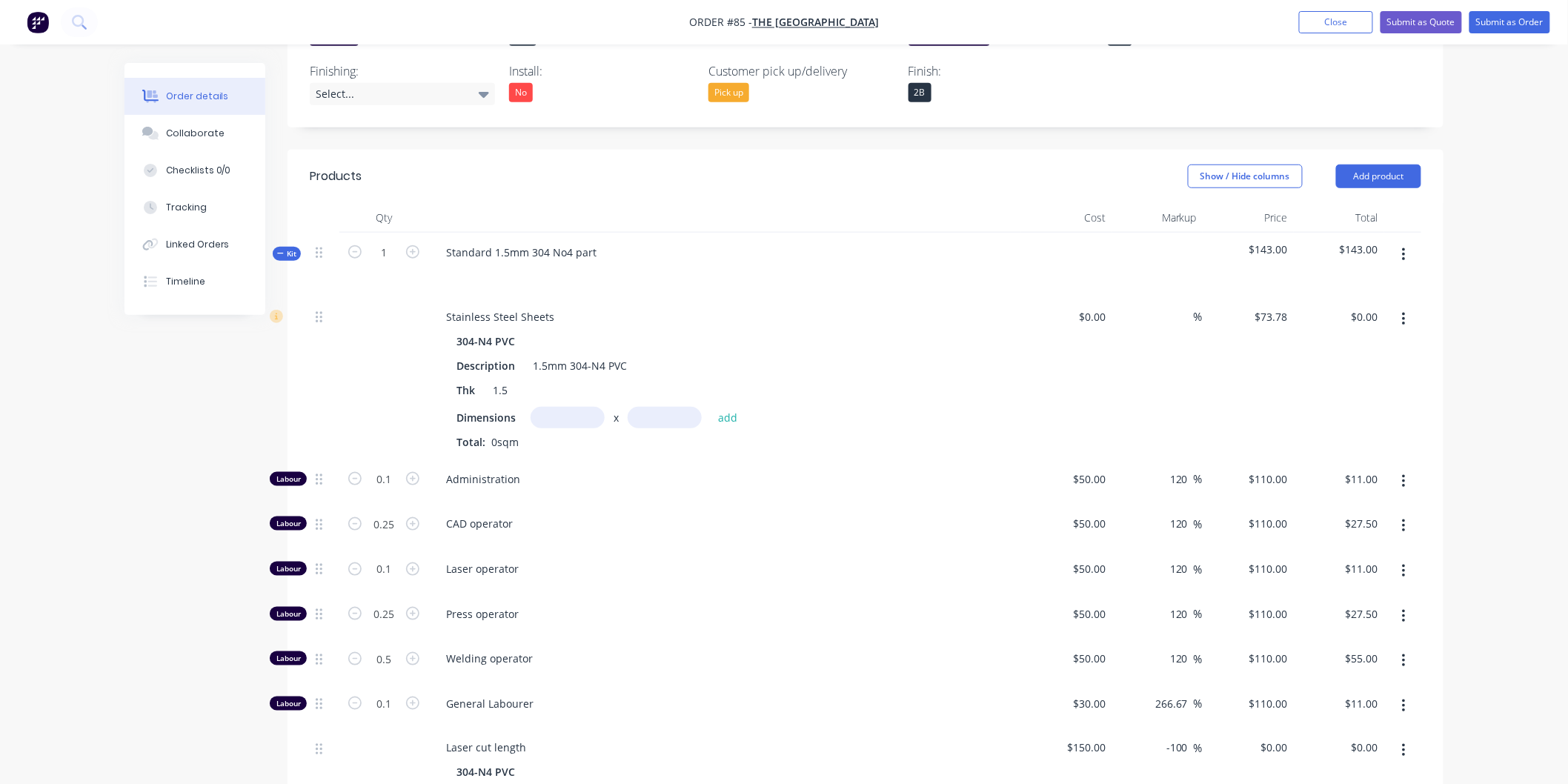
scroll to position [524, 0]
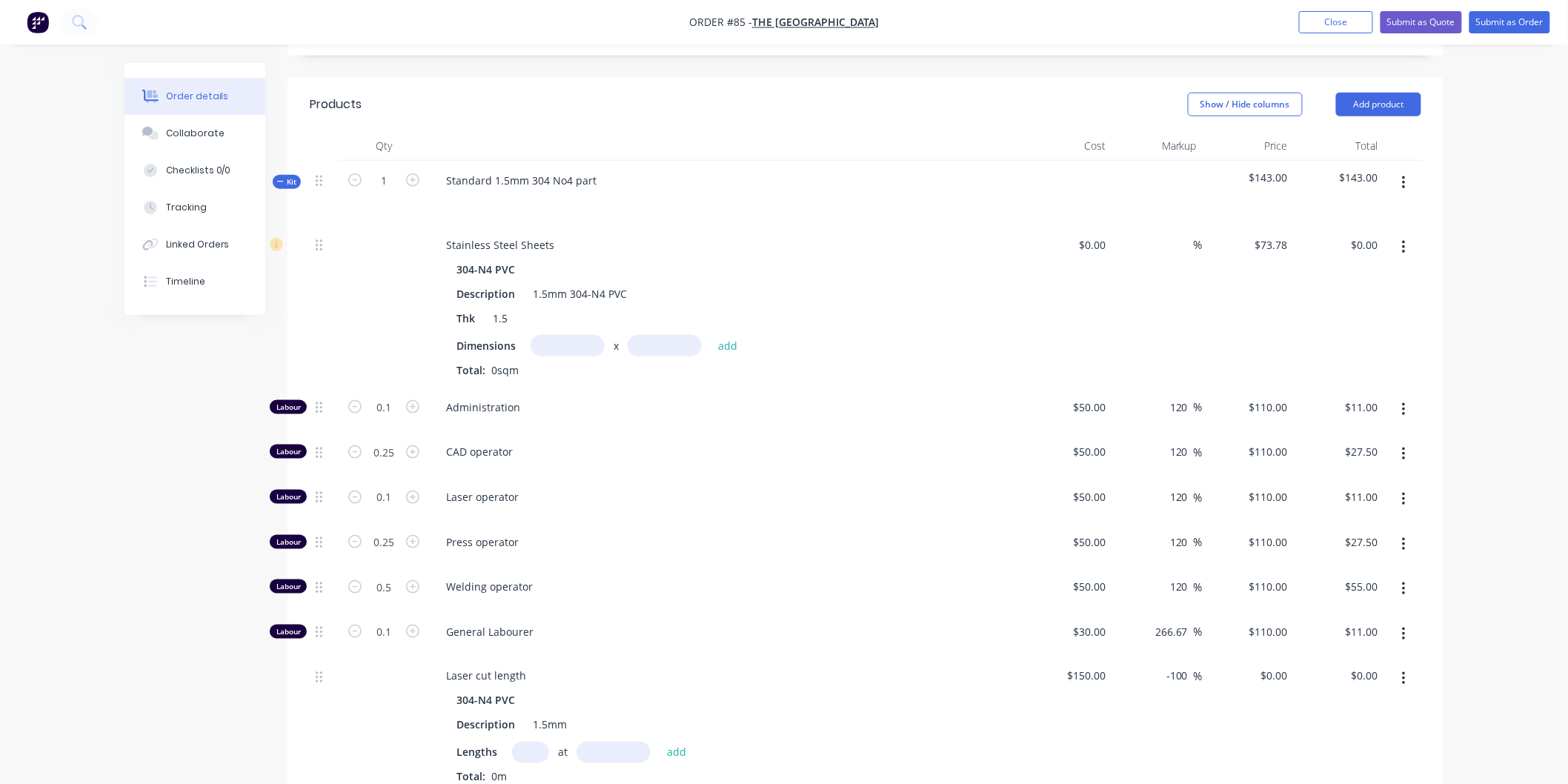
click at [574, 335] on input "text" at bounding box center [567, 345] width 74 height 22
type input "1.2m"
click at [655, 335] on input "text" at bounding box center [665, 345] width 74 height 22
type input "0.5m"
click at [734, 336] on button "add" at bounding box center [728, 345] width 35 height 20
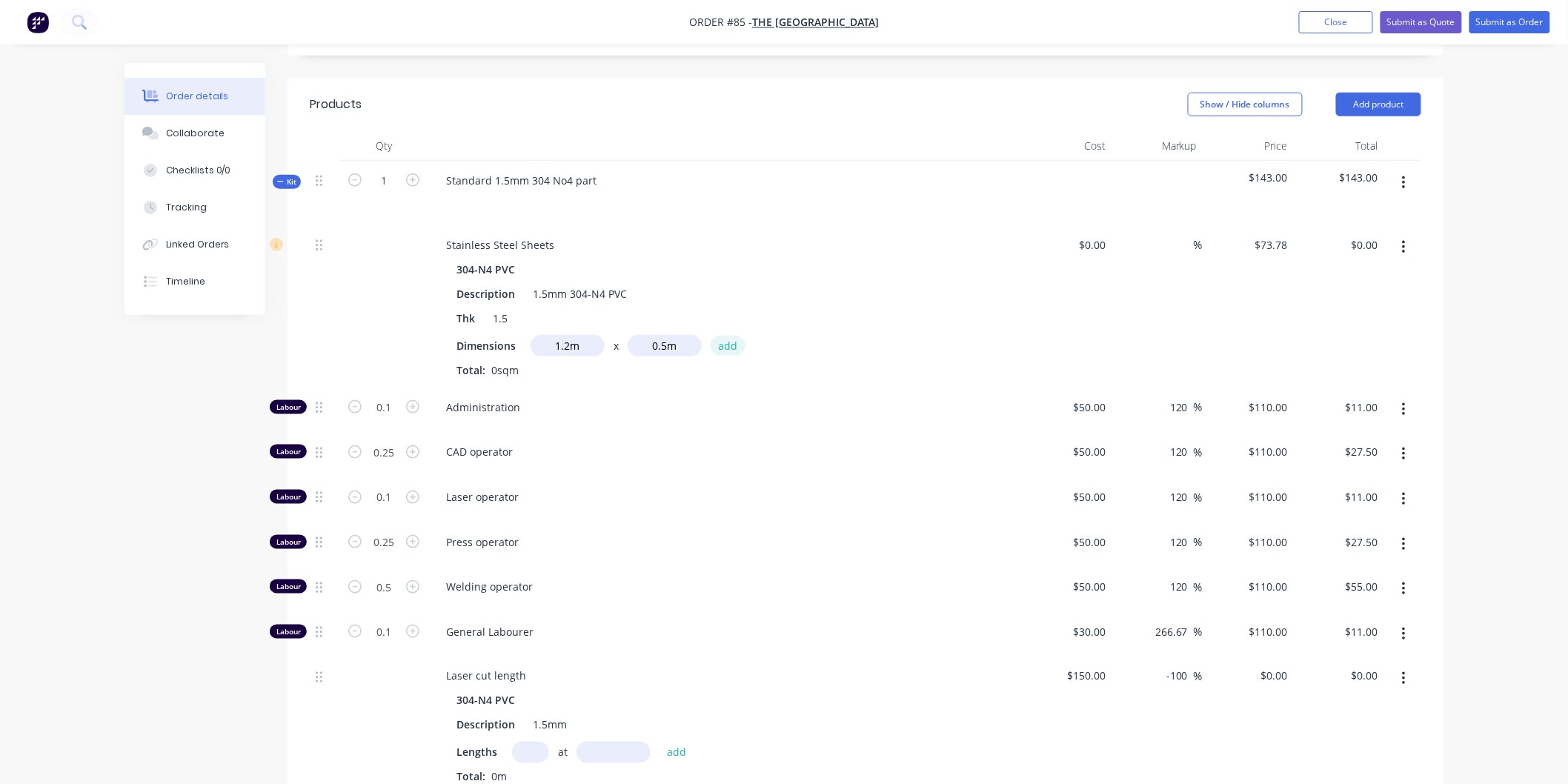
type input "$44.27"
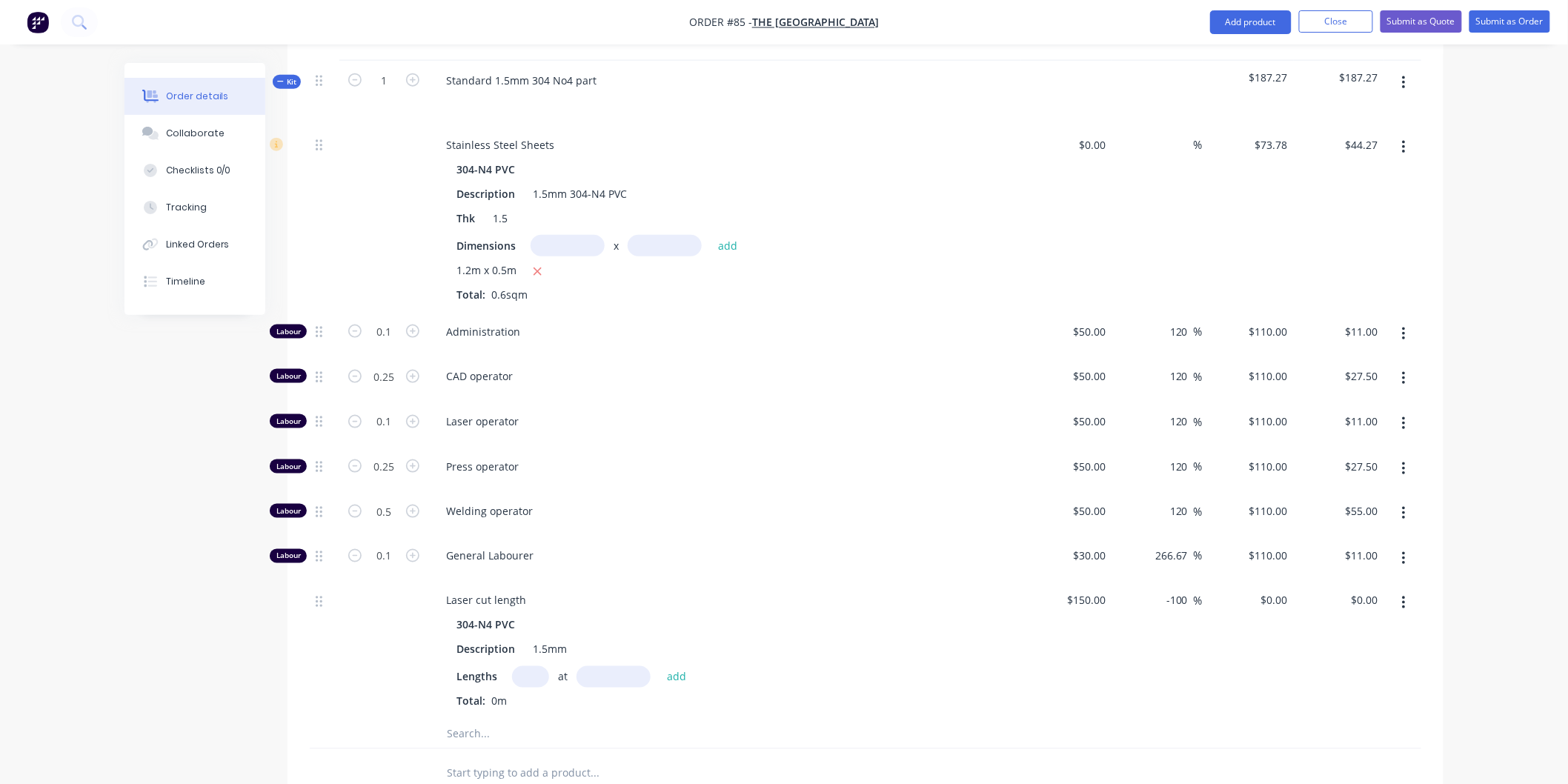
scroll to position [585, 0]
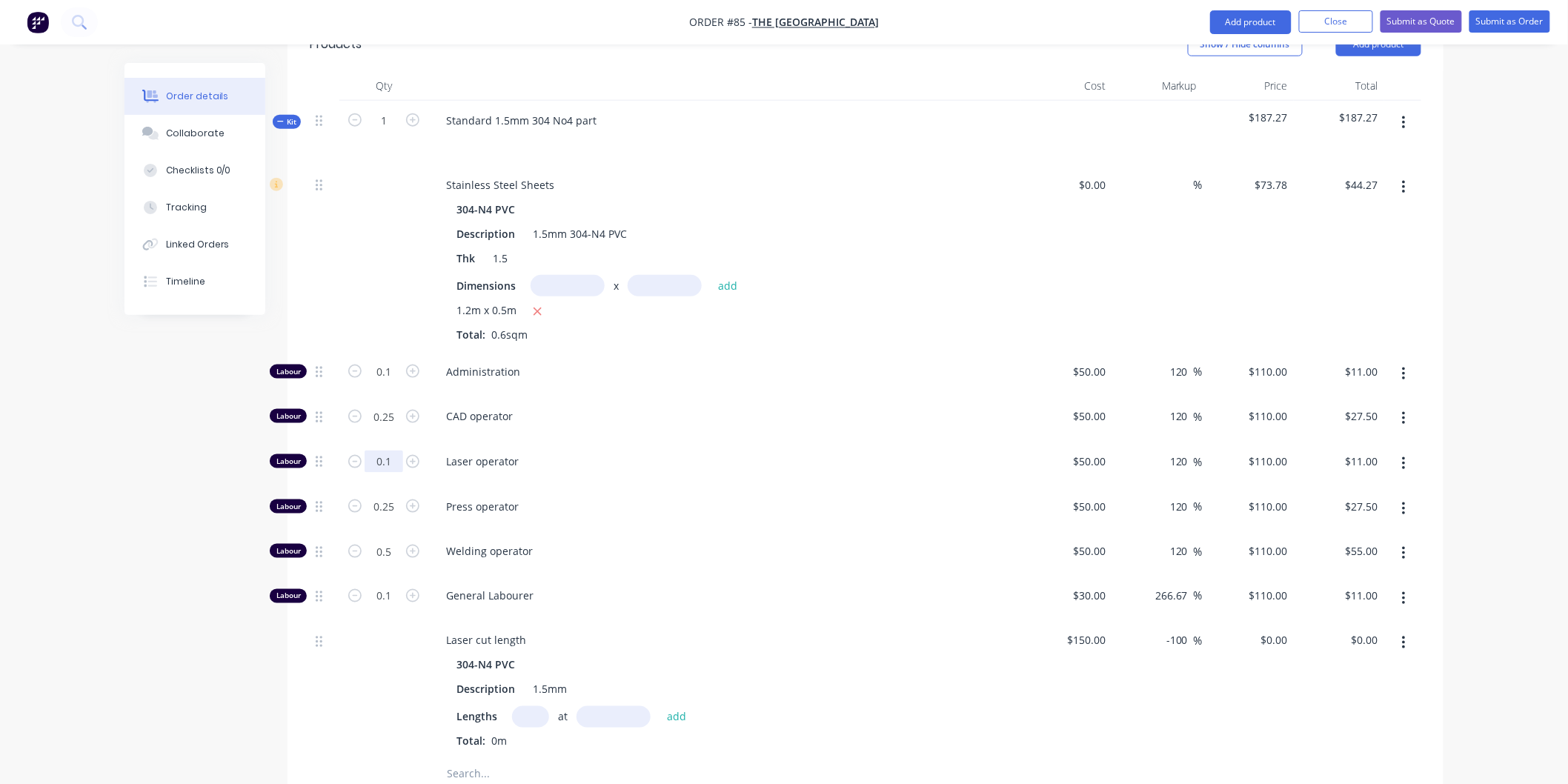
click at [390, 383] on input "0.1" at bounding box center [383, 371] width 39 height 22
type input "0.25"
type input "$27.50"
click at [697, 454] on span "Laser operator" at bounding box center [730, 461] width 569 height 15
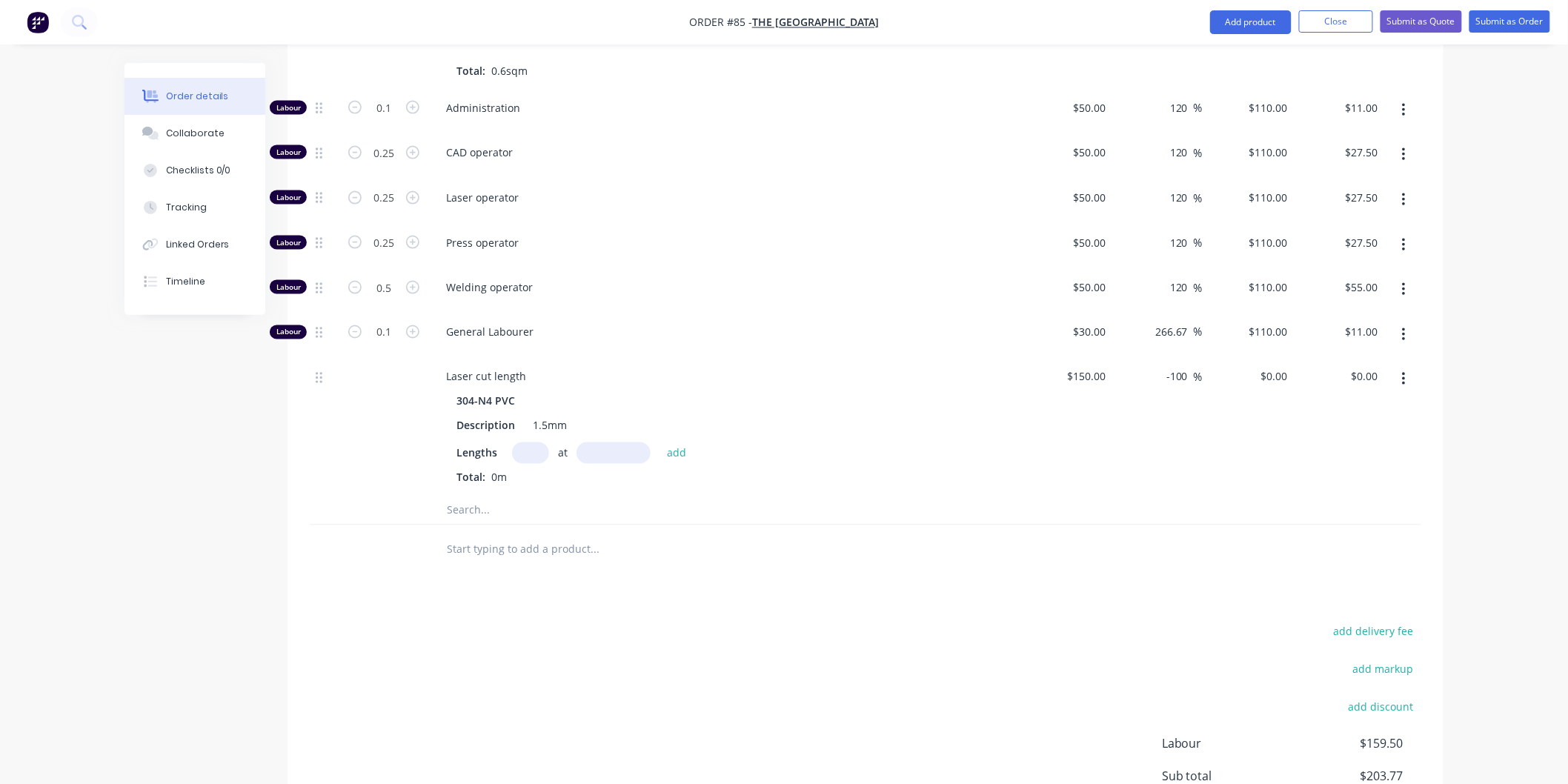
scroll to position [831, 0]
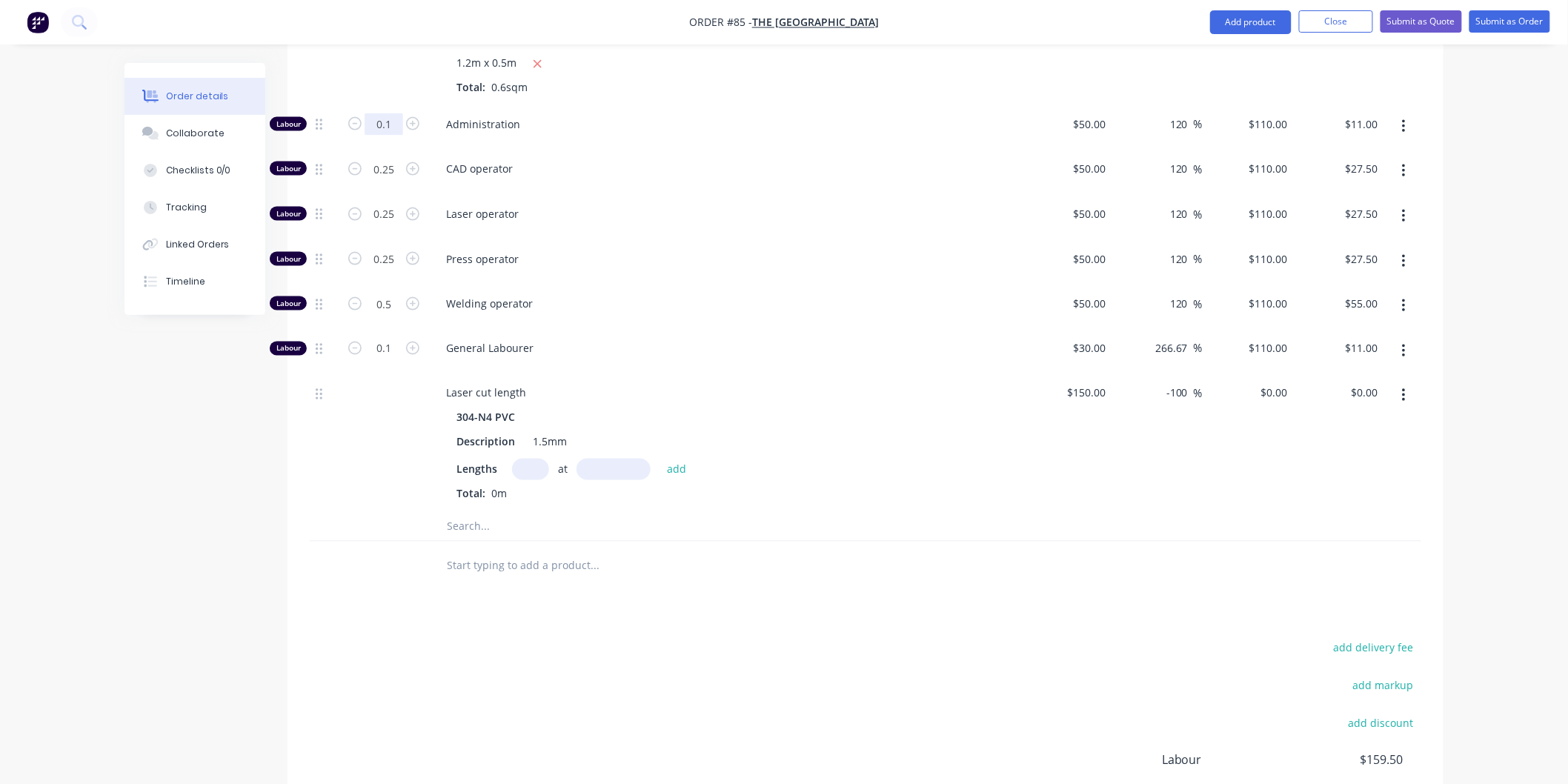
click at [389, 114] on input "0.1" at bounding box center [383, 124] width 39 height 22
type input "0.25"
type input "$27.50"
click at [677, 195] on div "Laser operator" at bounding box center [724, 217] width 593 height 46
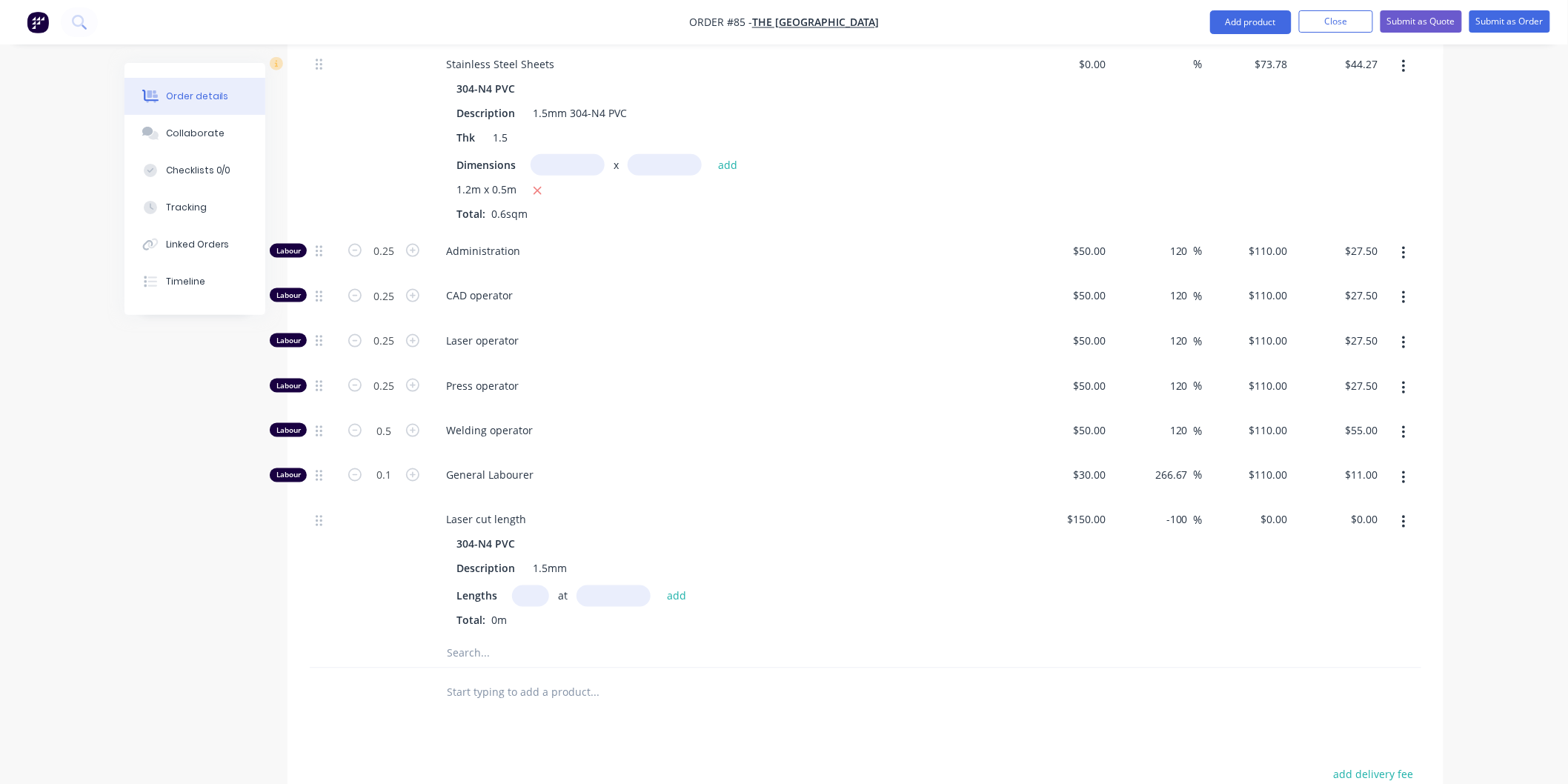
scroll to position [667, 0]
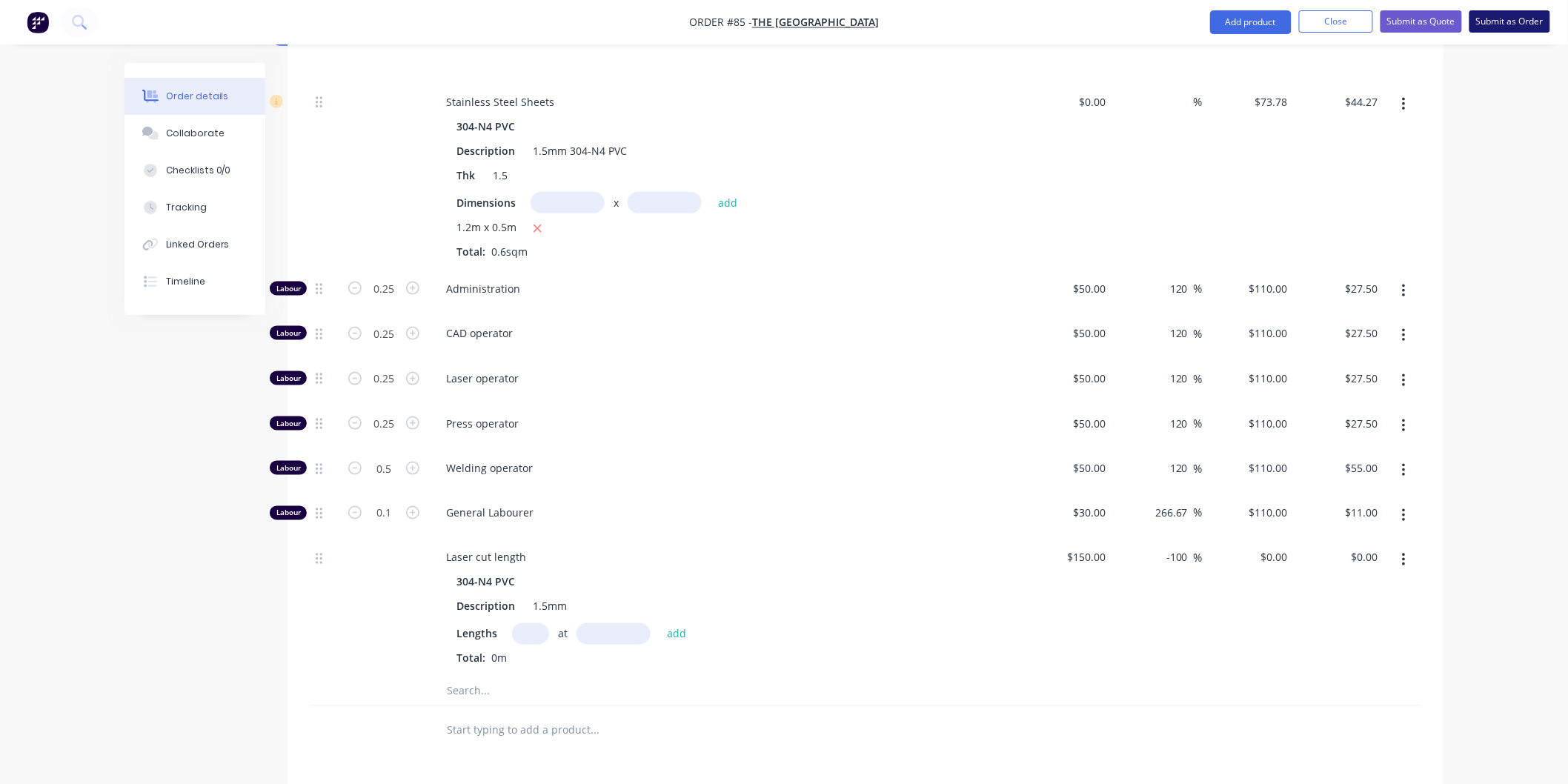
click at [1508, 24] on button "Submit as Order" at bounding box center [1509, 21] width 81 height 22
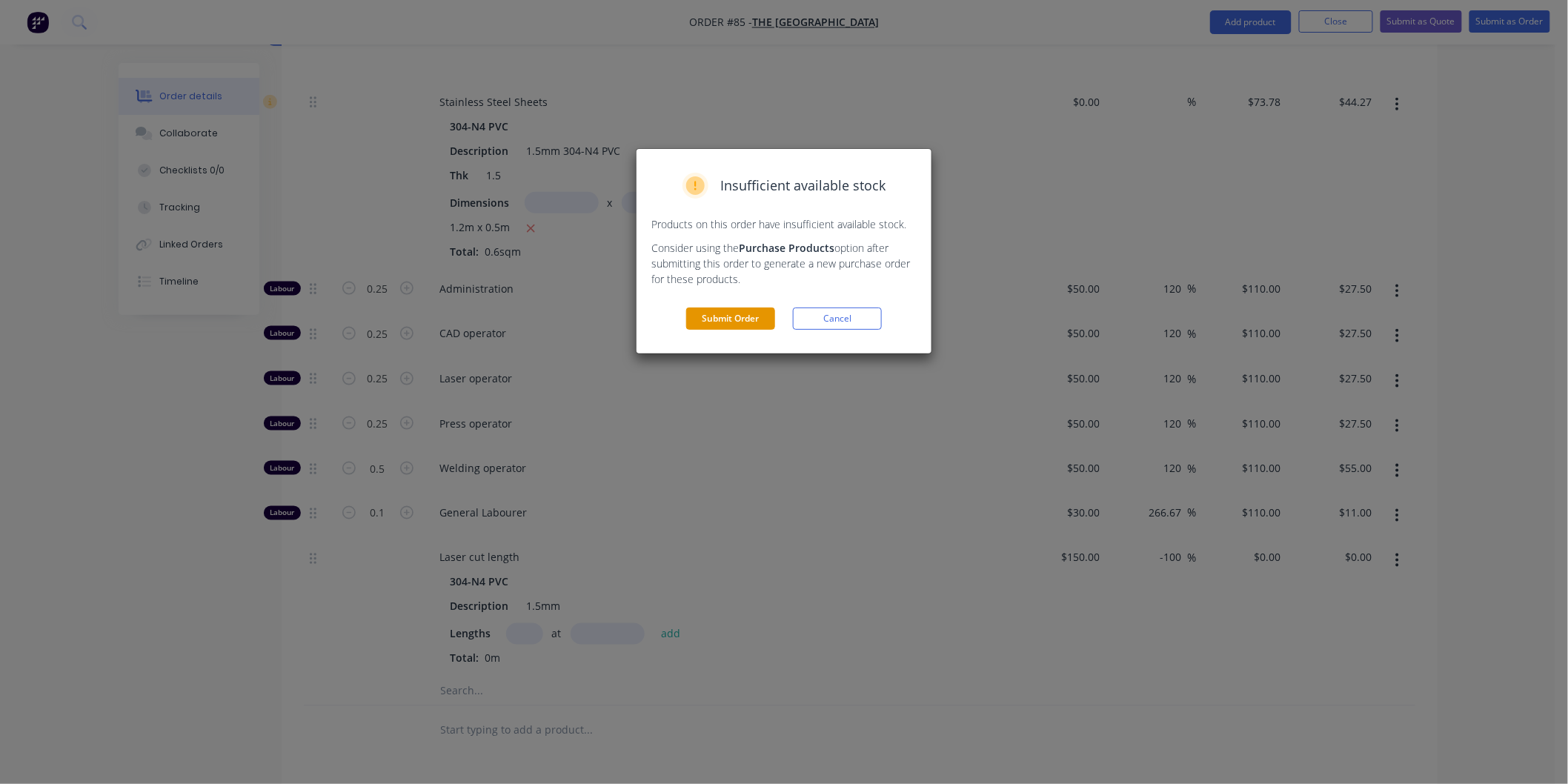
click at [730, 329] on button "Submit Order" at bounding box center [730, 318] width 89 height 22
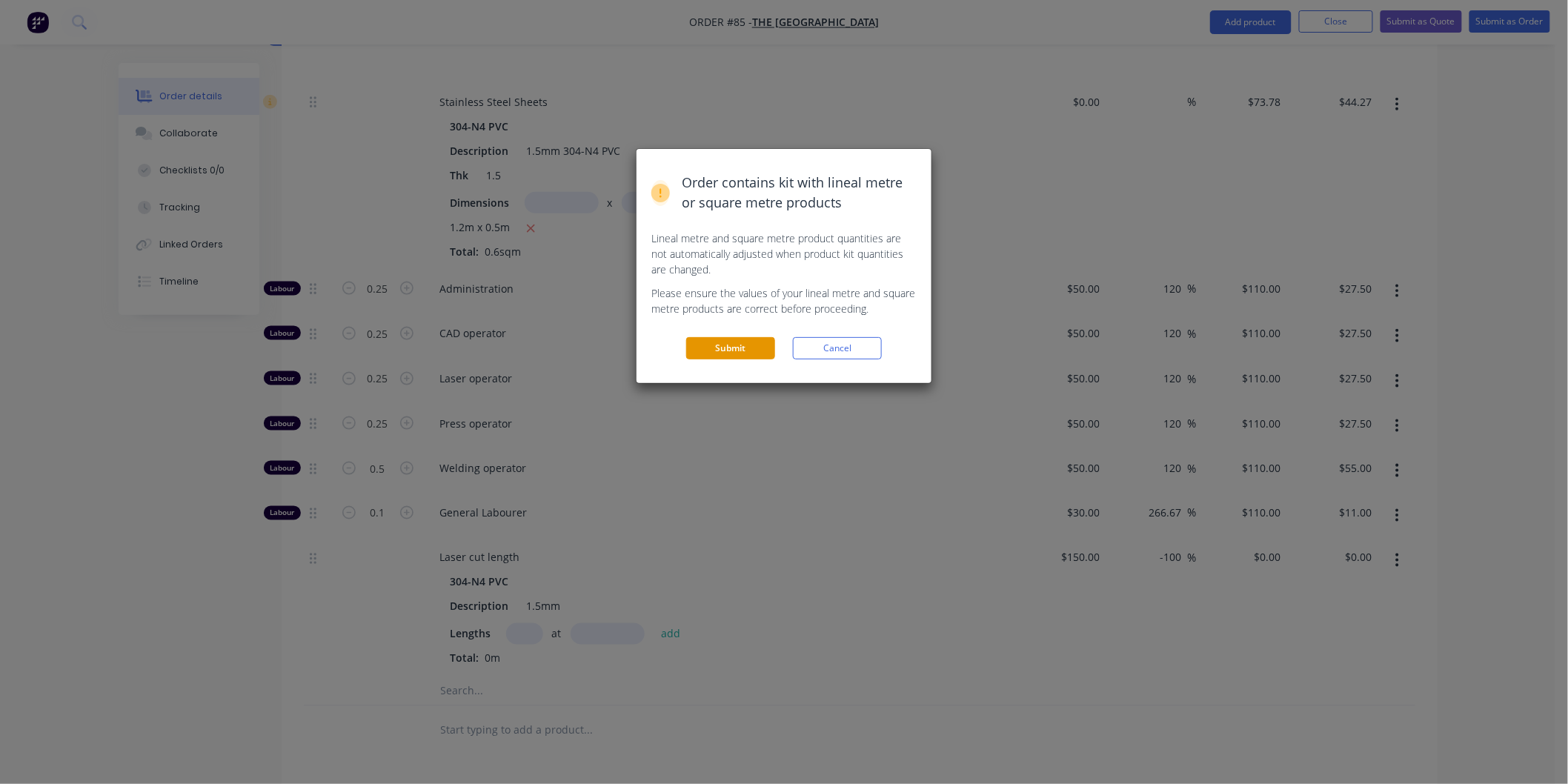
click at [762, 344] on button "Submit" at bounding box center [730, 347] width 89 height 22
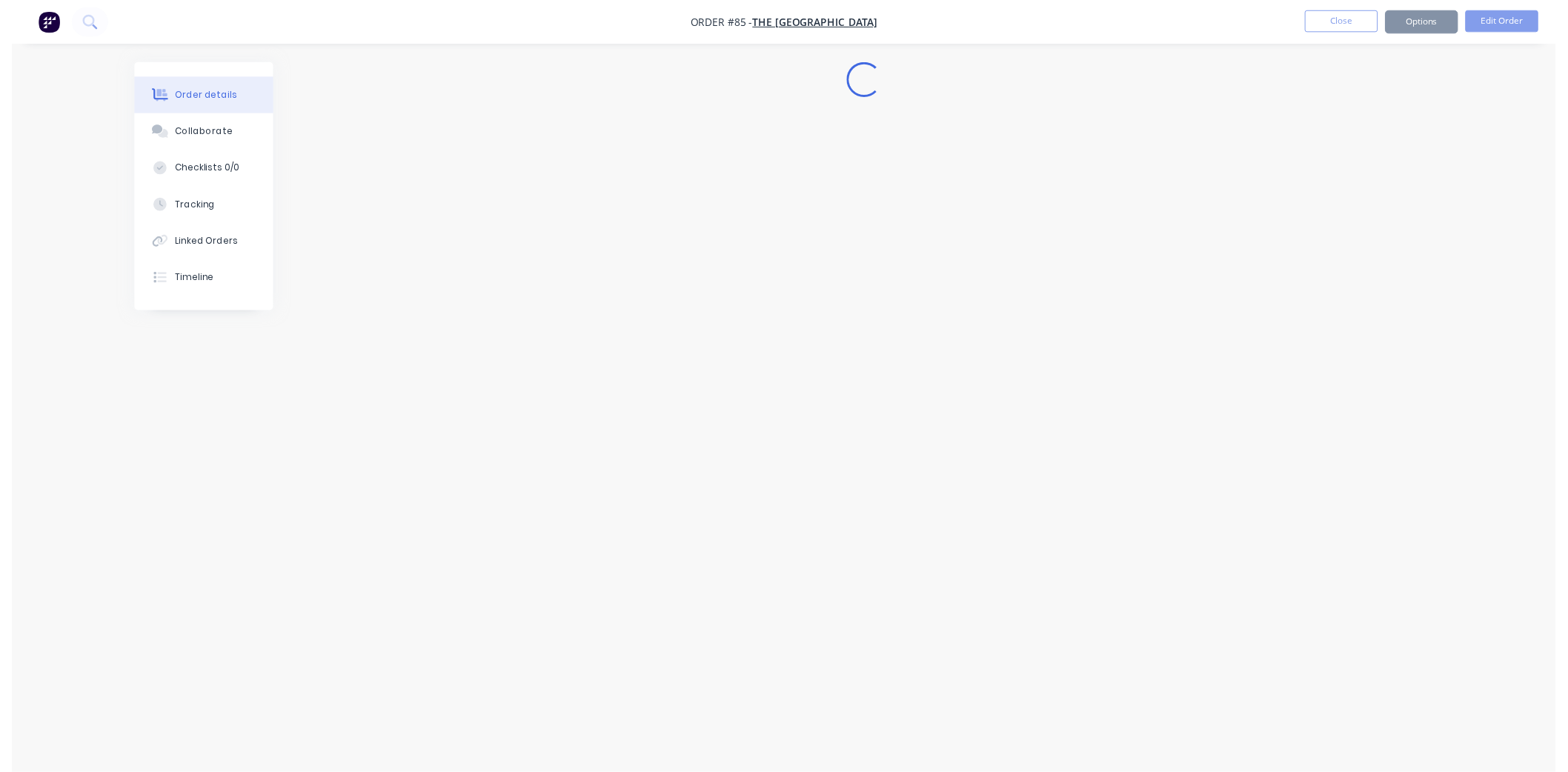
scroll to position [0, 0]
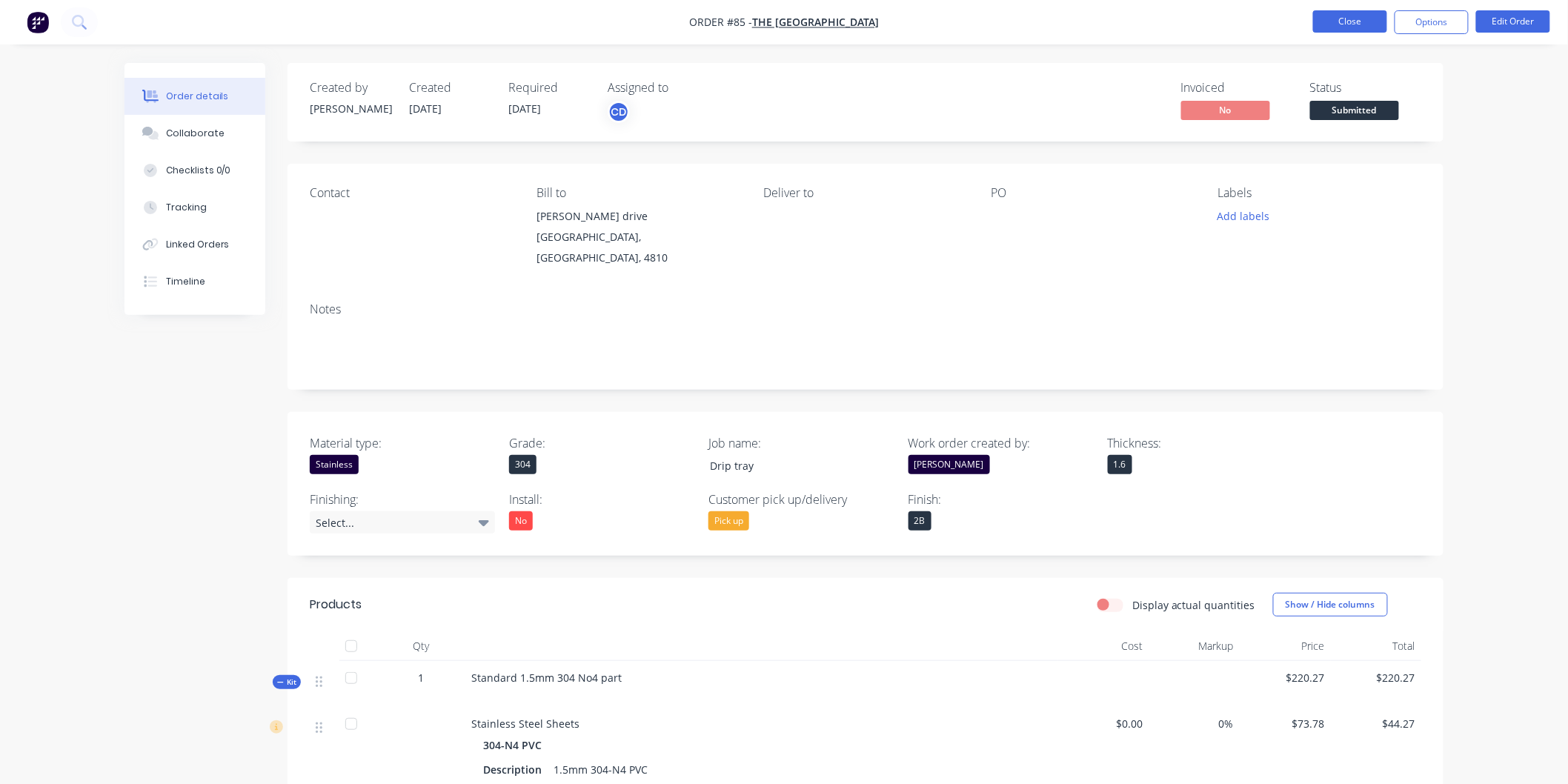
click at [1381, 28] on button "Close" at bounding box center [1350, 21] width 74 height 22
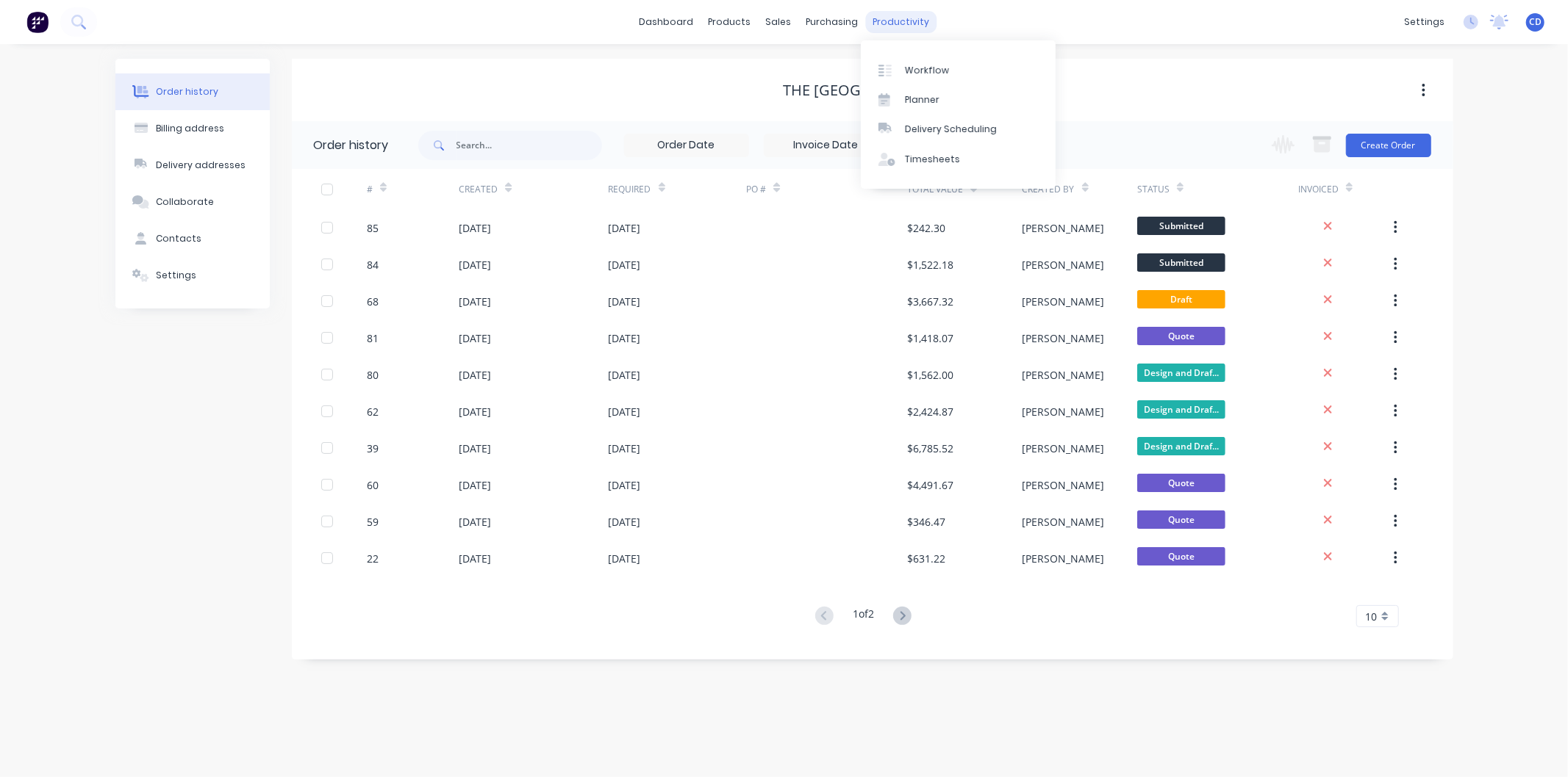
click at [875, 22] on div "productivity" at bounding box center [901, 22] width 72 height 22
click at [918, 56] on link "Workflow" at bounding box center [958, 70] width 195 height 29
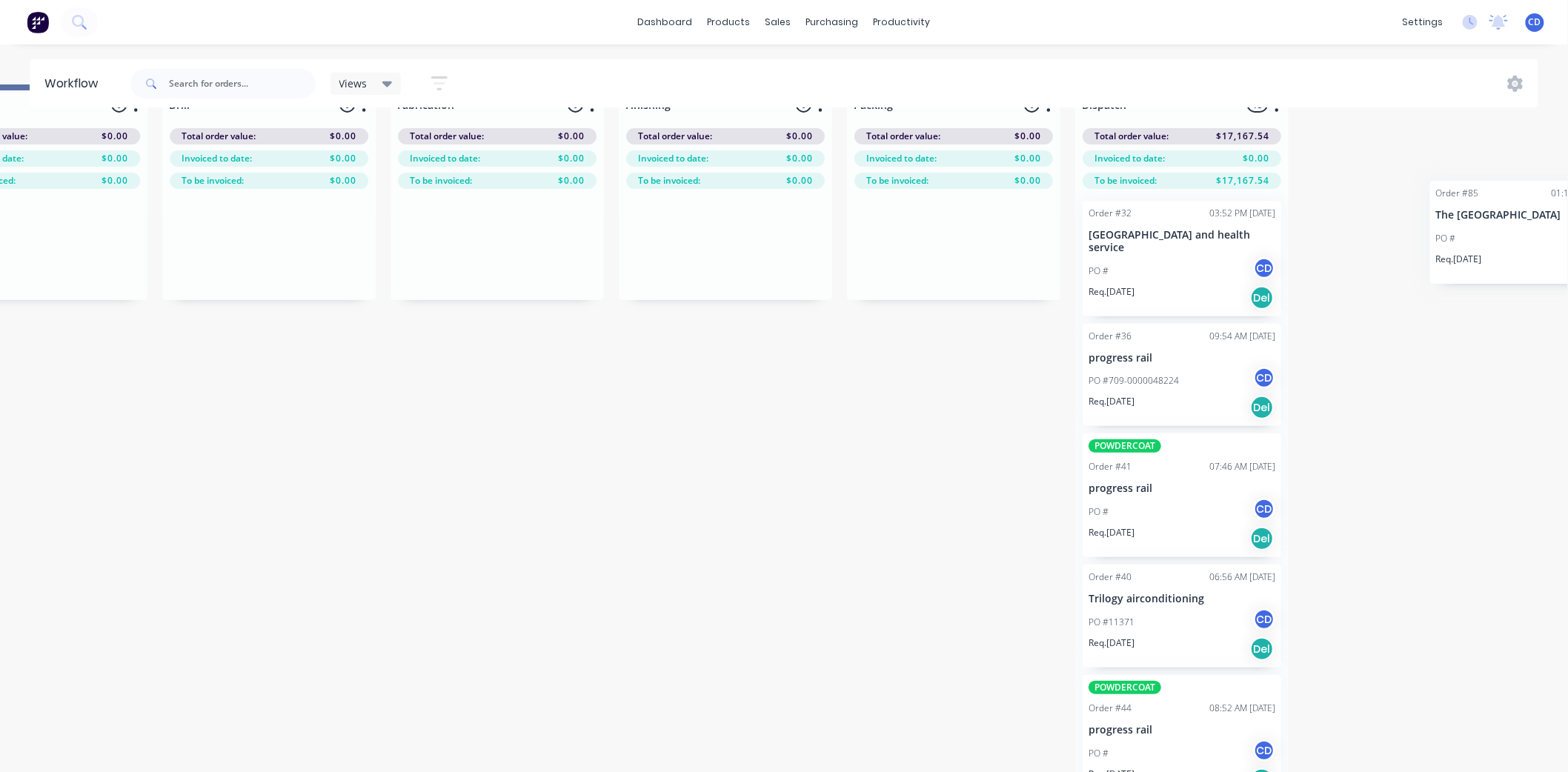
scroll to position [42, 1762]
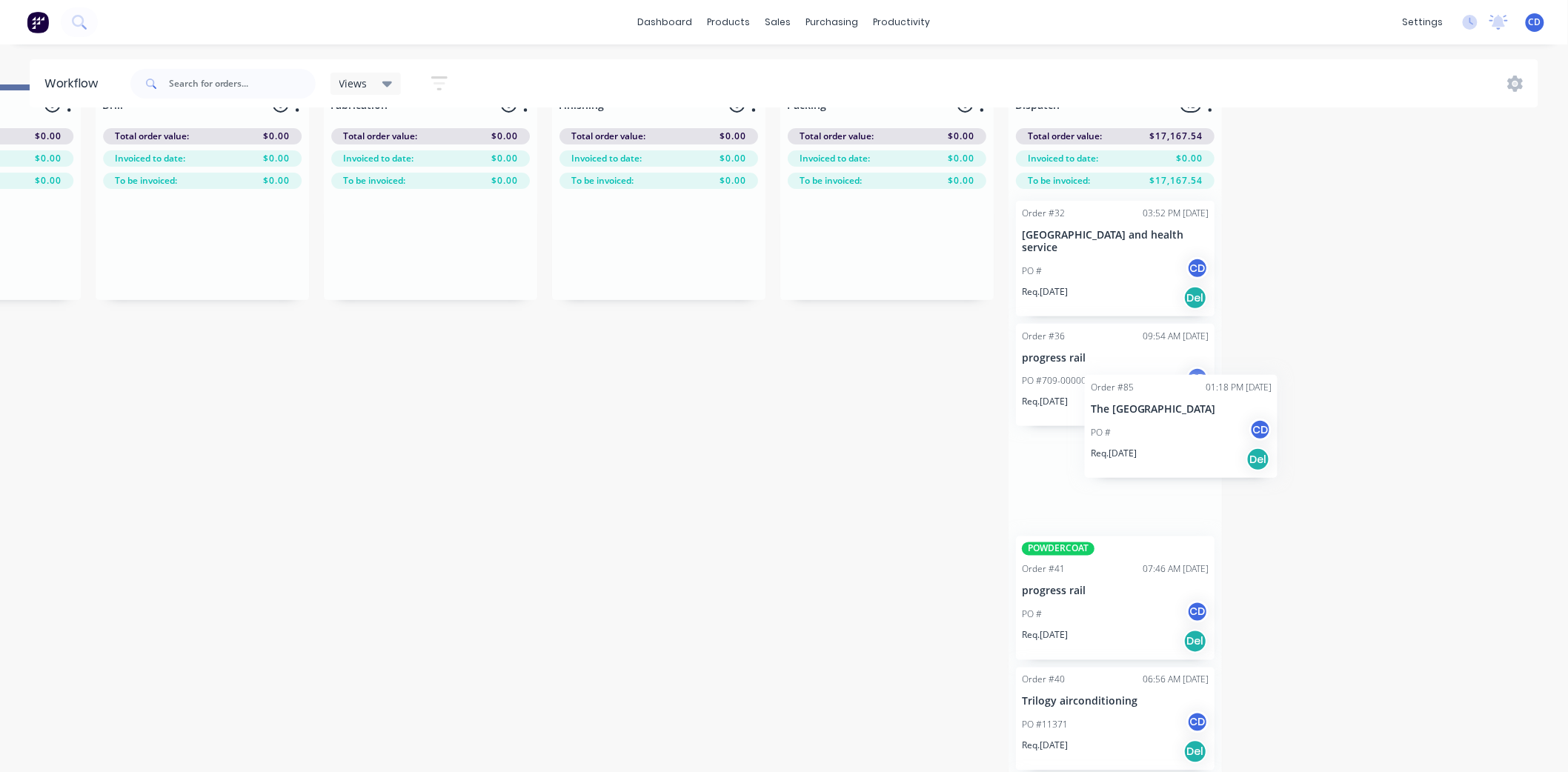
drag, startPoint x: 264, startPoint y: 635, endPoint x: 1167, endPoint y: 440, distance: 923.8
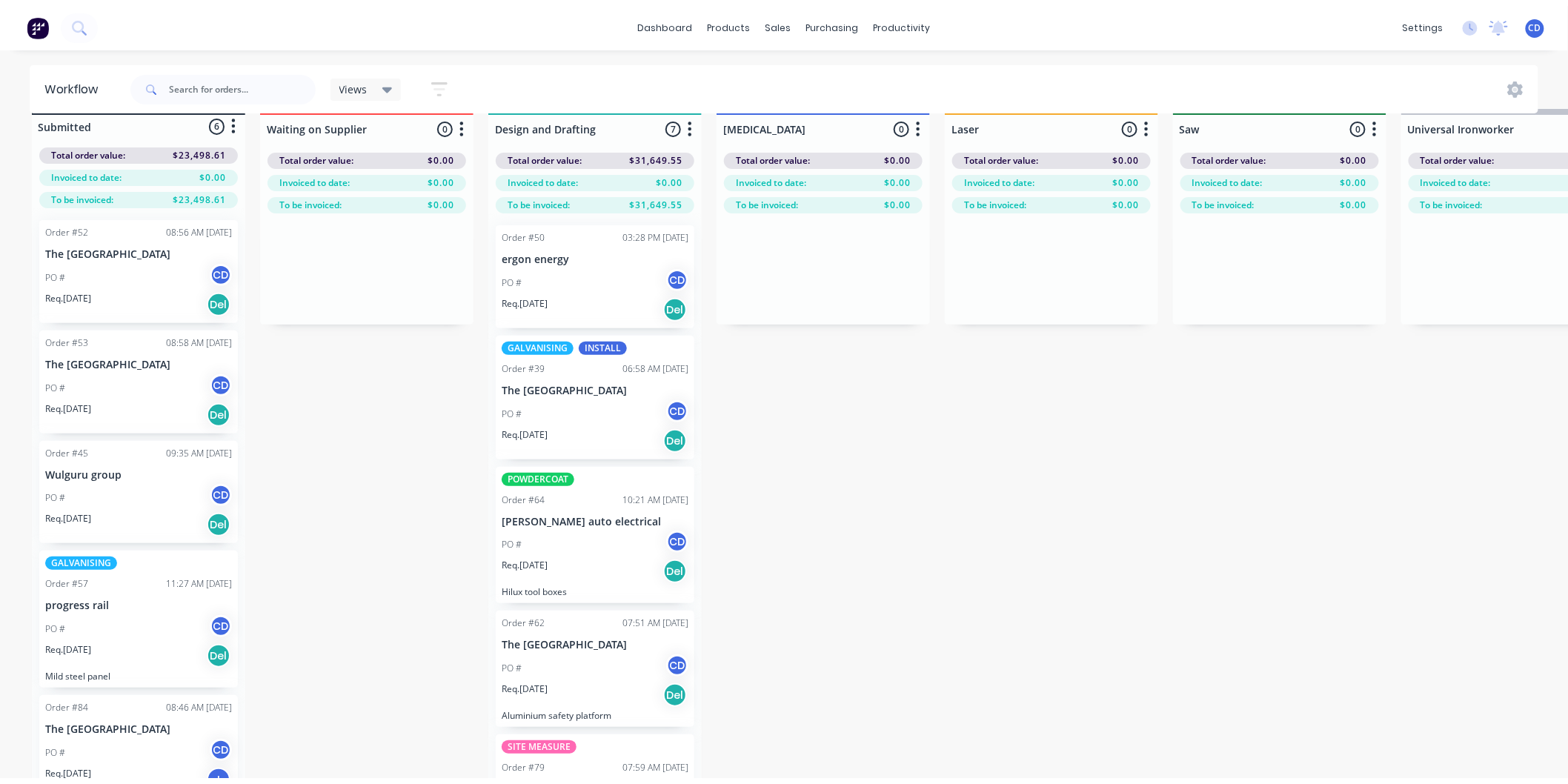
scroll to position [0, 0]
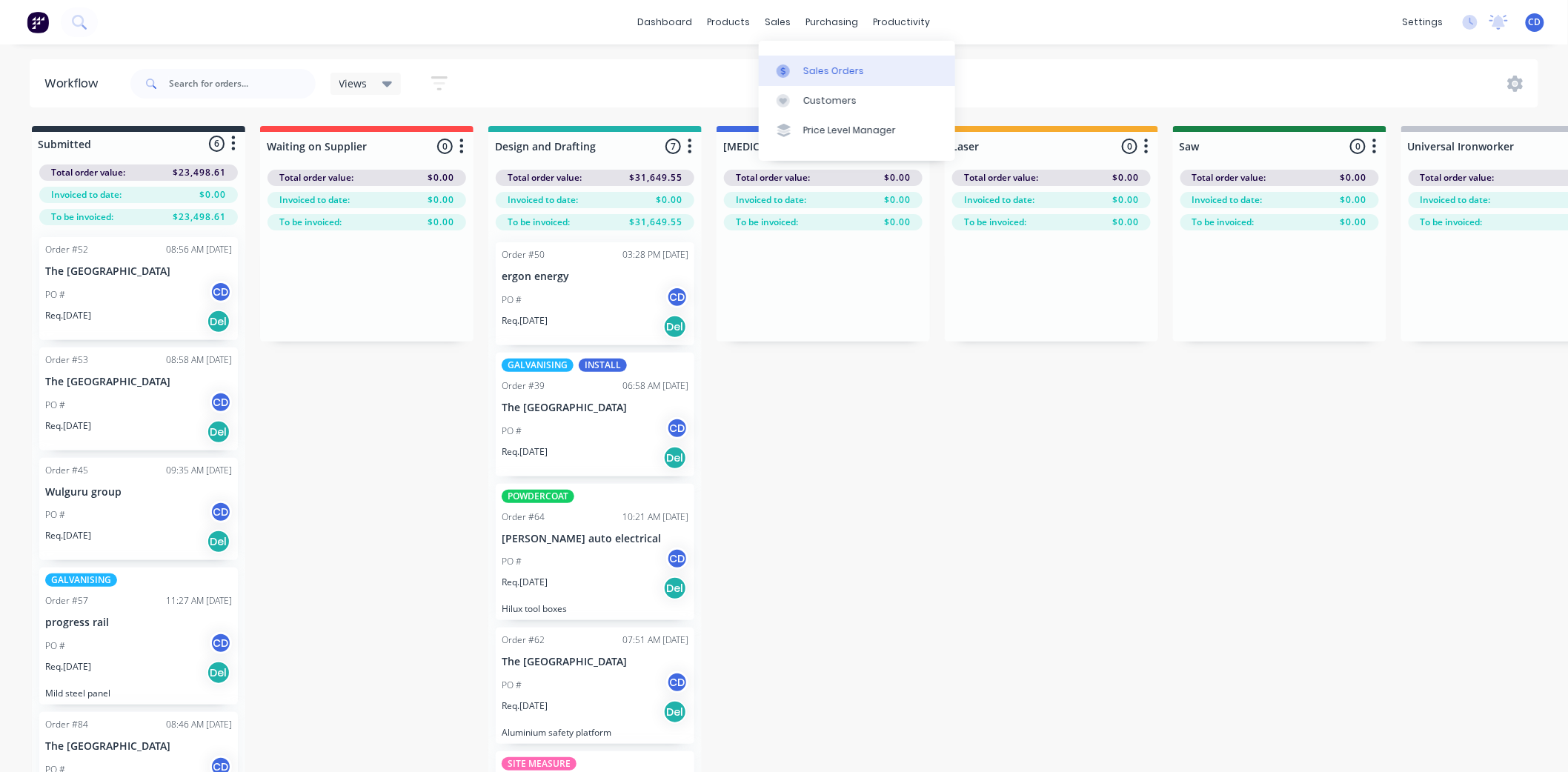
click at [825, 57] on link "Sales Orders" at bounding box center [857, 70] width 196 height 29
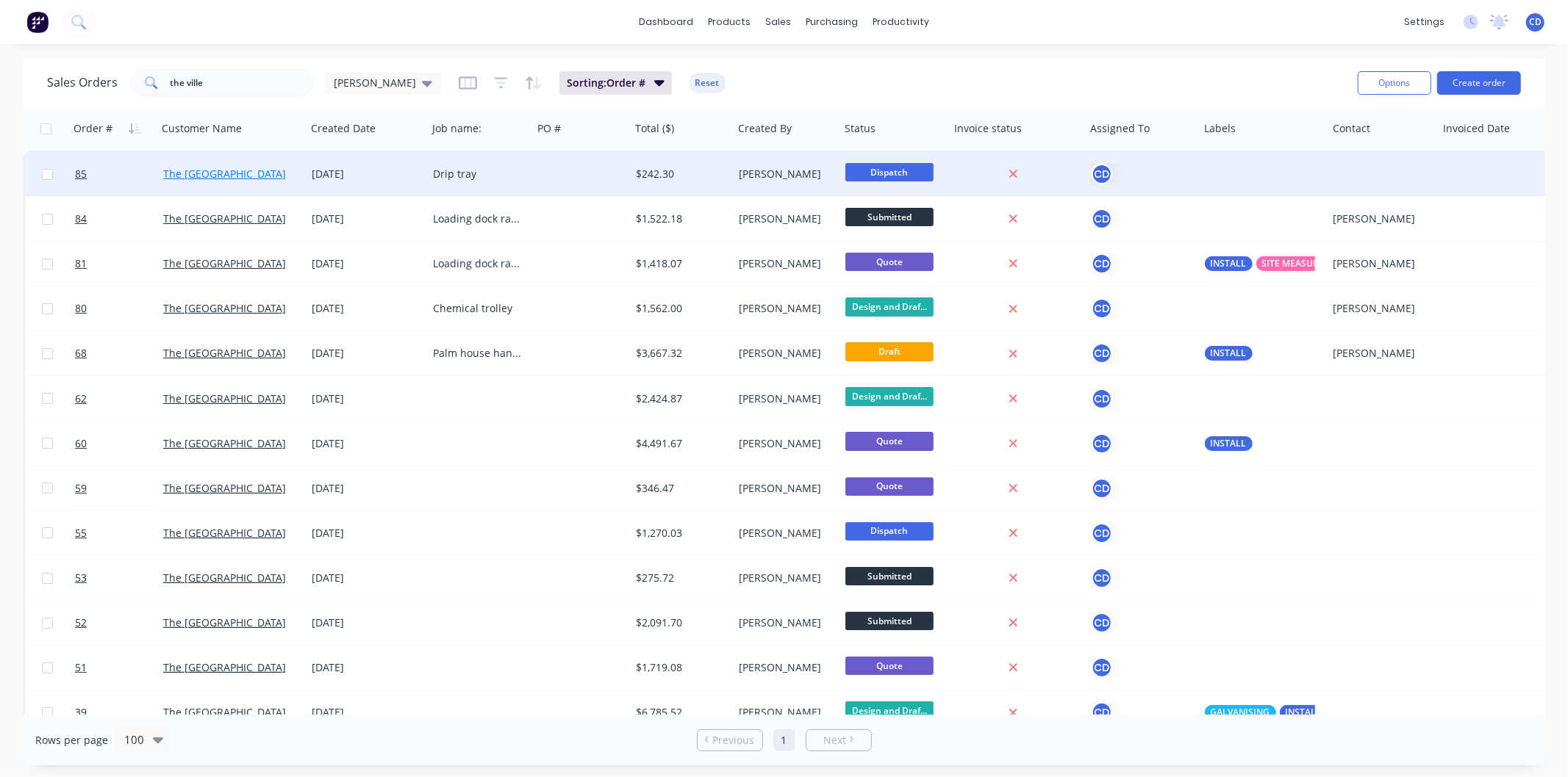
click at [248, 175] on link "The [GEOGRAPHIC_DATA]" at bounding box center [224, 173] width 122 height 14
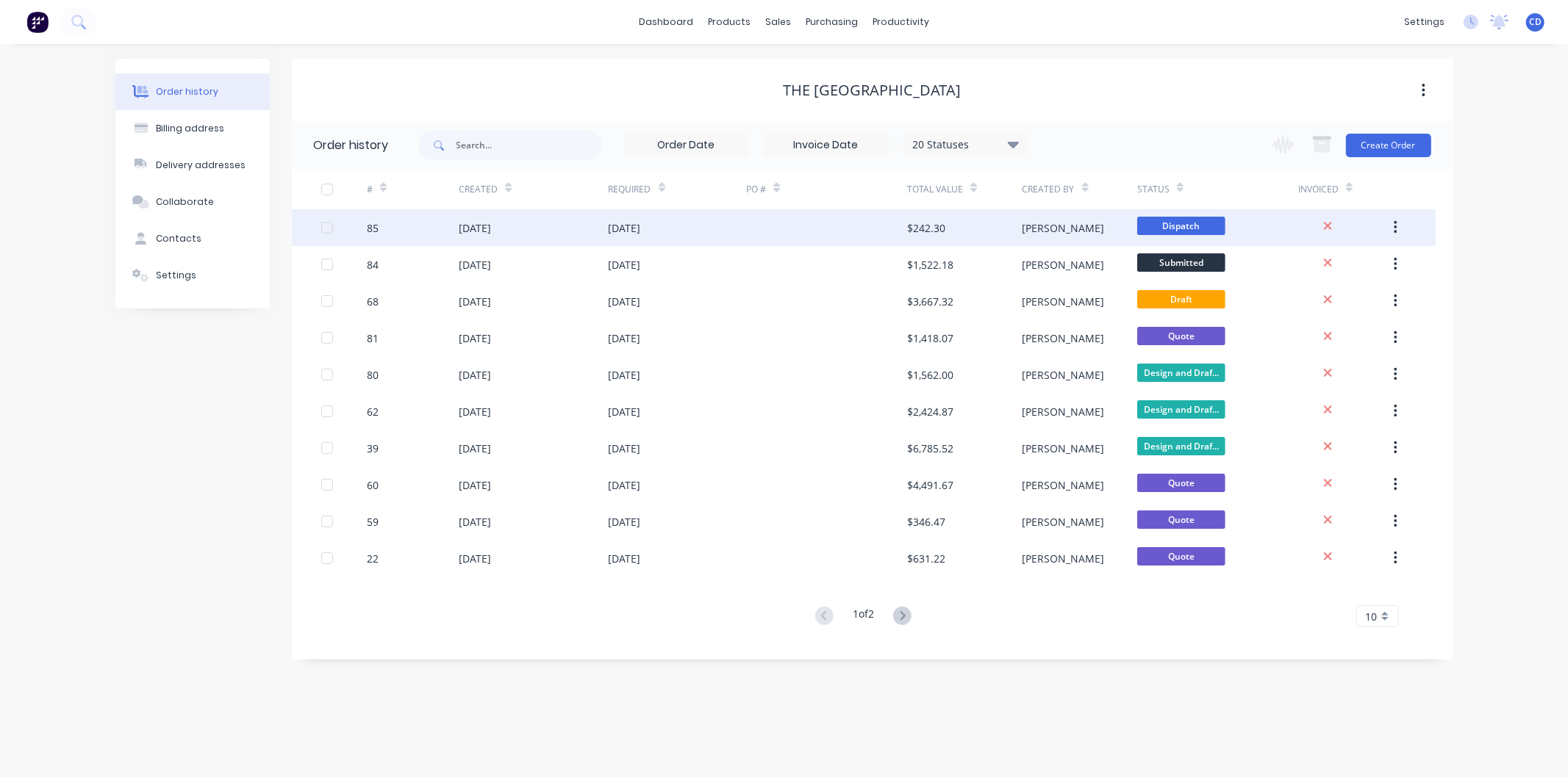
click at [633, 226] on div "[DATE]" at bounding box center [625, 228] width 32 height 15
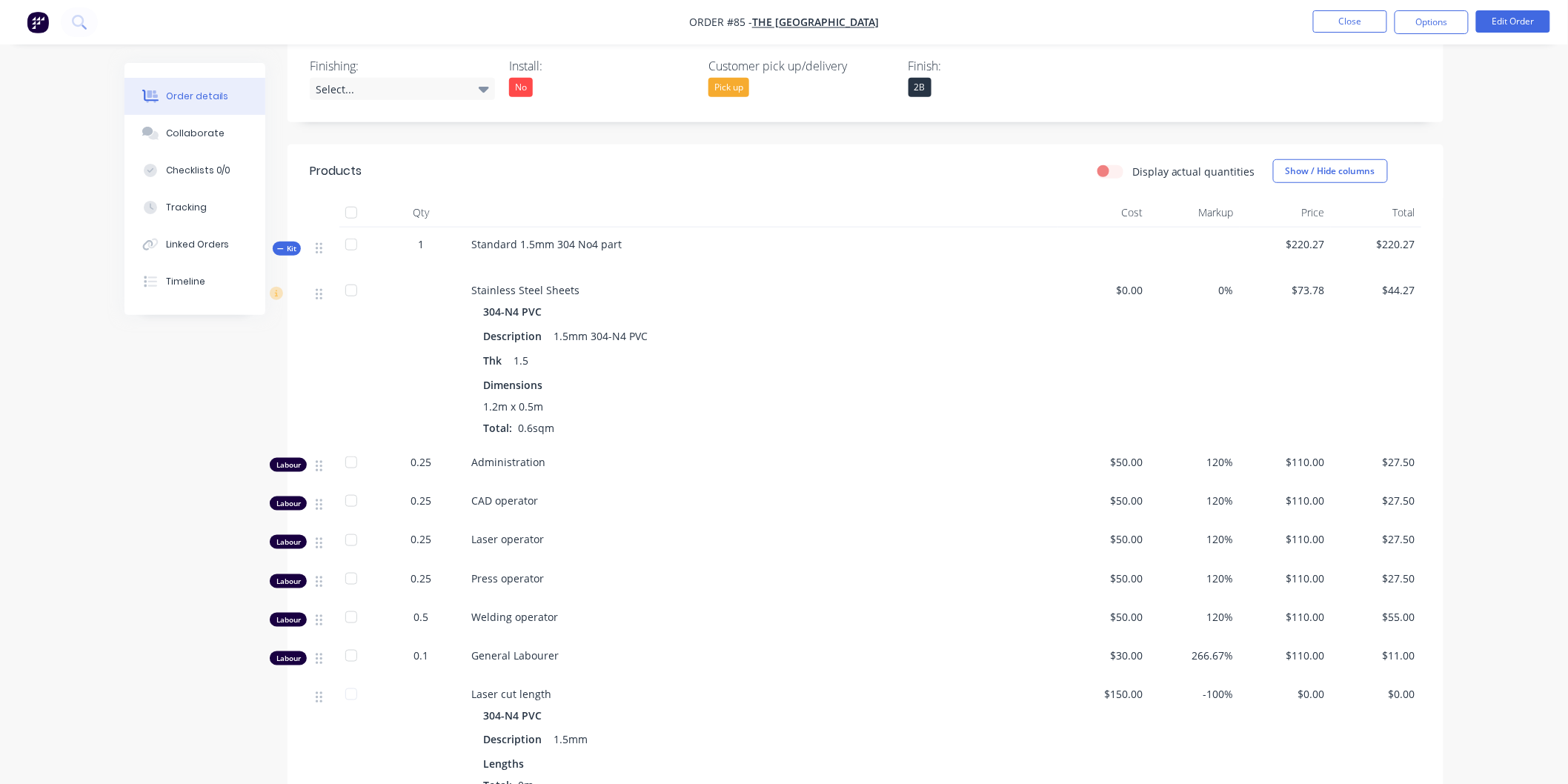
scroll to position [545, 0]
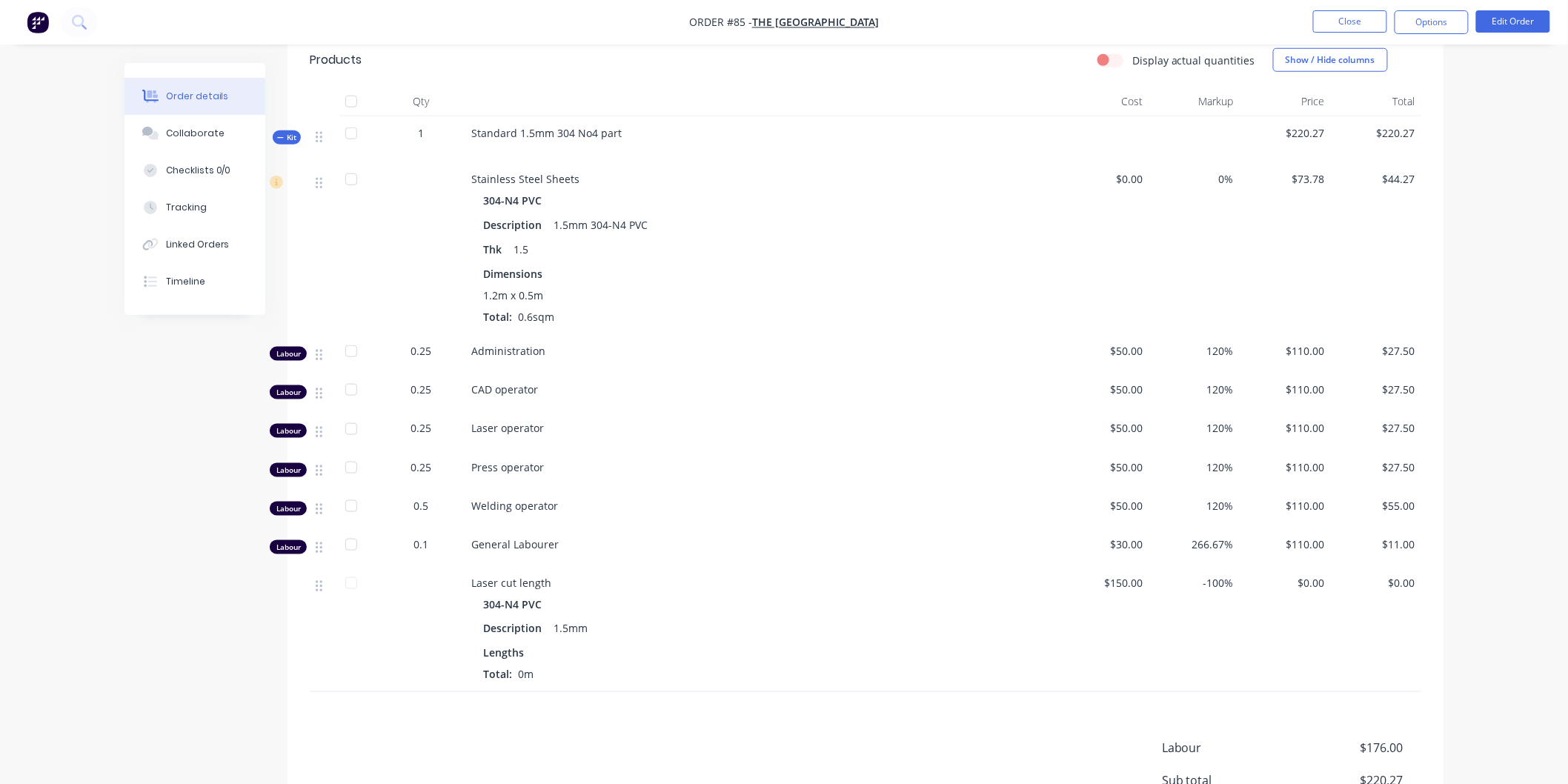
click at [1207, 171] on span "0%" at bounding box center [1195, 178] width 80 height 15
click at [1216, 171] on span "0%" at bounding box center [1195, 178] width 80 height 15
click at [1507, 24] on button "Edit Order" at bounding box center [1513, 21] width 74 height 22
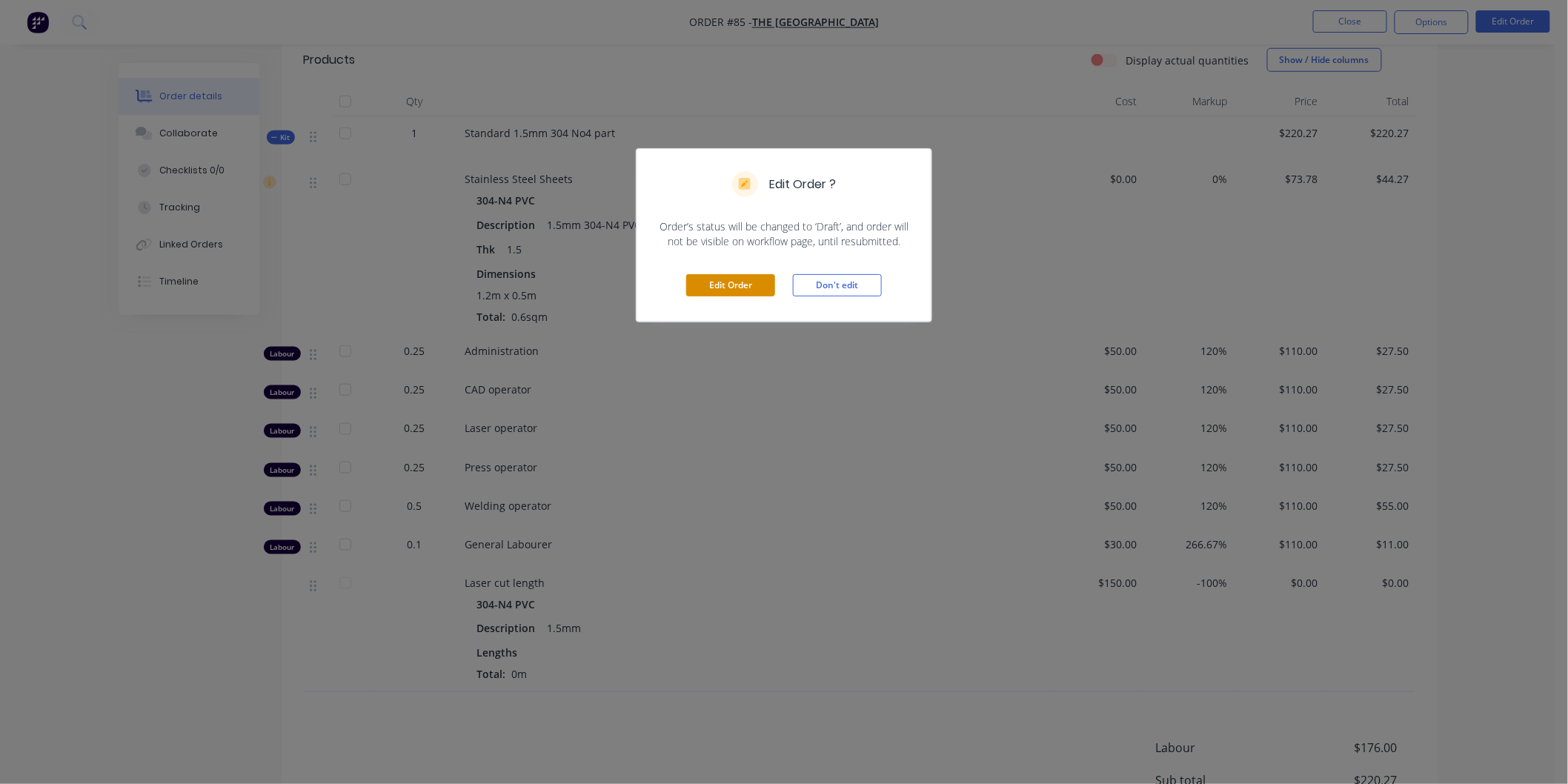
click at [730, 287] on button "Edit Order" at bounding box center [730, 285] width 89 height 22
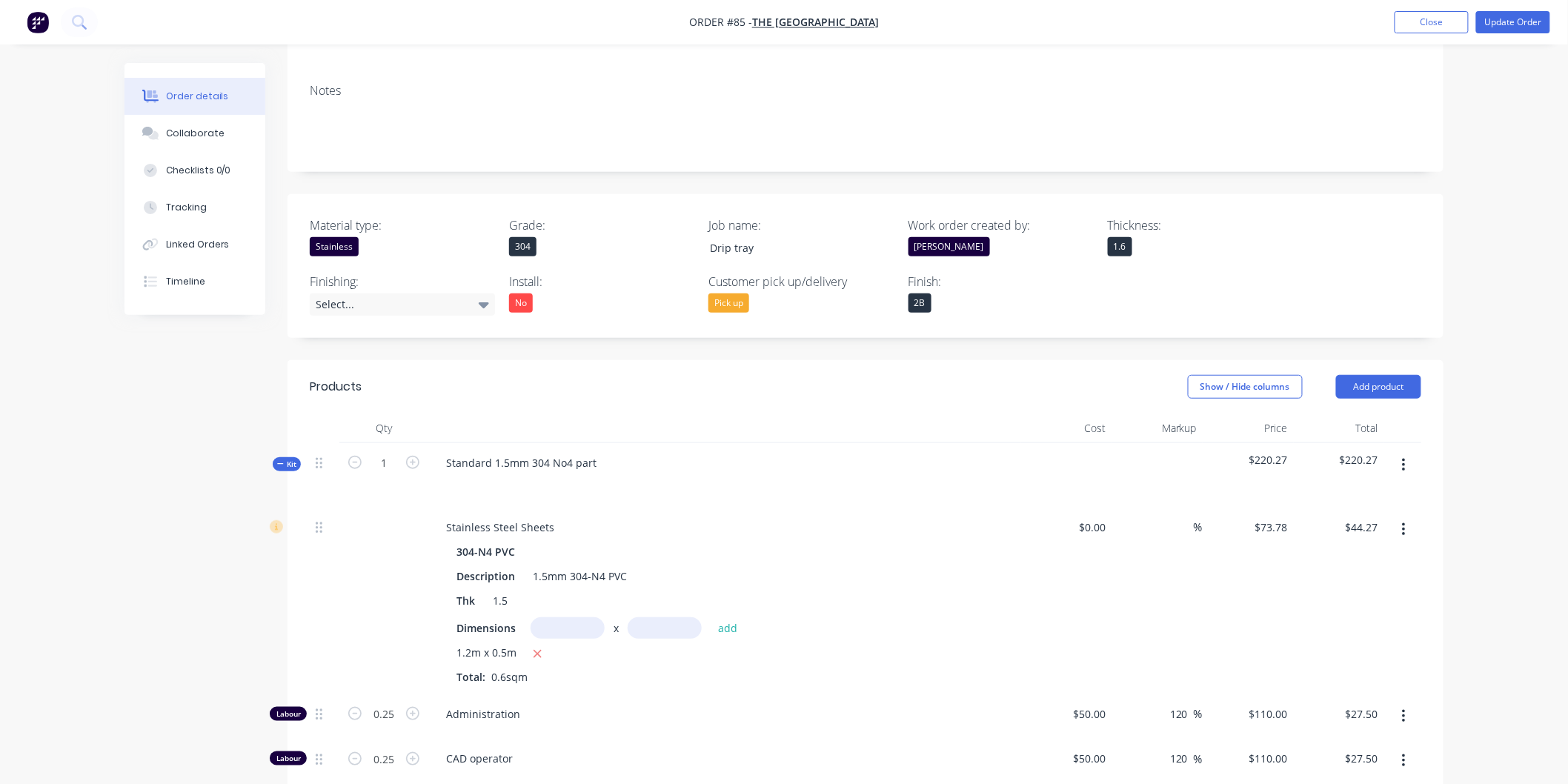
scroll to position [247, 0]
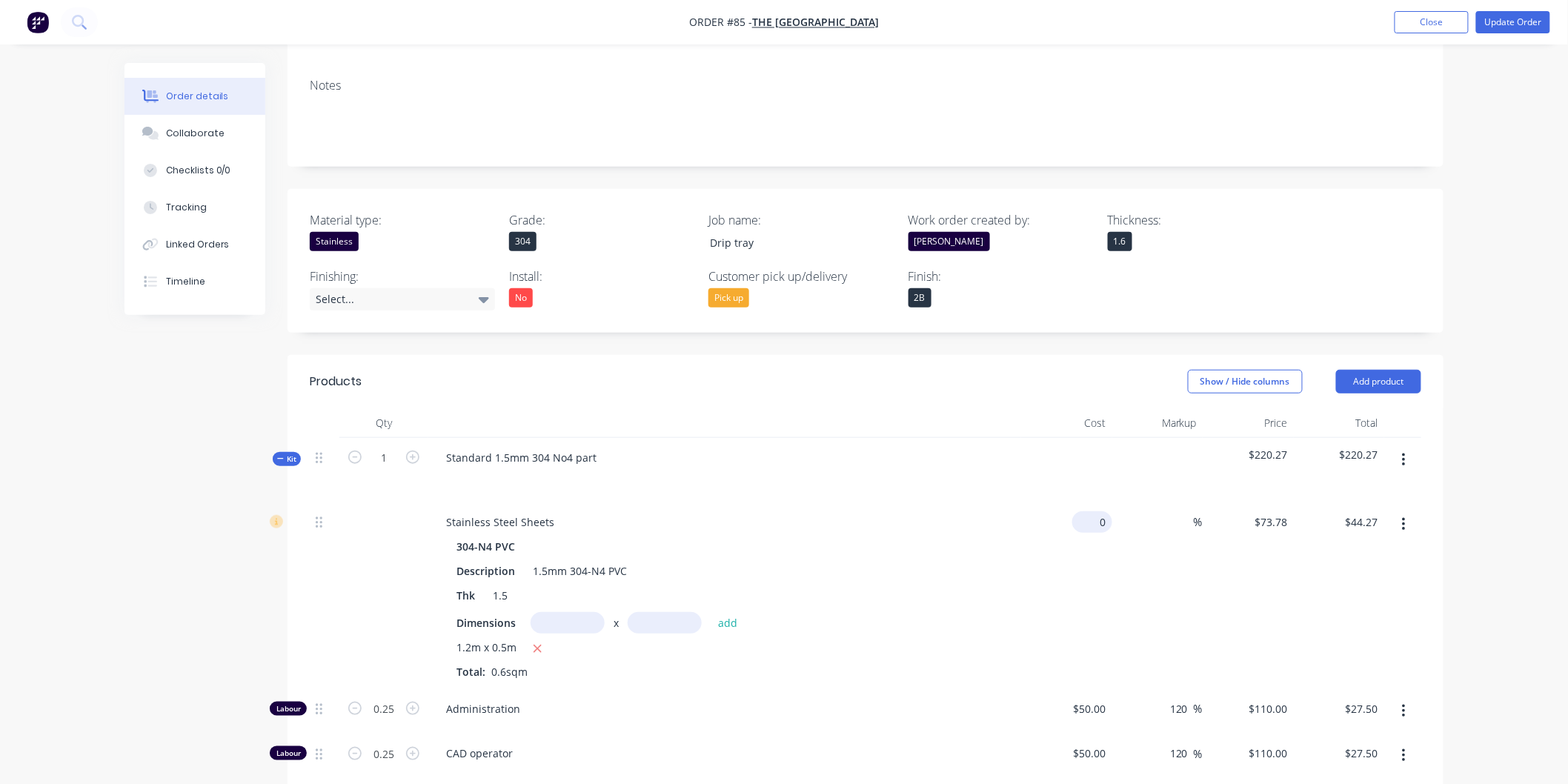
click at [1107, 512] on input "0" at bounding box center [1096, 522] width 34 height 22
type input "$73.78"
click at [1180, 512] on input at bounding box center [1185, 522] width 17 height 22
type input "10"
type input "$81.158"
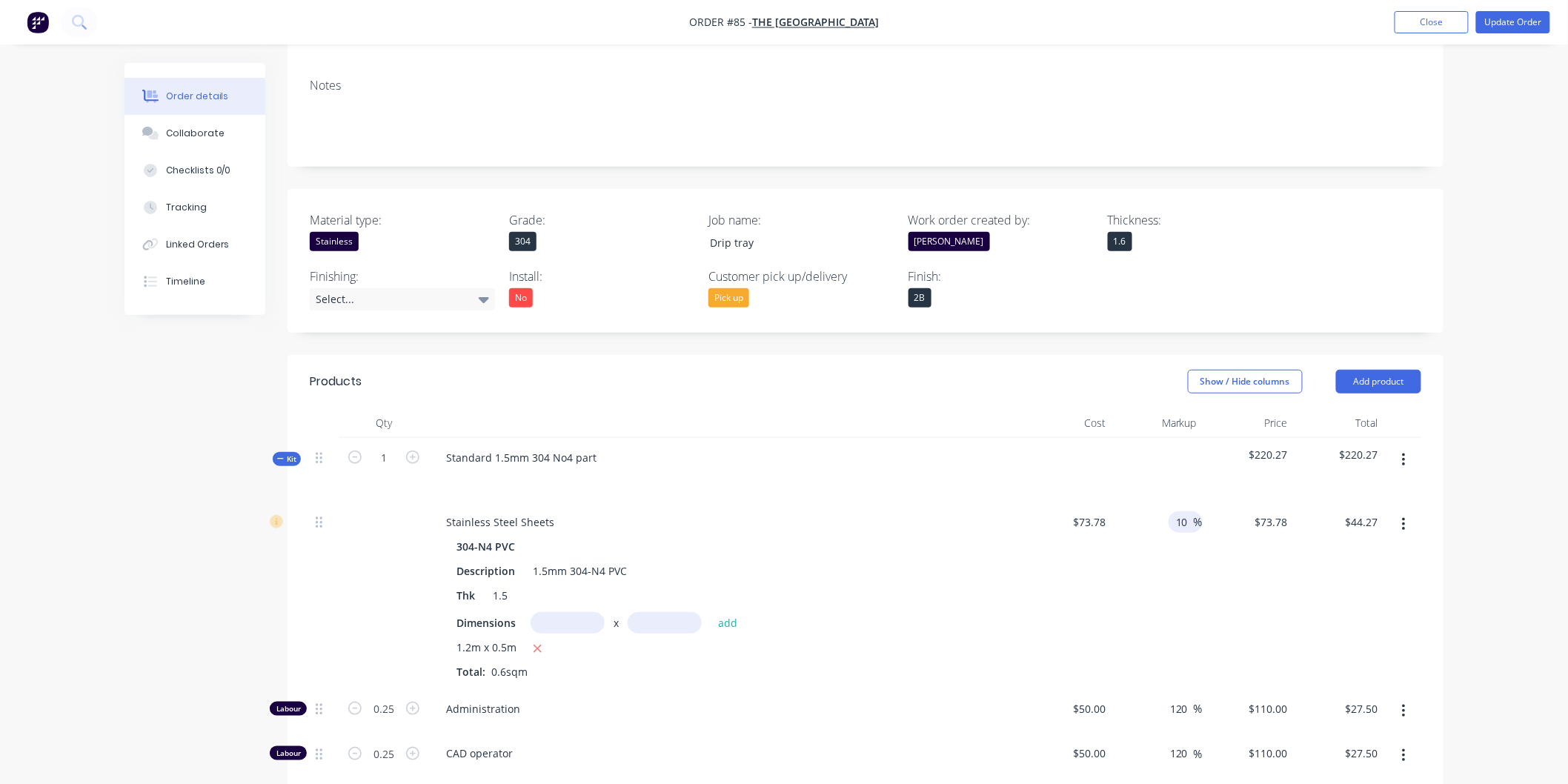
type input "$48.69"
click at [1221, 550] on div "$81.158 $73.78" at bounding box center [1248, 596] width 91 height 187
click at [1494, 19] on button "Update Order" at bounding box center [1513, 22] width 74 height 22
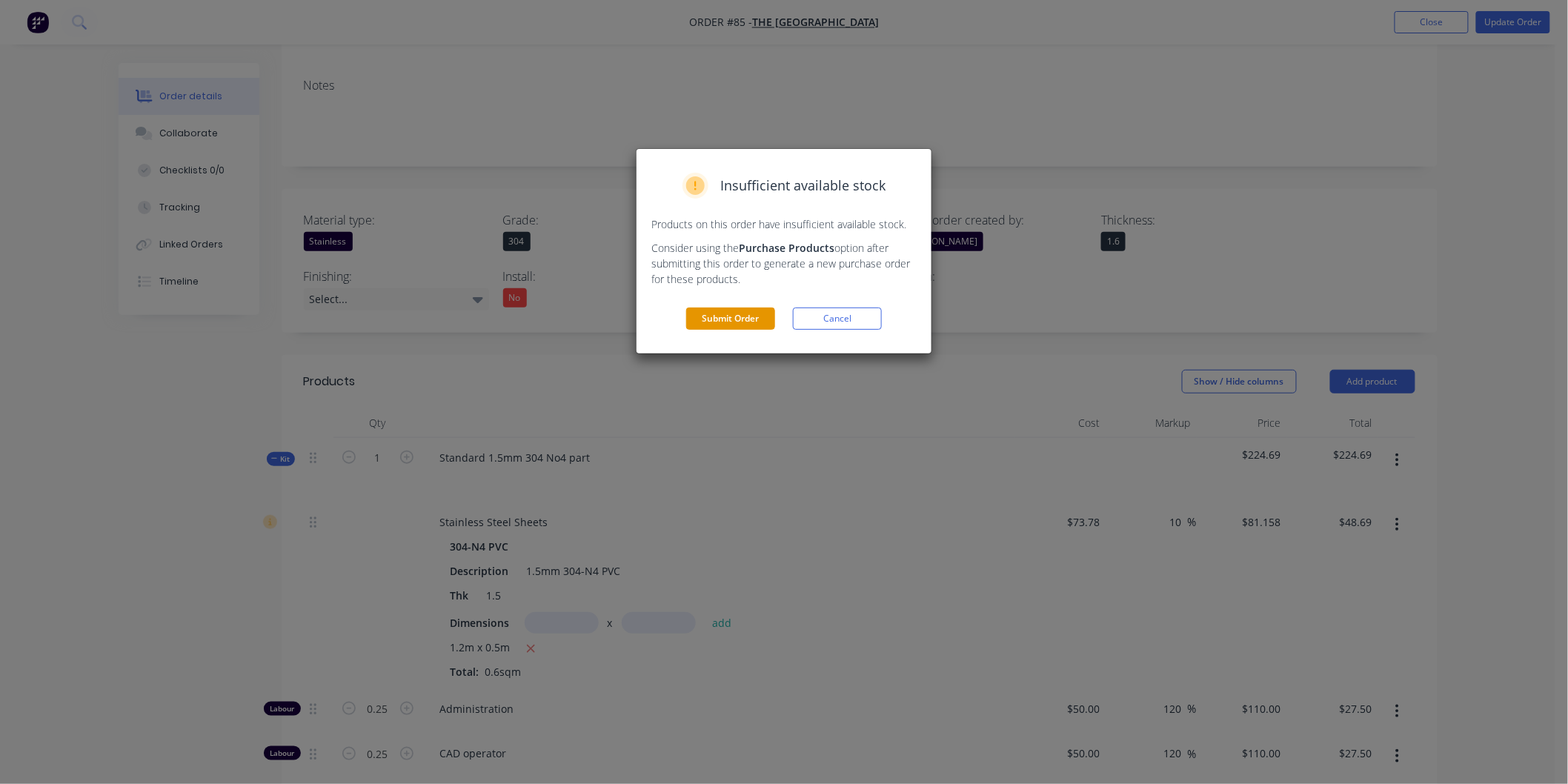
click at [733, 313] on button "Submit Order" at bounding box center [730, 318] width 89 height 22
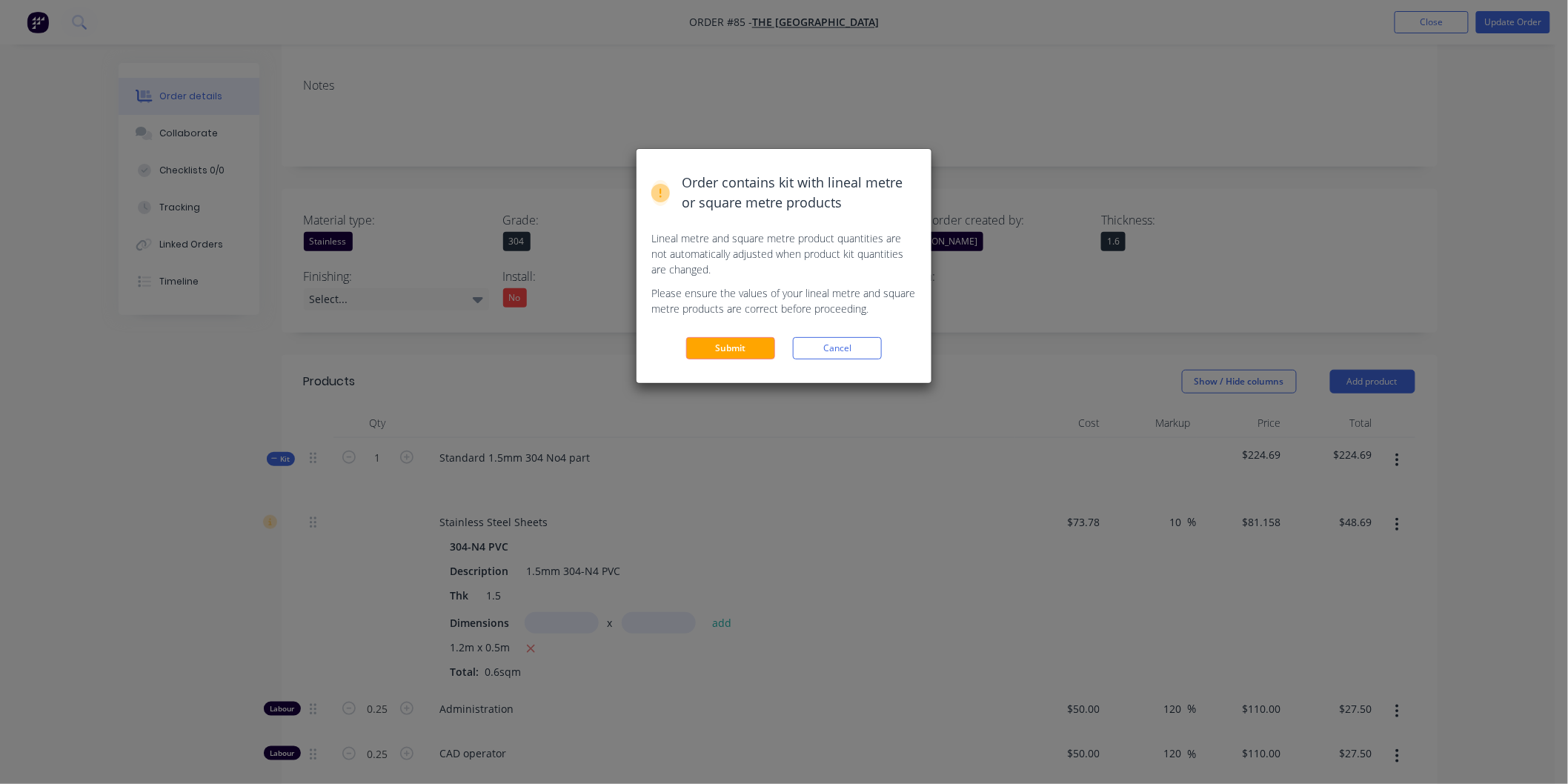
click at [710, 342] on button "Submit" at bounding box center [730, 347] width 89 height 22
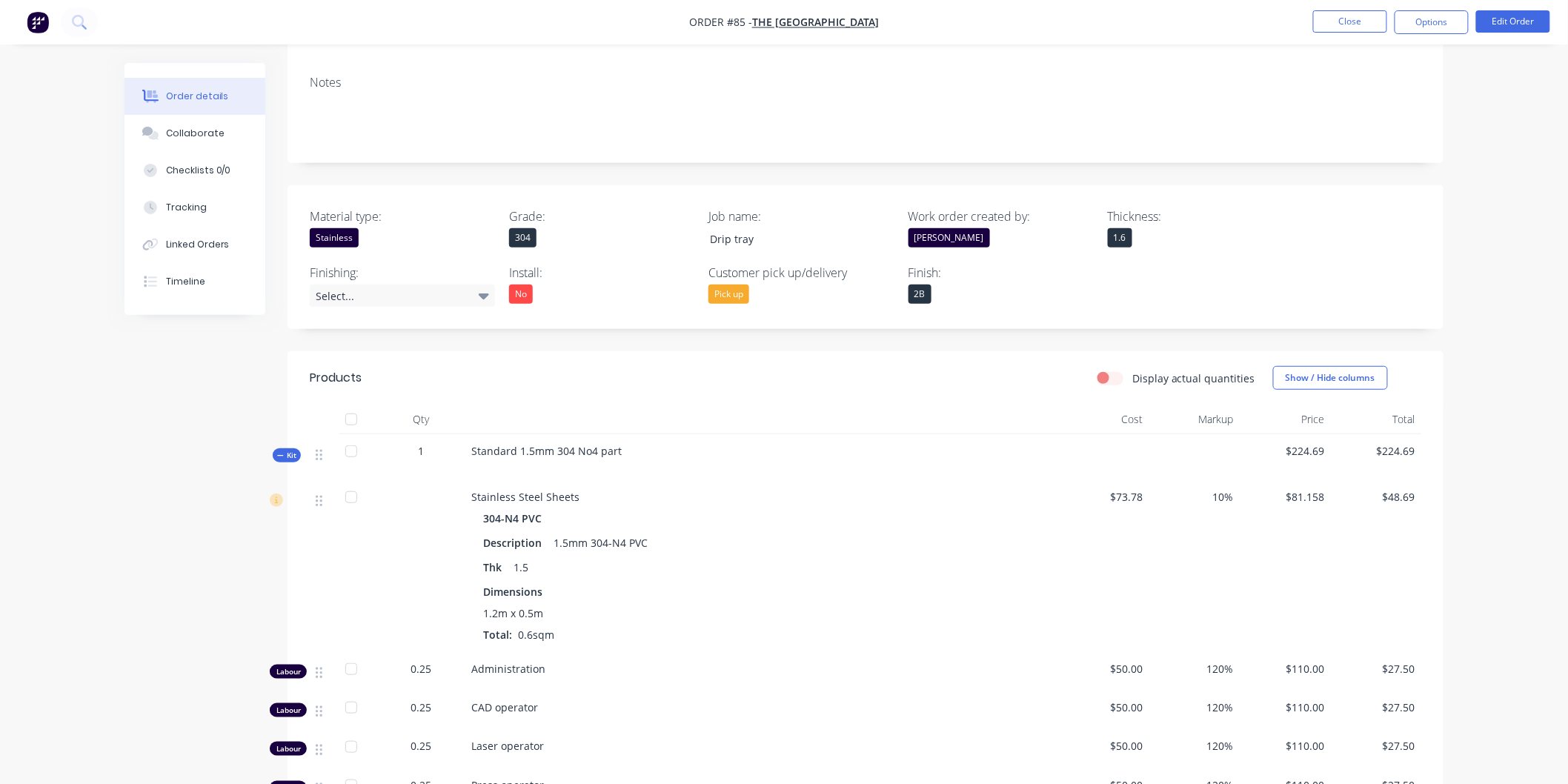
scroll to position [215, 0]
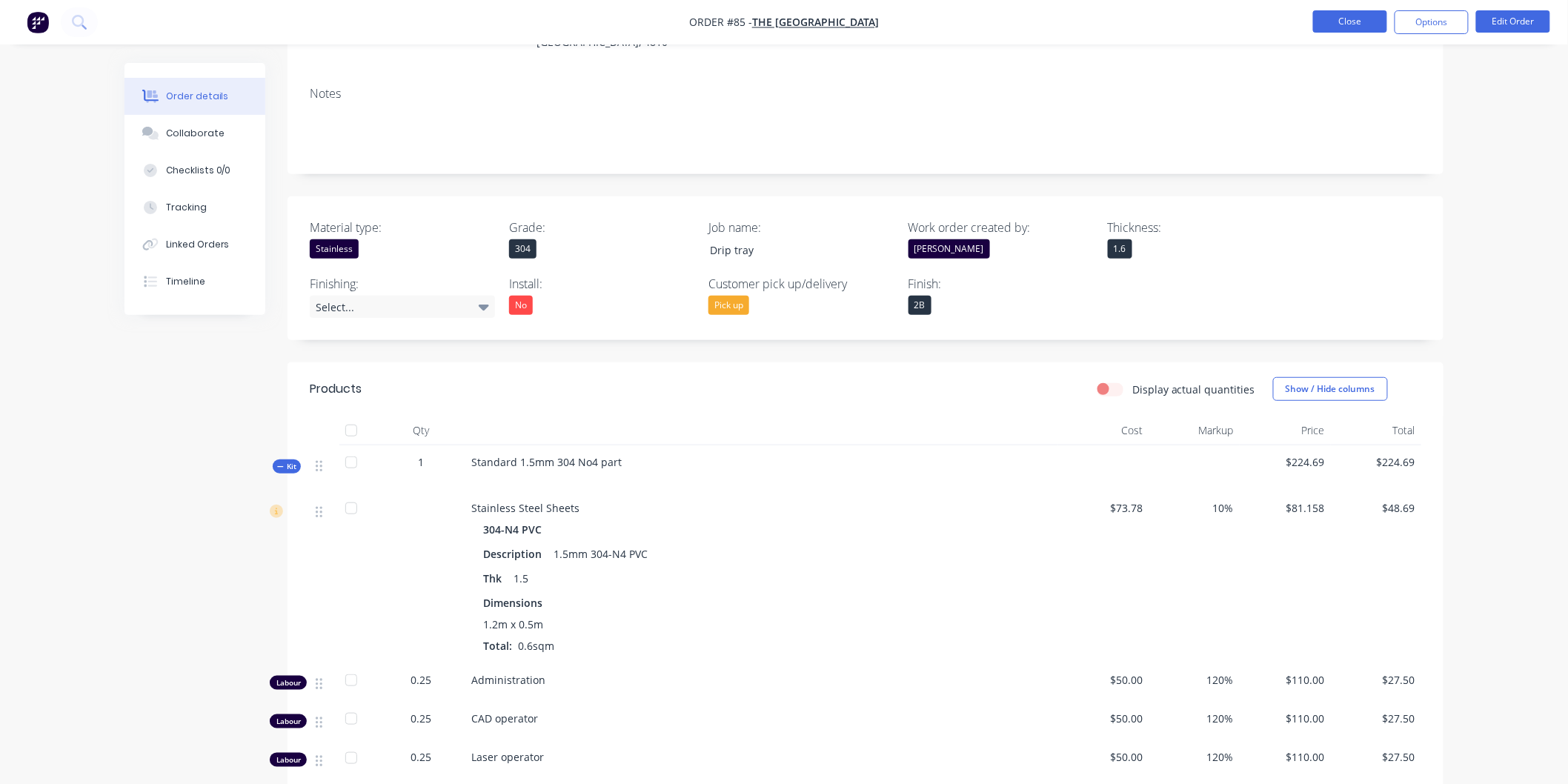
click at [1352, 31] on button "Close" at bounding box center [1350, 21] width 74 height 22
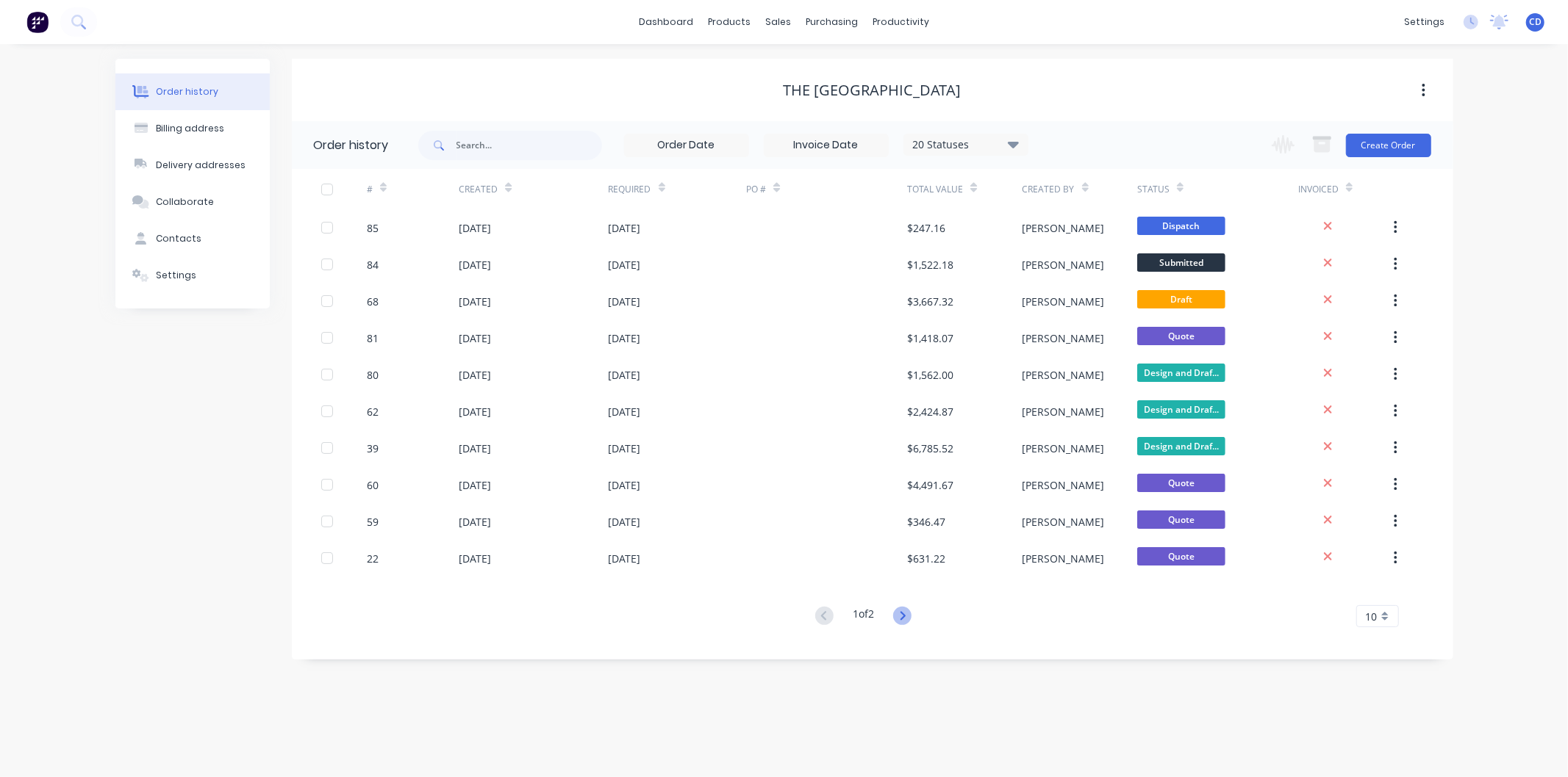
click at [905, 612] on icon at bounding box center [903, 615] width 5 height 8
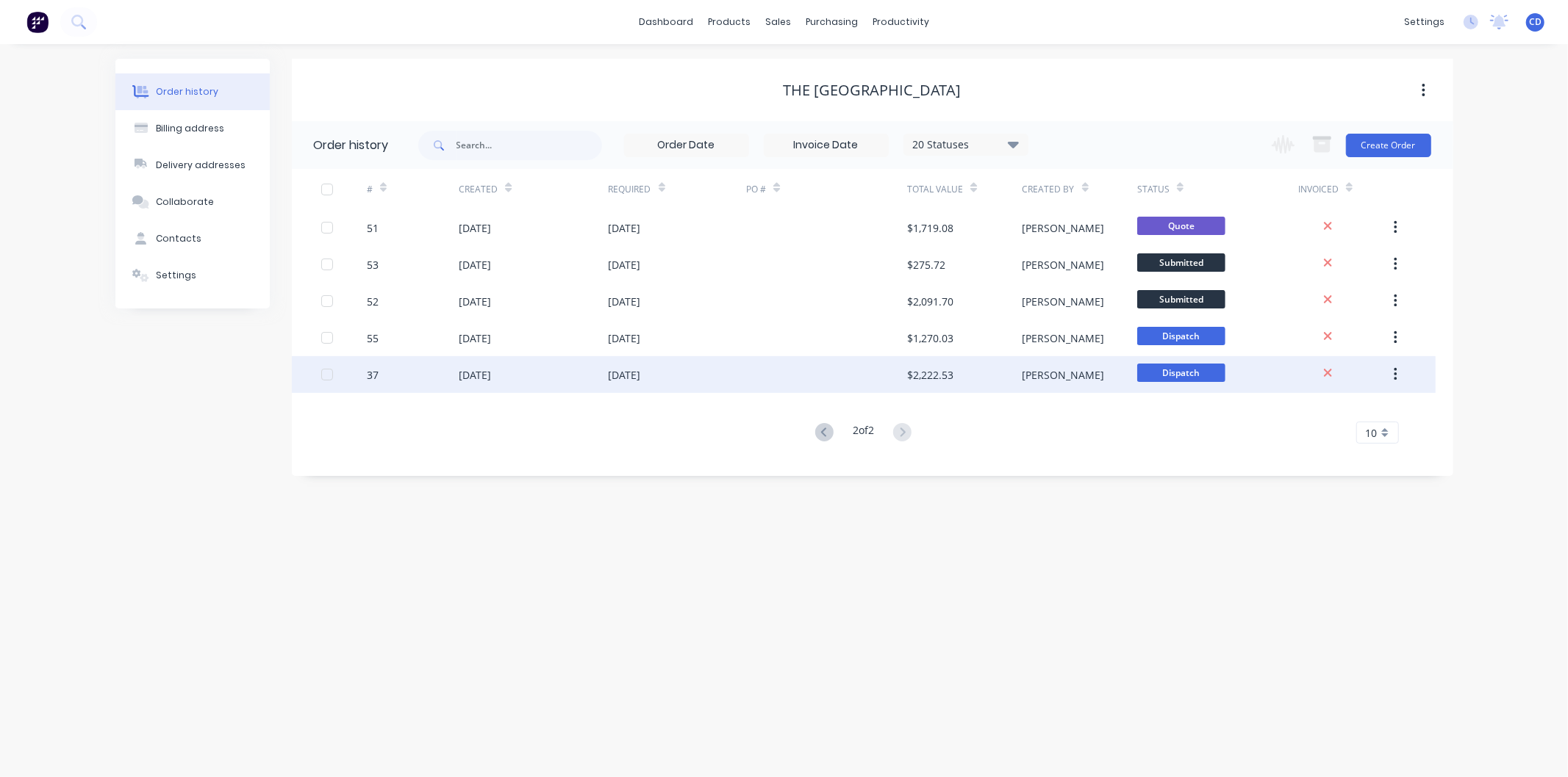
click at [491, 374] on div "[DATE]" at bounding box center [474, 375] width 32 height 15
